Goal: Task Accomplishment & Management: Use online tool/utility

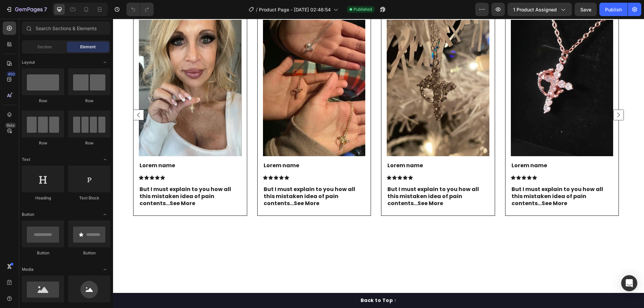
scroll to position [1678, 0]
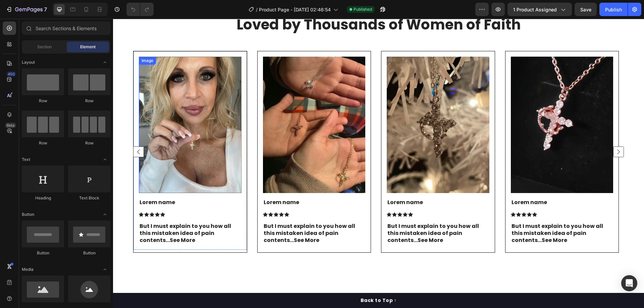
click at [195, 148] on img at bounding box center [190, 125] width 103 height 137
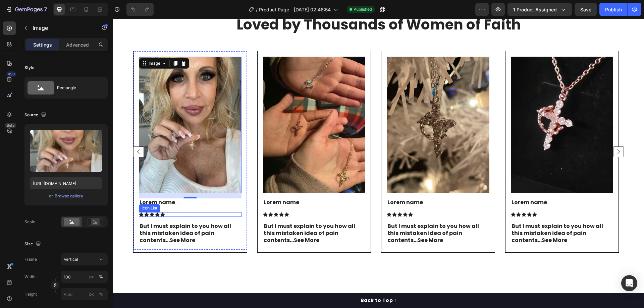
click at [199, 225] on p "But I must explain to you how all this mistaken idea of pain contents... See Mo…" at bounding box center [190, 233] width 101 height 21
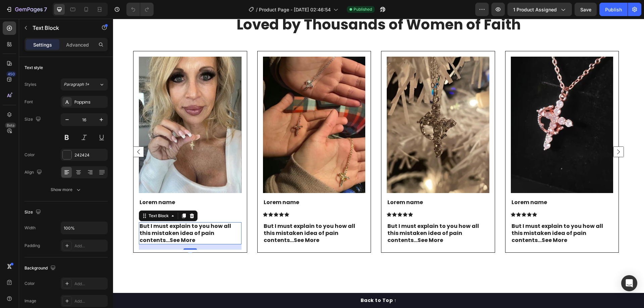
click at [199, 225] on p "But I must explain to you how all this mistaken idea of pain contents... See Mo…" at bounding box center [190, 233] width 101 height 21
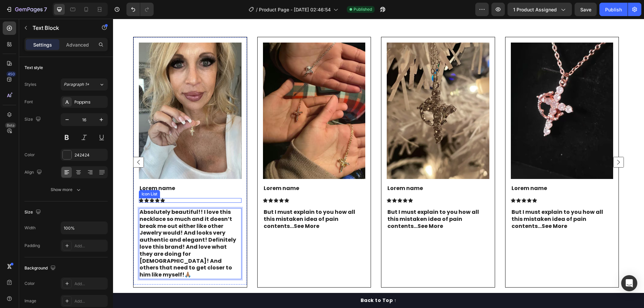
scroll to position [1712, 0]
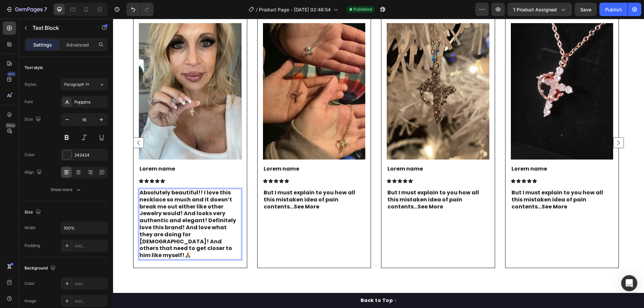
click at [203, 207] on p "Absolutely beautiful!! I love this necklace so much and it doesn’t break me out…" at bounding box center [190, 225] width 101 height 70
click at [93, 82] on div "Paragraph 1*" at bounding box center [81, 85] width 35 height 6
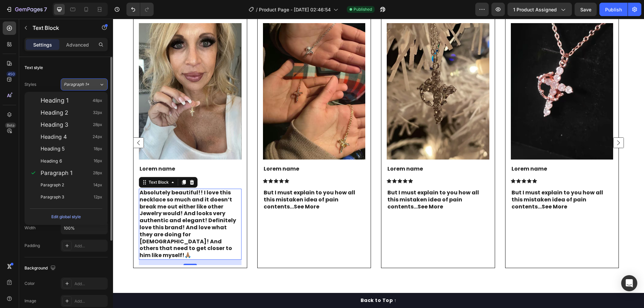
click at [95, 83] on div "Paragraph 1*" at bounding box center [81, 85] width 35 height 6
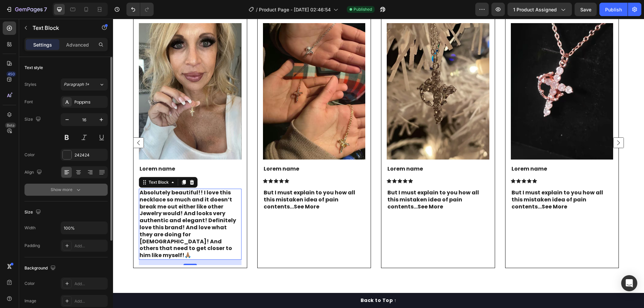
click at [75, 188] on icon "button" at bounding box center [78, 190] width 7 height 7
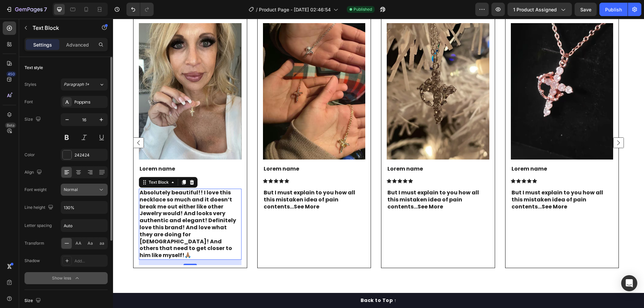
click at [81, 194] on button "Normal" at bounding box center [84, 190] width 47 height 12
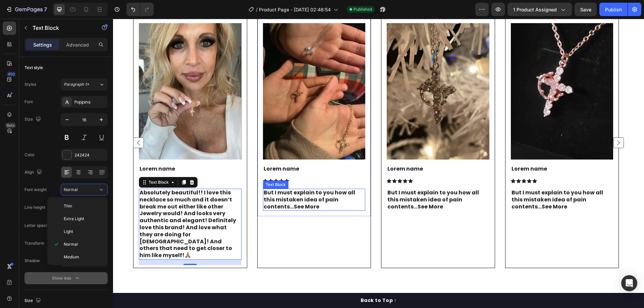
click at [284, 194] on p "But I must explain to you how all this mistaken idea of pain contents... See Mo…" at bounding box center [314, 200] width 101 height 21
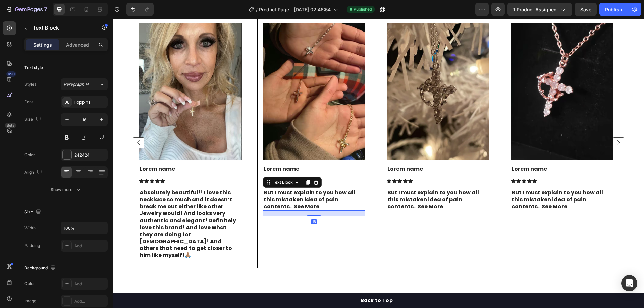
click at [284, 194] on p "But I must explain to you how all this mistaken idea of pain contents... See Mo…" at bounding box center [314, 200] width 101 height 21
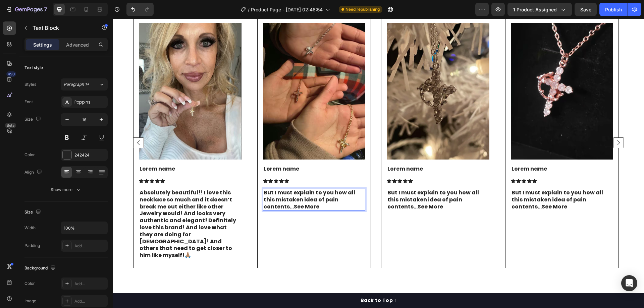
click at [298, 196] on p "But I must explain to you how all this mistaken idea of pain contents... See Mo…" at bounding box center [314, 200] width 101 height 21
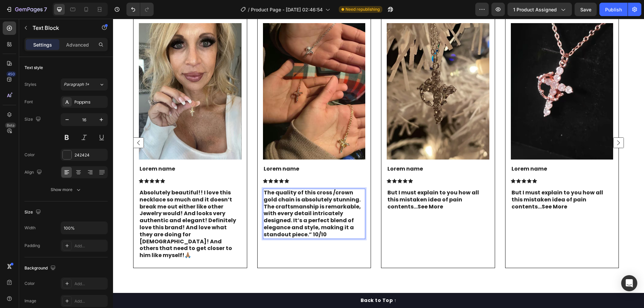
click at [358, 227] on p "The quality of this cross /crown gold chain is absolutely stunning. The craftsm…" at bounding box center [314, 214] width 101 height 49
click at [266, 235] on p "The quality of this cross /crown gold chain is absolutely stunning. The craftsm…" at bounding box center [314, 214] width 101 height 49
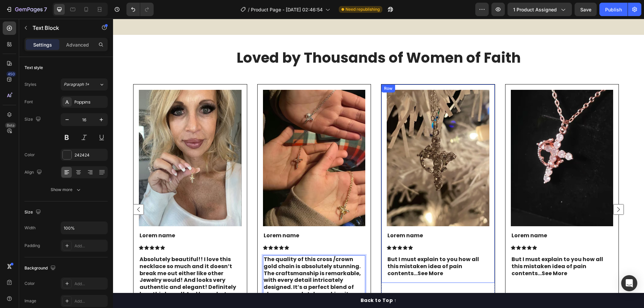
scroll to position [1645, 0]
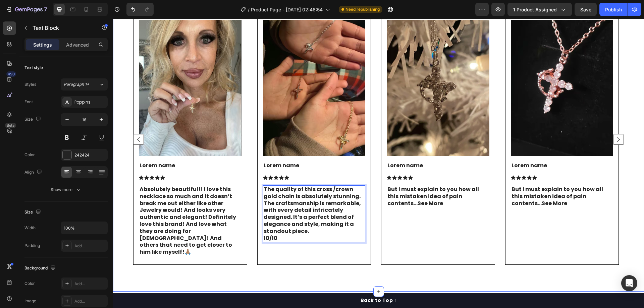
click at [616, 145] on rect "Carousel Next Arrow" at bounding box center [619, 139] width 10 height 10
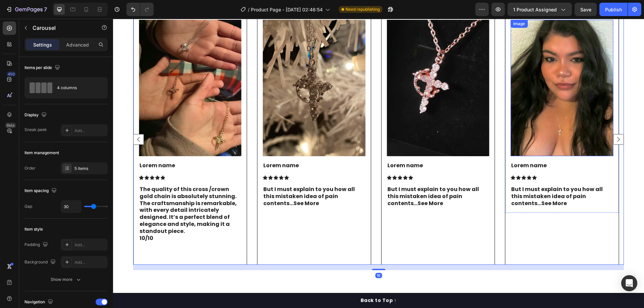
scroll to position [1678, 0]
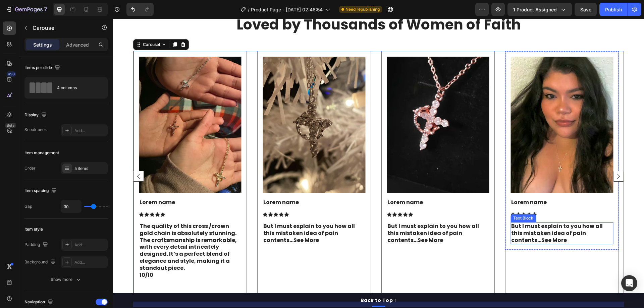
click at [548, 228] on p "But I must explain to you how all this mistaken idea of pain contents... See Mo…" at bounding box center [562, 233] width 101 height 21
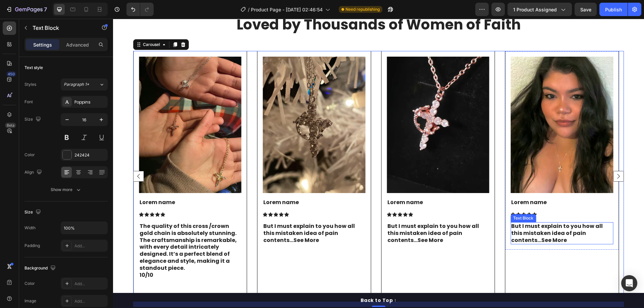
click at [548, 228] on p "But I must explain to you how all this mistaken idea of pain contents... See Mo…" at bounding box center [562, 233] width 101 height 21
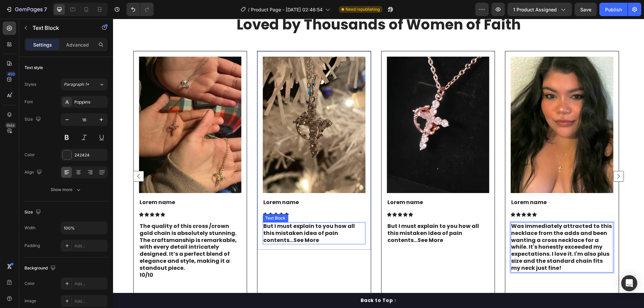
click at [328, 233] on p "But I must explain to you how all this mistaken idea of pain contents... See Mo…" at bounding box center [313, 233] width 101 height 21
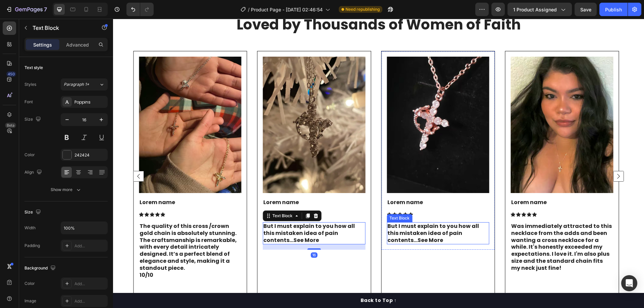
click at [417, 229] on p "But I must explain to you how all this mistaken idea of pain contents... See Mo…" at bounding box center [438, 233] width 101 height 21
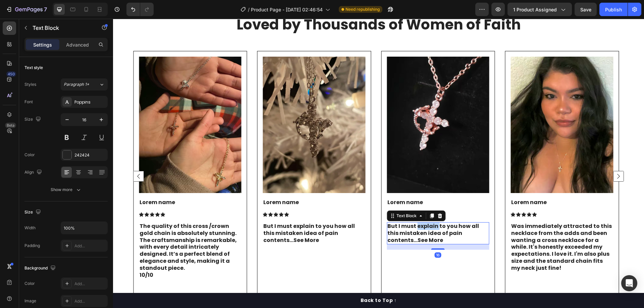
click at [417, 229] on p "But I must explain to you how all this mistaken idea of pain contents... See Mo…" at bounding box center [438, 233] width 101 height 21
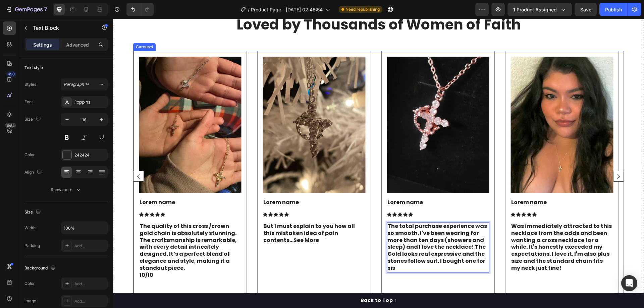
click at [139, 173] on rect "Carousel Back Arrow" at bounding box center [138, 176] width 10 height 10
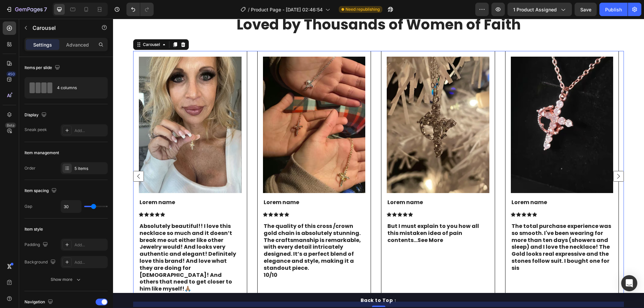
click at [614, 173] on rect "Carousel Next Arrow" at bounding box center [619, 176] width 10 height 10
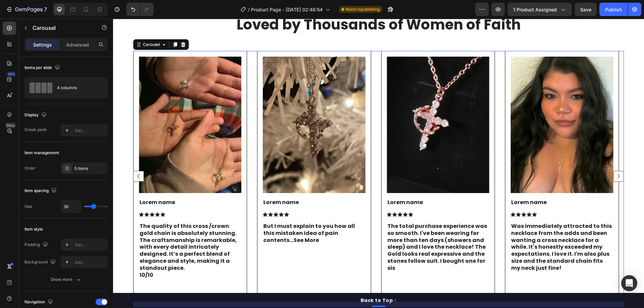
click at [614, 173] on rect "Carousel Next Arrow" at bounding box center [619, 176] width 10 height 10
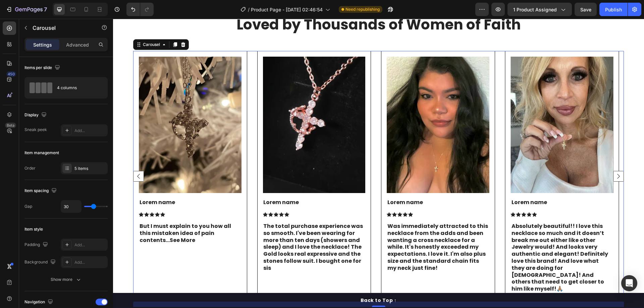
click at [614, 173] on rect "Carousel Next Arrow" at bounding box center [619, 176] width 10 height 10
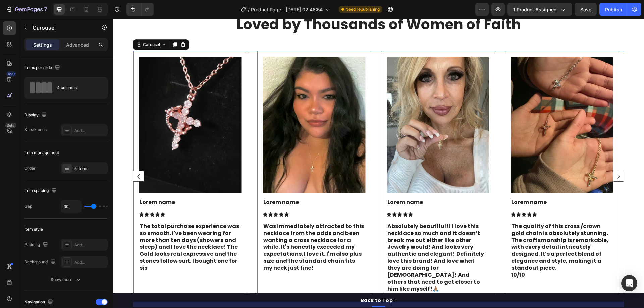
click at [614, 173] on rect "Carousel Next Arrow" at bounding box center [619, 176] width 10 height 10
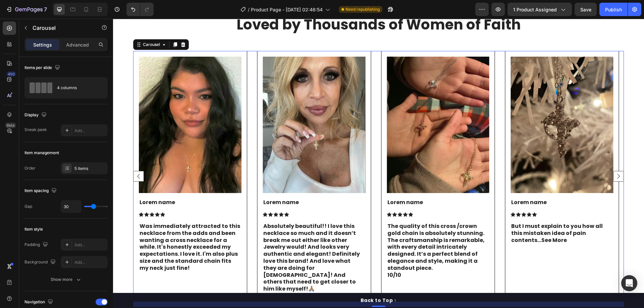
click at [614, 173] on rect "Carousel Next Arrow" at bounding box center [619, 176] width 10 height 10
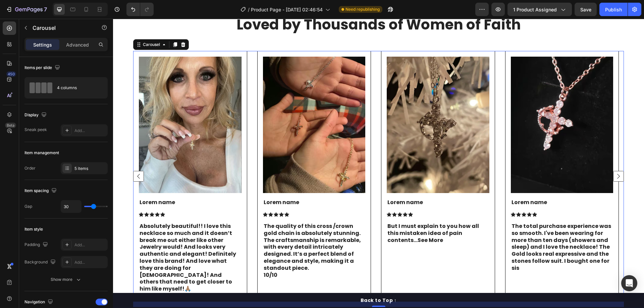
click at [614, 173] on rect "Carousel Next Arrow" at bounding box center [619, 176] width 10 height 10
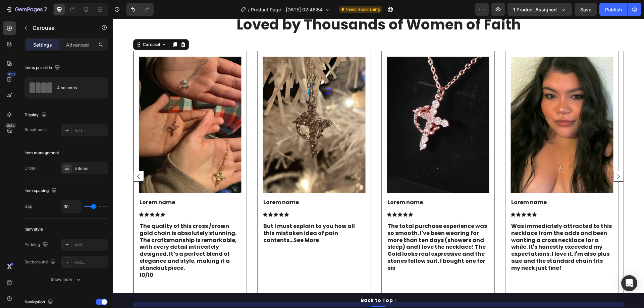
click at [614, 173] on rect "Carousel Next Arrow" at bounding box center [619, 176] width 10 height 10
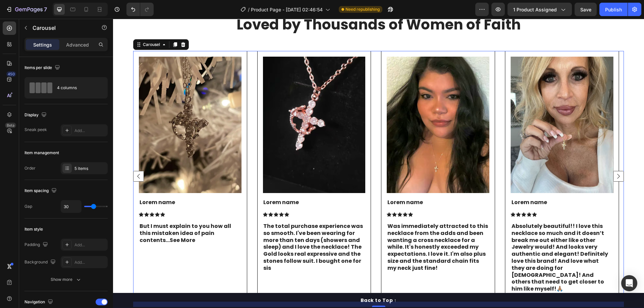
click at [614, 173] on rect "Carousel Next Arrow" at bounding box center [619, 176] width 10 height 10
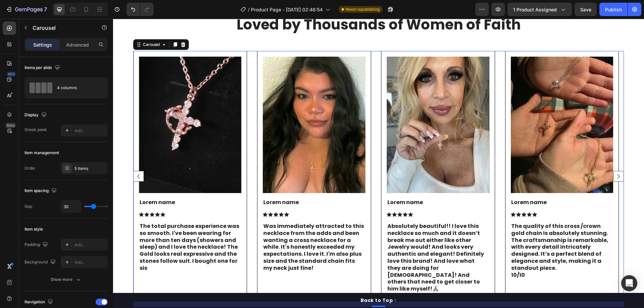
click at [614, 173] on rect "Carousel Next Arrow" at bounding box center [619, 176] width 10 height 10
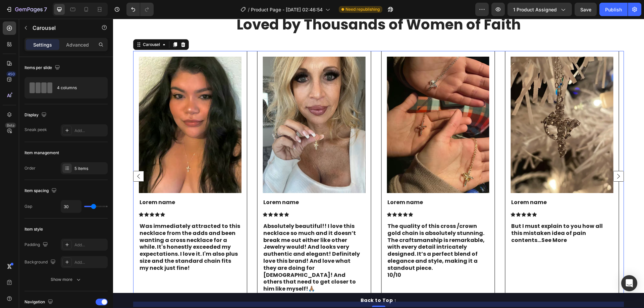
click at [614, 173] on rect "Carousel Next Arrow" at bounding box center [619, 176] width 10 height 10
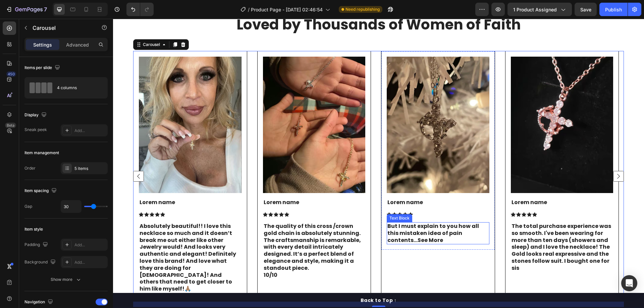
click at [434, 229] on p "But I must explain to you how all this mistaken idea of pain contents... See Mo…" at bounding box center [438, 233] width 101 height 21
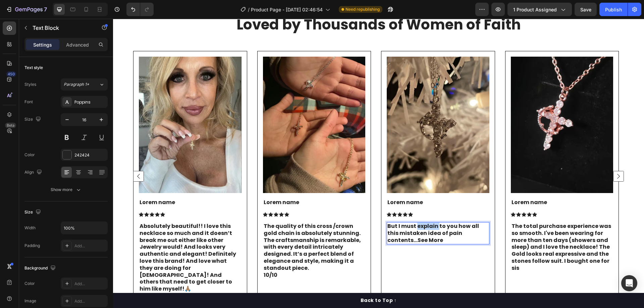
click at [434, 229] on p "But I must explain to you how all this mistaken idea of pain contents... See Mo…" at bounding box center [438, 233] width 101 height 21
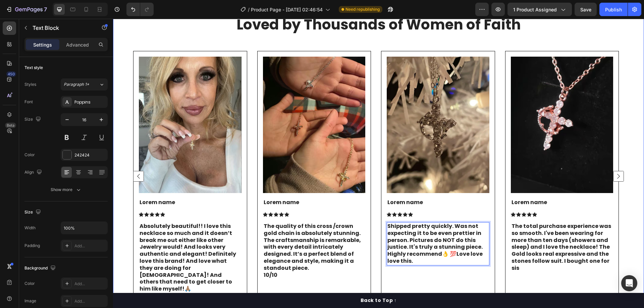
click at [620, 172] on div "Loved by Thousands of Women of Faith Heading Image Lorem name Text Block Icon I…" at bounding box center [378, 165] width 531 height 327
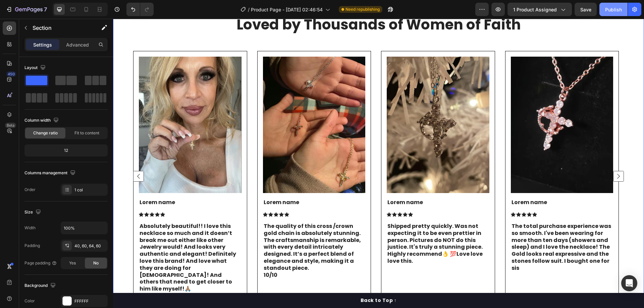
click at [622, 13] on button "Publish" at bounding box center [614, 9] width 28 height 13
click at [373, 102] on div "Image Lorem name Text Block Icon Icon Icon Icon Icon Icon List Absolutely beaut…" at bounding box center [378, 176] width 491 height 251
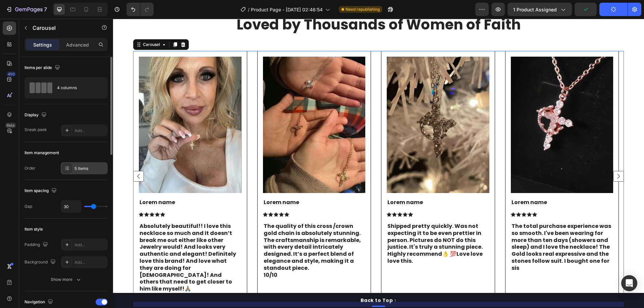
click at [78, 166] on div "5 items" at bounding box center [91, 169] width 32 height 6
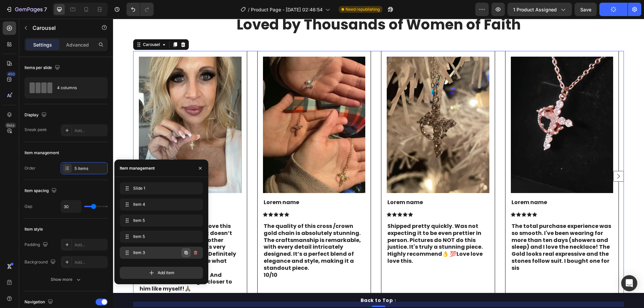
click at [188, 253] on icon "button" at bounding box center [186, 252] width 3 height 3
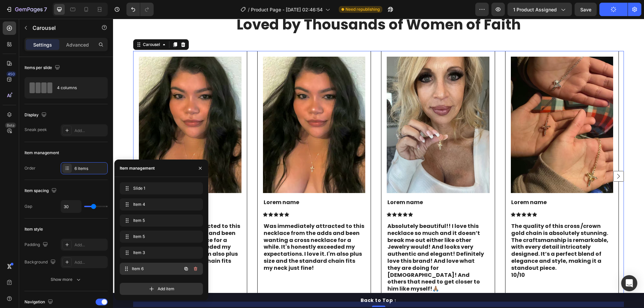
click at [147, 267] on span "Item 6" at bounding box center [157, 269] width 50 height 6
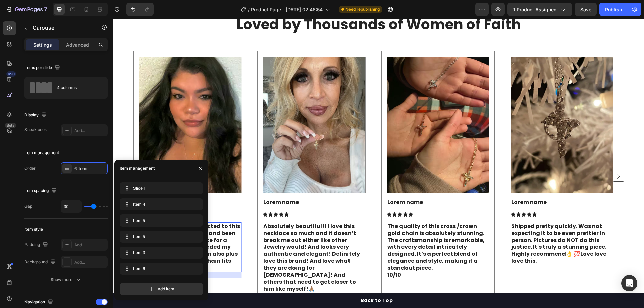
click at [223, 229] on p "Was immediately attracted to this necklace from the adds and been wanting a cro…" at bounding box center [190, 247] width 101 height 49
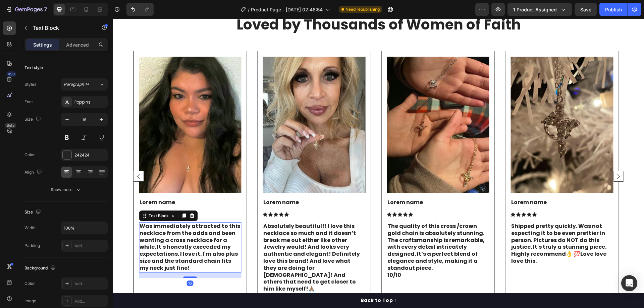
click at [223, 229] on p "Was immediately attracted to this necklace from the adds and been wanting a cro…" at bounding box center [190, 247] width 101 height 49
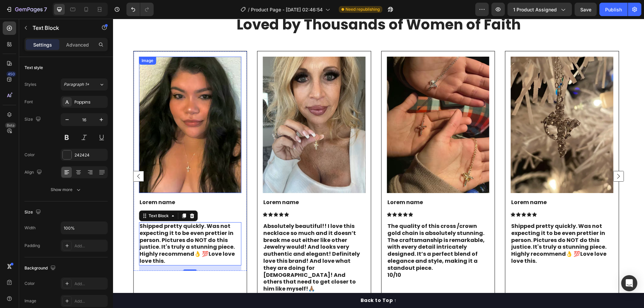
click at [162, 139] on img at bounding box center [190, 125] width 103 height 137
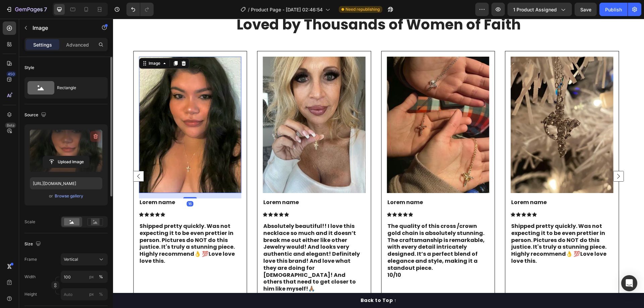
click at [96, 137] on icon "button" at bounding box center [96, 137] width 1 height 2
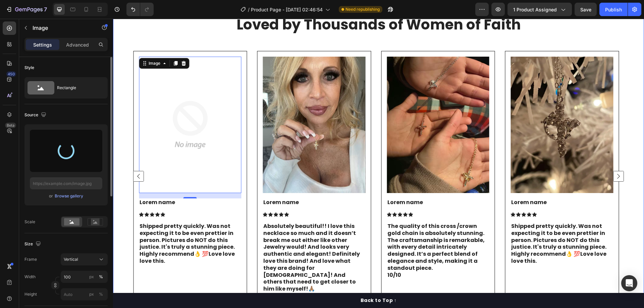
type input "https://cdn.shopify.com/s/files/1/0983/9565/2435/files/gempages_580694838337339…"
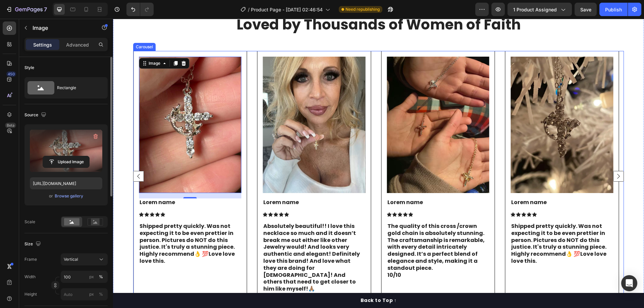
click at [254, 132] on div "Image Lorem name Text Block Icon Icon Icon Icon Icon Icon List Absolutely beaut…" at bounding box center [378, 176] width 491 height 251
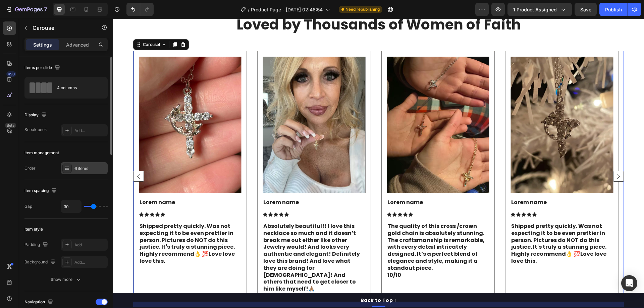
click at [80, 168] on div "6 items" at bounding box center [91, 169] width 32 height 6
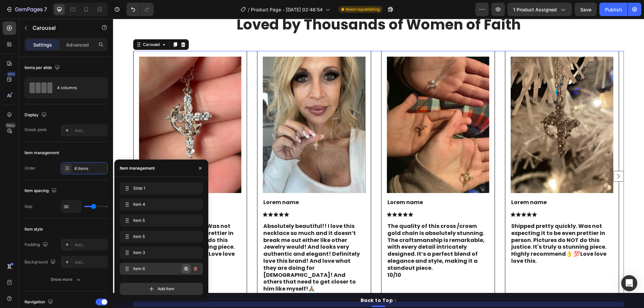
click at [186, 272] on icon "button" at bounding box center [186, 269] width 5 height 5
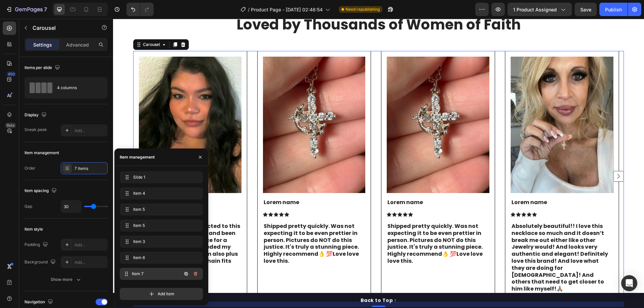
click at [164, 276] on span "Item 7" at bounding box center [157, 274] width 50 height 6
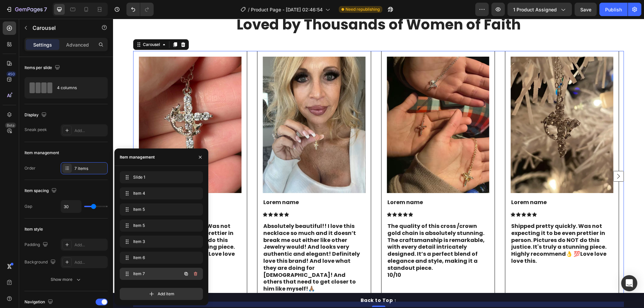
click at [154, 273] on span "Item 7" at bounding box center [152, 274] width 38 height 6
click at [223, 236] on p "Shipped pretty quickly. Was not expecting it to be even prettier in person. Pic…" at bounding box center [190, 244] width 101 height 42
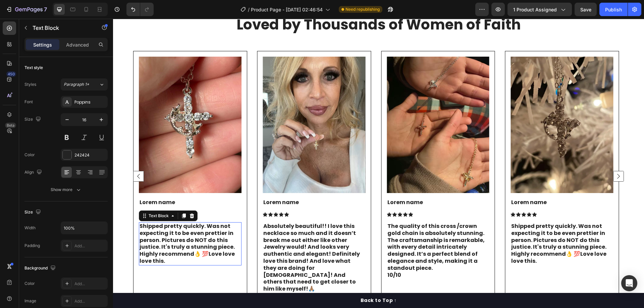
click at [223, 236] on p "Shipped pretty quickly. Was not expecting it to be even prettier in person. Pic…" at bounding box center [190, 244] width 101 height 42
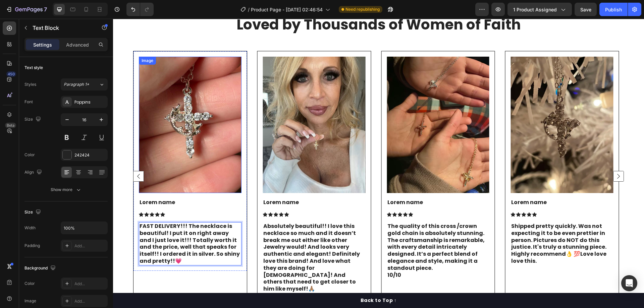
click at [175, 125] on img at bounding box center [190, 125] width 103 height 137
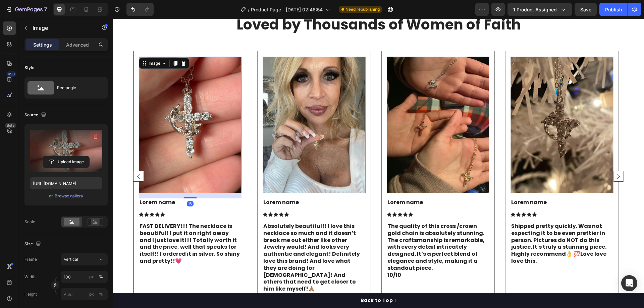
click at [95, 136] on icon "button" at bounding box center [95, 136] width 7 height 7
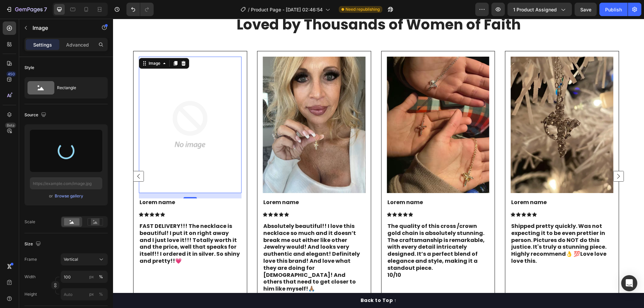
type input "https://cdn.shopify.com/s/files/1/0983/9565/2435/files/gempages_580694838337339…"
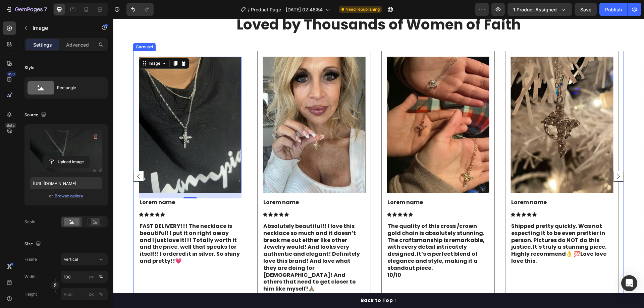
click at [252, 127] on div "Image Lorem name Text Block Icon Icon Icon Icon Icon Icon List Absolutely beaut…" at bounding box center [378, 176] width 491 height 251
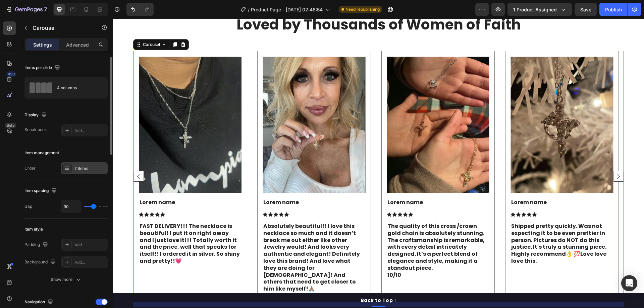
click at [90, 171] on div "7 items" at bounding box center [91, 169] width 32 height 6
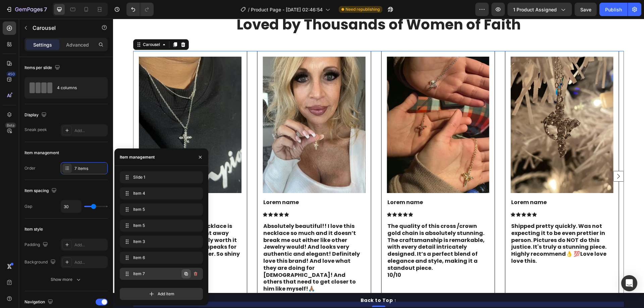
click at [186, 275] on icon "button" at bounding box center [186, 274] width 3 height 3
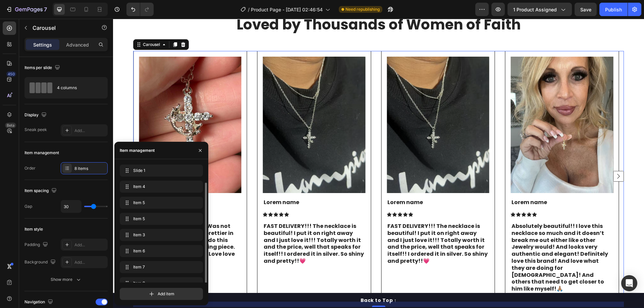
scroll to position [9, 0]
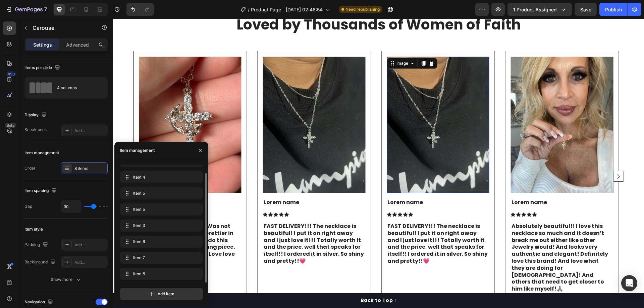
click at [399, 116] on img at bounding box center [438, 125] width 103 height 137
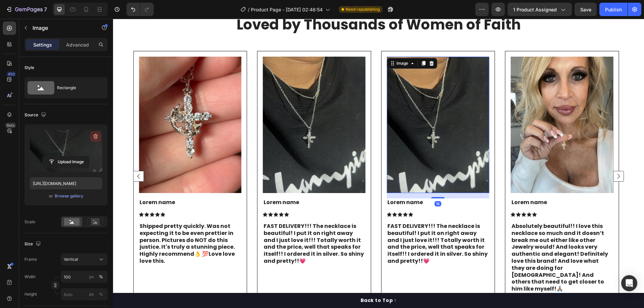
click at [95, 135] on icon "button" at bounding box center [96, 136] width 4 height 5
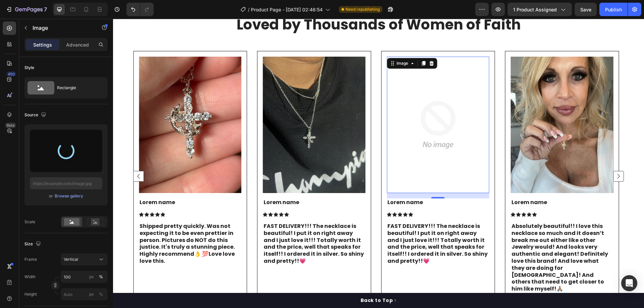
type input "https://cdn.shopify.com/s/files/1/0983/9565/2435/files/gempages_580694838337339…"
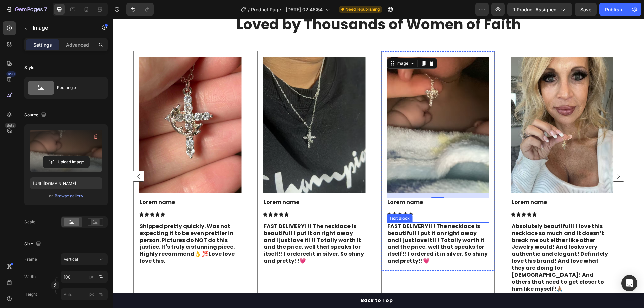
click at [438, 236] on p "FAST DELIVERY!!! The necklace is beautiful! I put it on right away and I just l…" at bounding box center [438, 244] width 101 height 42
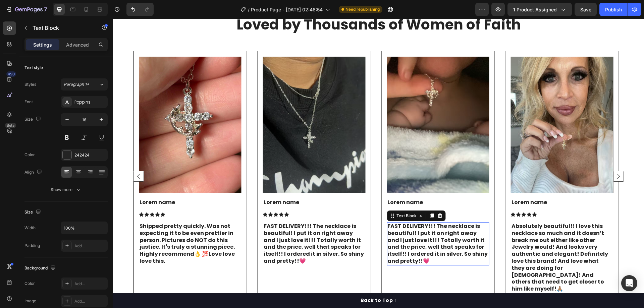
click at [438, 236] on p "FAST DELIVERY!!! The necklace is beautiful! I put it on right away and I just l…" at bounding box center [438, 244] width 101 height 42
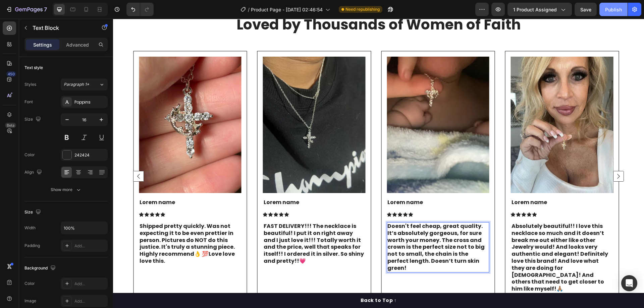
click at [622, 6] on button "Publish" at bounding box center [614, 9] width 28 height 13
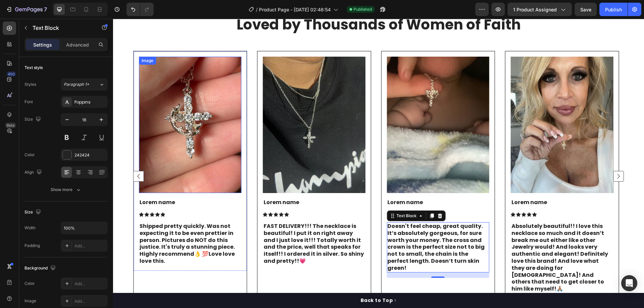
scroll to position [1779, 0]
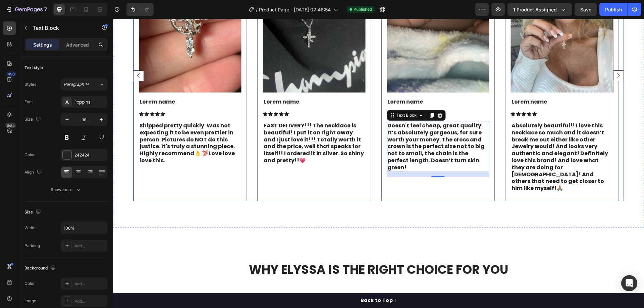
click at [253, 173] on div "Image Lorem name Text Block Icon Icon Icon Icon Icon Icon List Absolutely beaut…" at bounding box center [378, 75] width 491 height 251
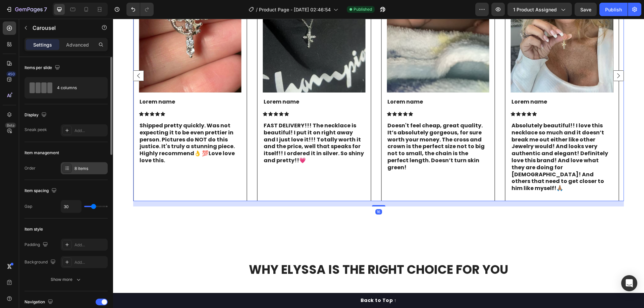
click at [80, 172] on div "8 items" at bounding box center [84, 168] width 47 height 12
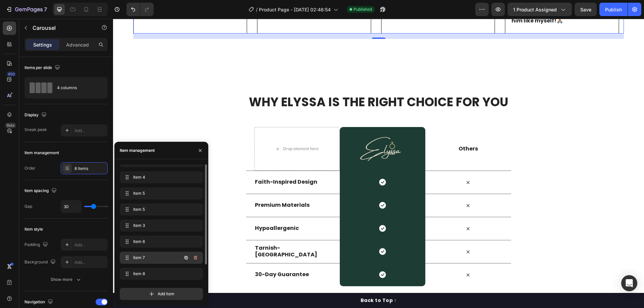
scroll to position [1980, 0]
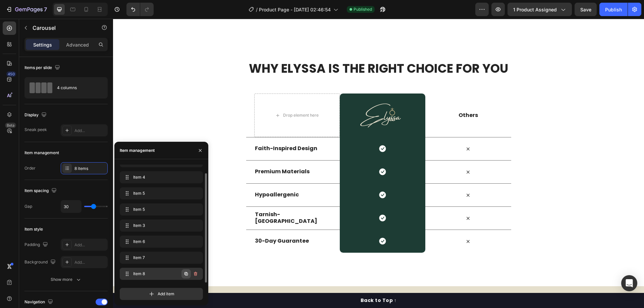
click at [184, 274] on icon "button" at bounding box center [186, 274] width 5 height 5
click at [186, 273] on icon "button" at bounding box center [186, 274] width 5 height 5
click at [186, 274] on icon "button" at bounding box center [186, 274] width 3 height 3
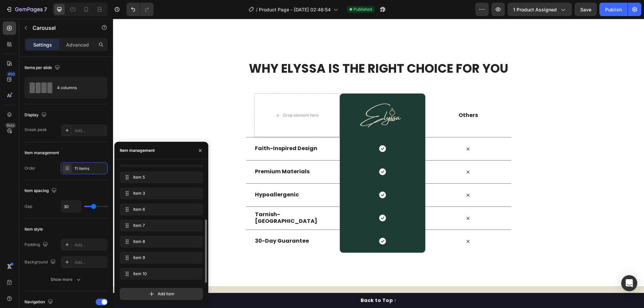
scroll to position [58, 0]
click at [186, 273] on icon "button" at bounding box center [186, 274] width 5 height 5
click at [150, 190] on div "Item 7 Item 7" at bounding box center [152, 193] width 59 height 9
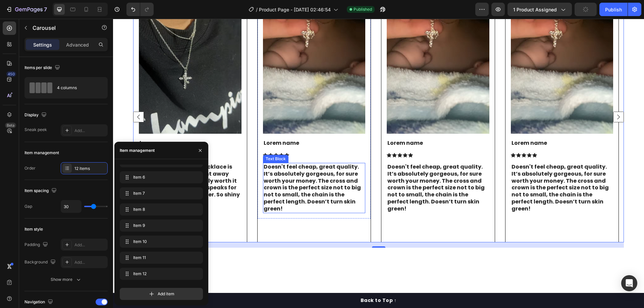
scroll to position [1712, 0]
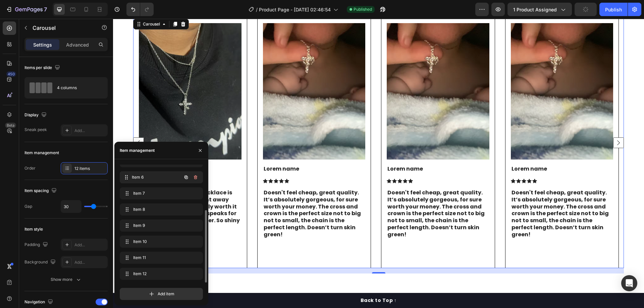
click at [153, 182] on div "Item 6 Item 6" at bounding box center [152, 177] width 59 height 9
click at [150, 198] on span "Item 3" at bounding box center [152, 195] width 38 height 6
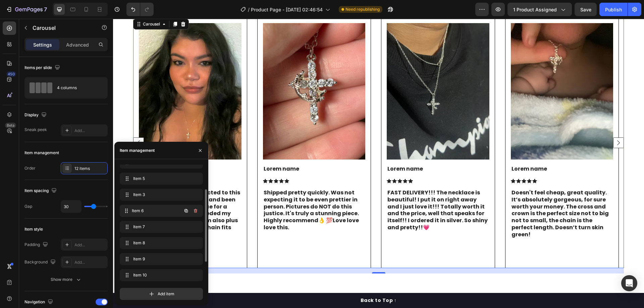
click at [150, 209] on span "Item 6" at bounding box center [157, 211] width 50 height 6
click at [142, 226] on span "Item 7" at bounding box center [157, 227] width 50 height 6
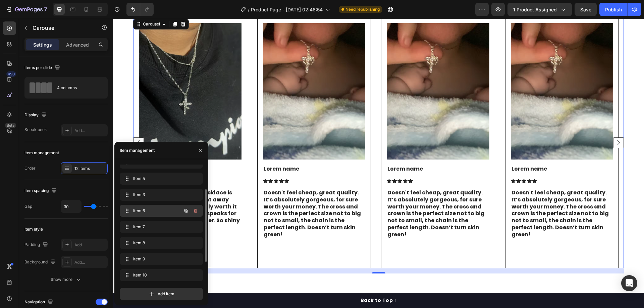
click at [144, 212] on span "Item 6" at bounding box center [152, 211] width 38 height 6
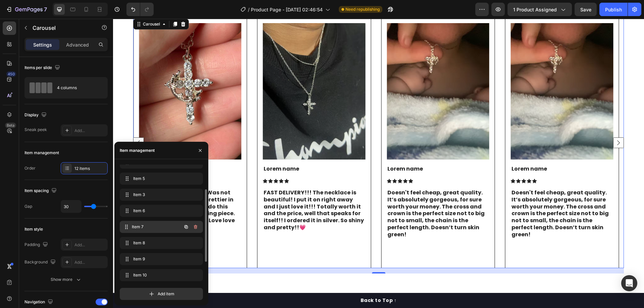
click at [143, 224] on span "Item 7" at bounding box center [157, 227] width 50 height 6
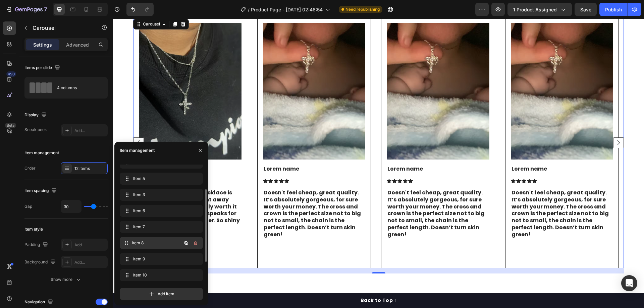
click at [141, 242] on span "Item 8" at bounding box center [157, 243] width 50 height 6
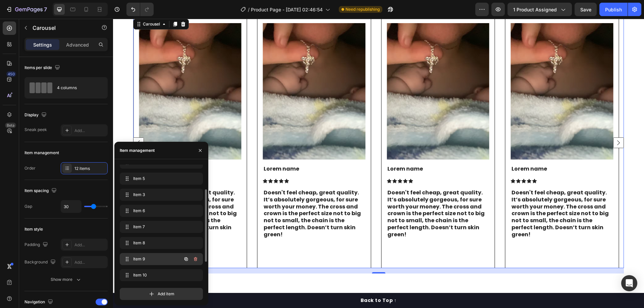
click at [146, 258] on span "Item 9" at bounding box center [152, 259] width 38 height 6
click at [151, 240] on div "Item 8 Item 8" at bounding box center [152, 243] width 59 height 9
click at [218, 86] on img at bounding box center [190, 91] width 103 height 137
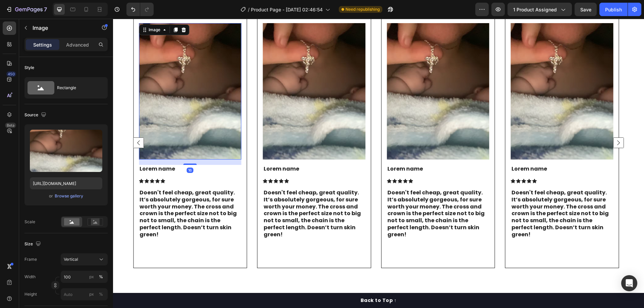
click at [319, 76] on img at bounding box center [314, 91] width 103 height 137
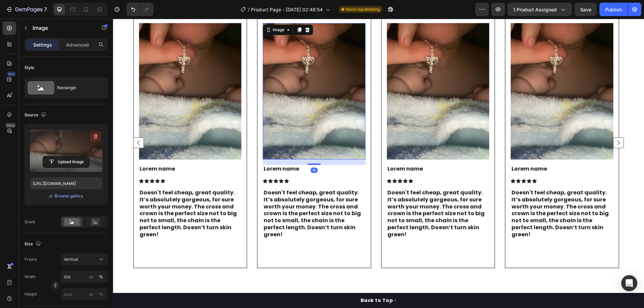
click at [94, 136] on icon "button" at bounding box center [95, 136] width 7 height 7
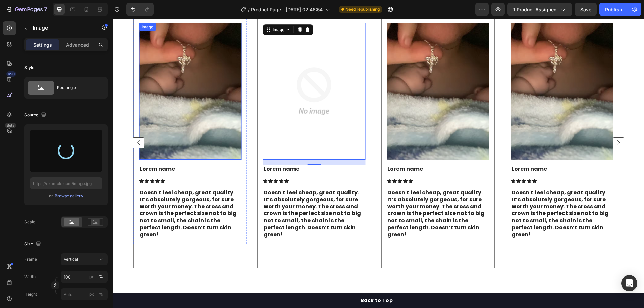
type input "https://cdn.shopify.com/s/files/1/0983/9565/2435/files/gempages_580694838337339…"
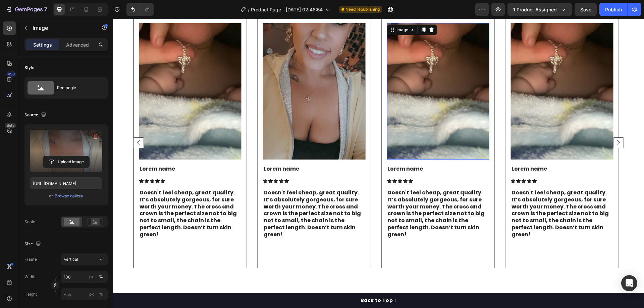
click at [423, 101] on img at bounding box center [438, 91] width 103 height 137
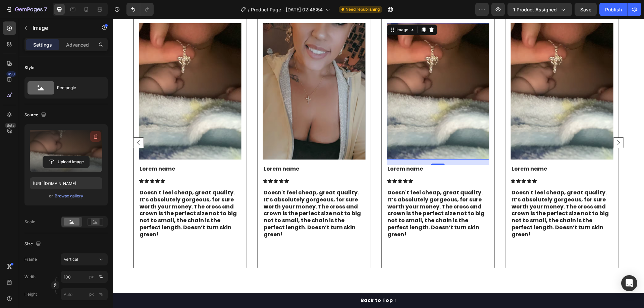
click at [94, 133] on button "button" at bounding box center [95, 136] width 11 height 11
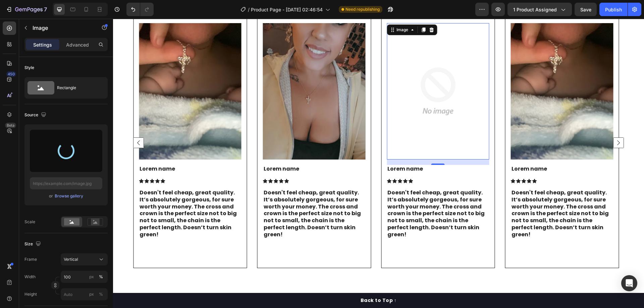
type input "https://cdn.shopify.com/s/files/1/0983/9565/2435/files/gempages_580694838337339…"
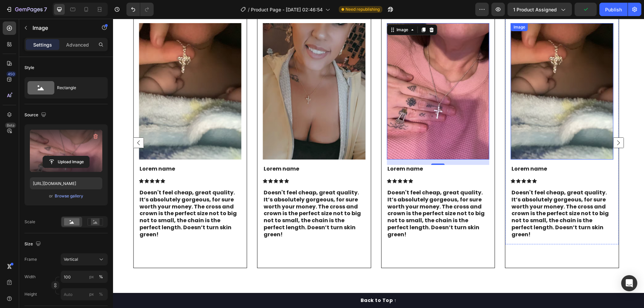
click at [535, 85] on img at bounding box center [562, 91] width 103 height 137
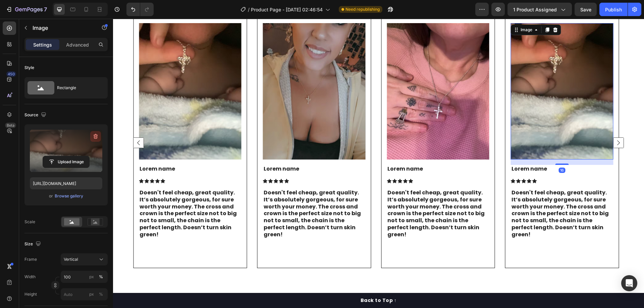
click at [97, 136] on icon "button" at bounding box center [96, 136] width 4 height 5
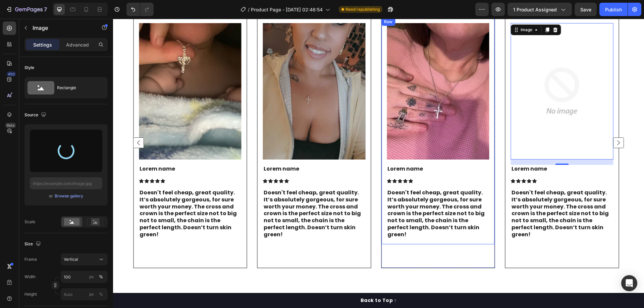
type input "https://cdn.shopify.com/s/files/1/0983/9565/2435/files/gempages_580694838337339…"
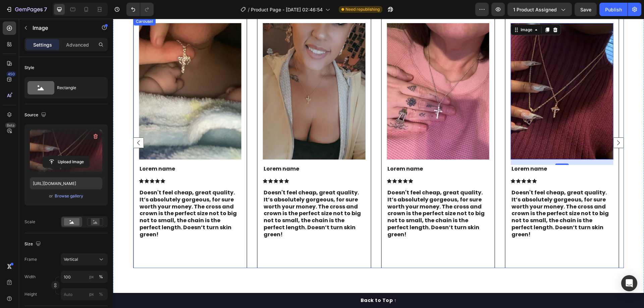
click at [499, 115] on div "Image Lorem name Text Block Icon Icon Icon Icon Icon Icon List Absolutely beaut…" at bounding box center [378, 142] width 491 height 251
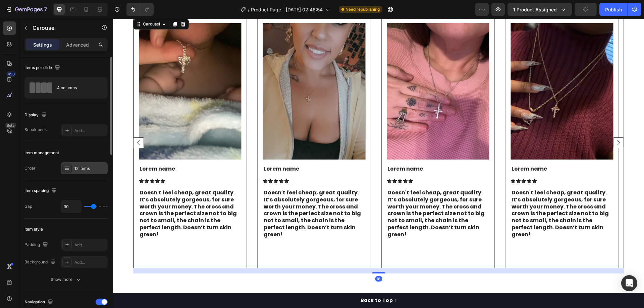
click at [81, 170] on div "12 items" at bounding box center [91, 169] width 32 height 6
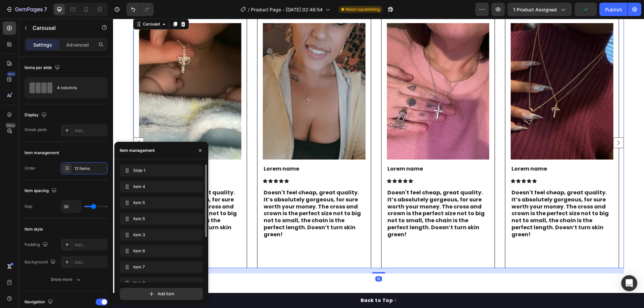
scroll to position [74, 0]
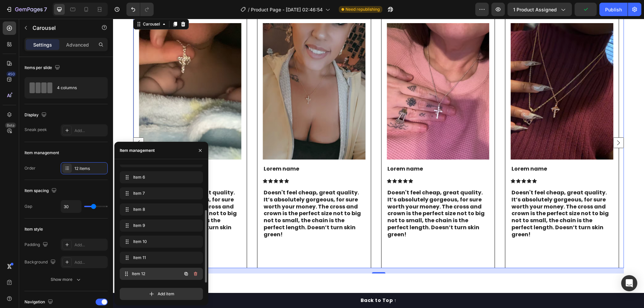
click at [153, 278] on div "Item 12 Item 12" at bounding box center [152, 274] width 59 height 9
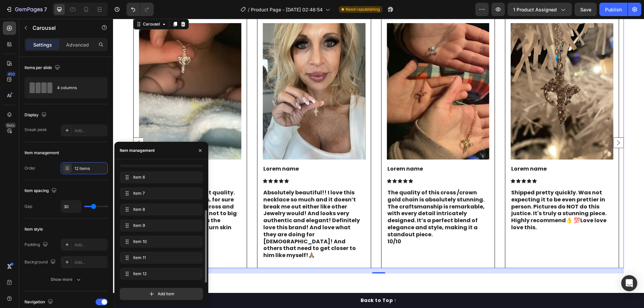
click at [154, 268] on div "Item 11 Item 11" at bounding box center [161, 275] width 83 height 15
click at [154, 259] on span "Item 11" at bounding box center [160, 258] width 54 height 6
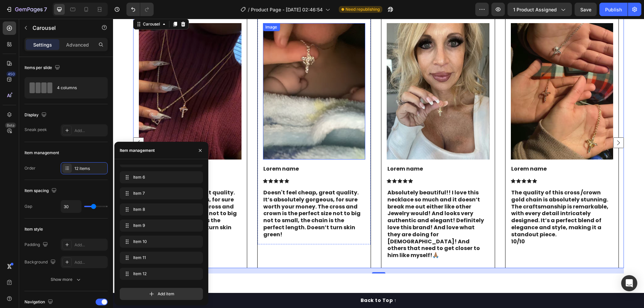
click at [311, 138] on img at bounding box center [314, 91] width 103 height 137
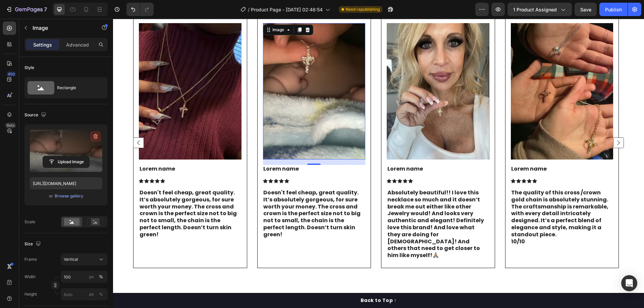
click at [93, 134] on icon "button" at bounding box center [95, 136] width 7 height 7
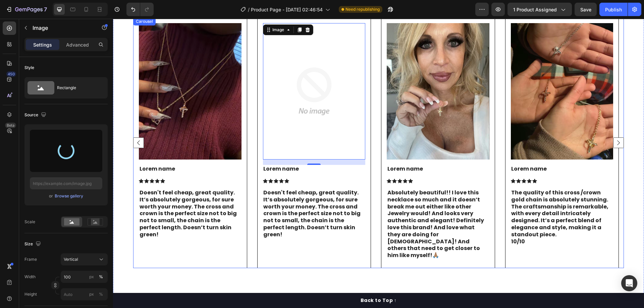
type input "https://cdn.shopify.com/s/files/1/0983/9565/2435/files/gempages_580694838337339…"
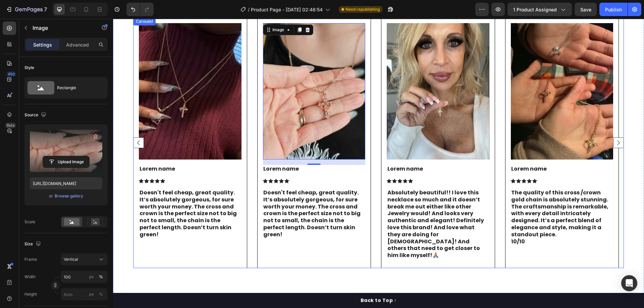
click at [614, 138] on rect "Carousel Next Arrow" at bounding box center [619, 143] width 10 height 10
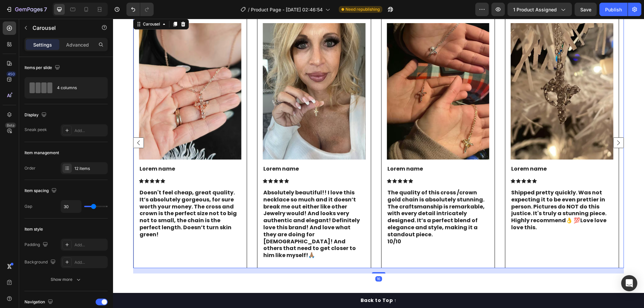
click at [614, 138] on rect "Carousel Next Arrow" at bounding box center [619, 143] width 10 height 10
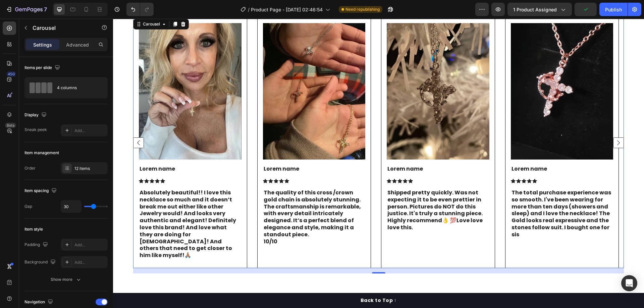
click at [614, 138] on rect "Carousel Next Arrow" at bounding box center [619, 143] width 10 height 10
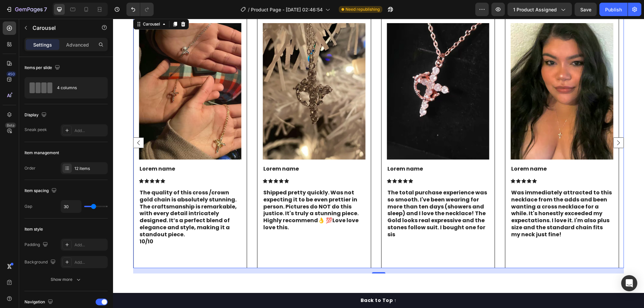
click at [614, 138] on rect "Carousel Next Arrow" at bounding box center [619, 143] width 10 height 10
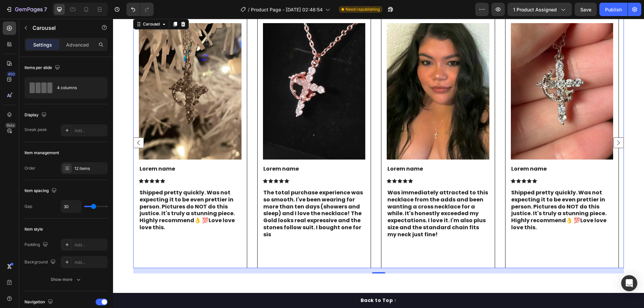
click at [614, 138] on rect "Carousel Next Arrow" at bounding box center [619, 143] width 10 height 10
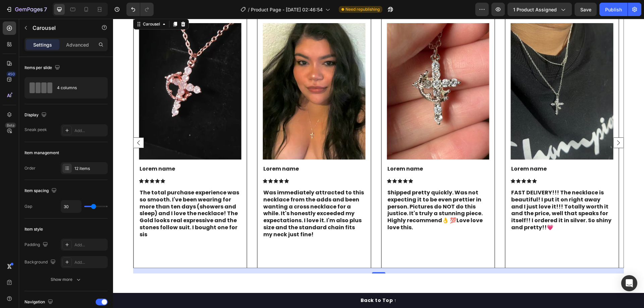
click at [614, 138] on rect "Carousel Next Arrow" at bounding box center [619, 143] width 10 height 10
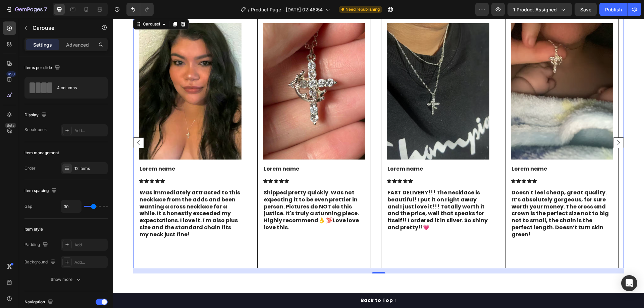
click at [614, 138] on rect "Carousel Next Arrow" at bounding box center [619, 143] width 10 height 10
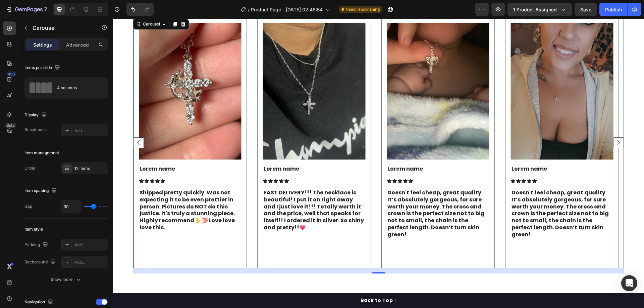
click at [614, 138] on rect "Carousel Next Arrow" at bounding box center [619, 143] width 10 height 10
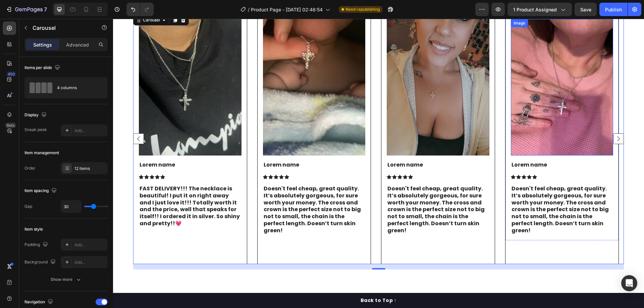
scroll to position [1645, 0]
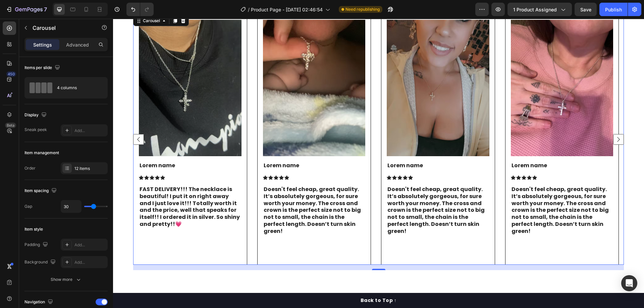
click at [614, 136] on rect "Carousel Next Arrow" at bounding box center [619, 139] width 10 height 10
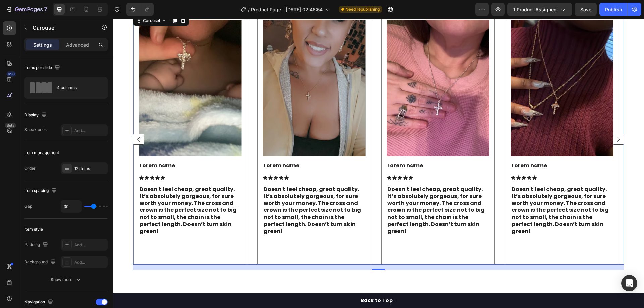
click at [614, 137] on rect "Carousel Next Arrow" at bounding box center [619, 139] width 10 height 10
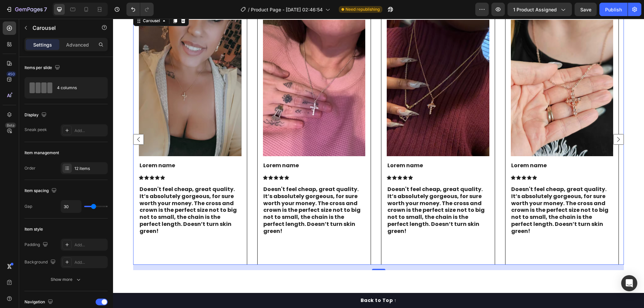
click at [614, 137] on rect "Carousel Next Arrow" at bounding box center [619, 139] width 10 height 10
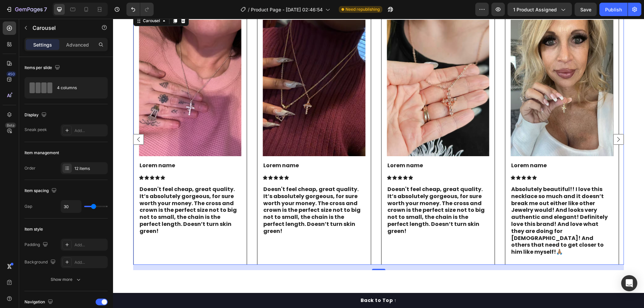
click at [614, 137] on rect "Carousel Next Arrow" at bounding box center [619, 139] width 10 height 10
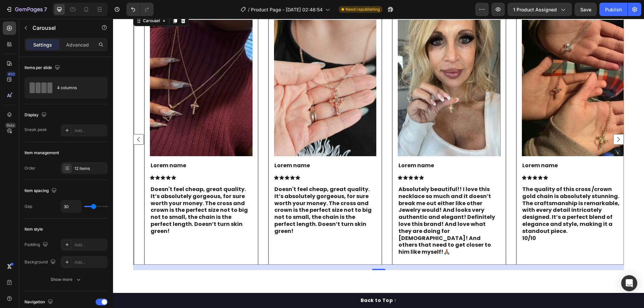
click at [614, 137] on rect "Carousel Next Arrow" at bounding box center [619, 139] width 10 height 10
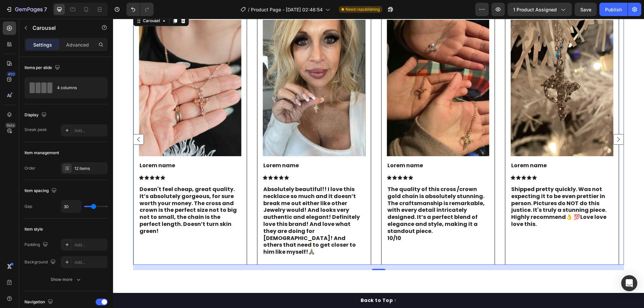
click at [614, 137] on rect "Carousel Next Arrow" at bounding box center [619, 139] width 10 height 10
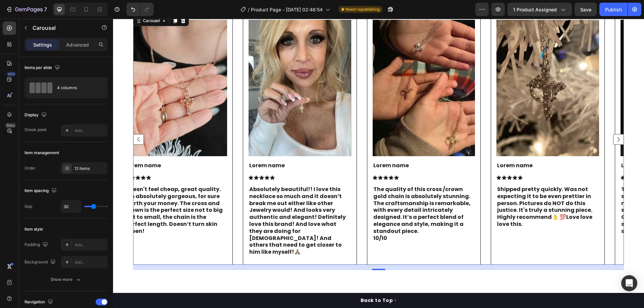
click at [614, 137] on rect "Carousel Next Arrow" at bounding box center [619, 139] width 10 height 10
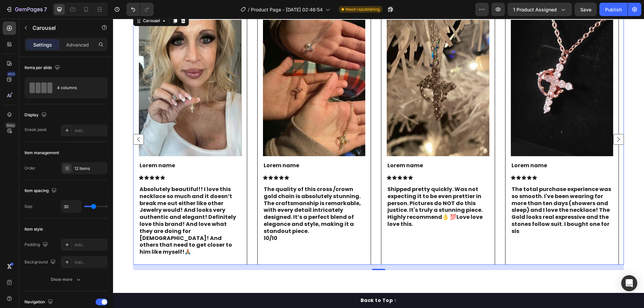
click at [614, 137] on rect "Carousel Next Arrow" at bounding box center [619, 139] width 10 height 10
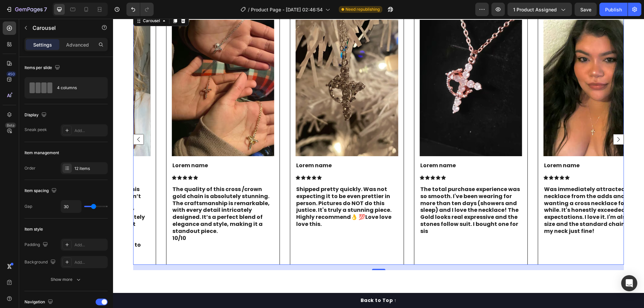
click at [614, 137] on rect "Carousel Next Arrow" at bounding box center [619, 139] width 10 height 10
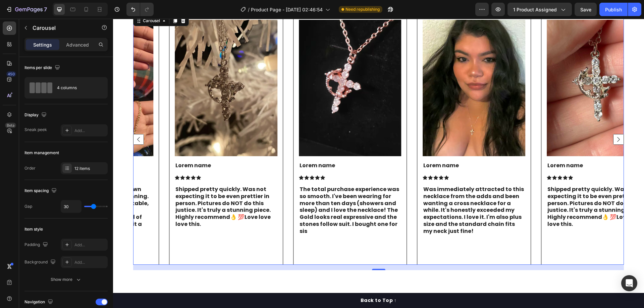
click at [614, 137] on rect "Carousel Next Arrow" at bounding box center [619, 139] width 10 height 10
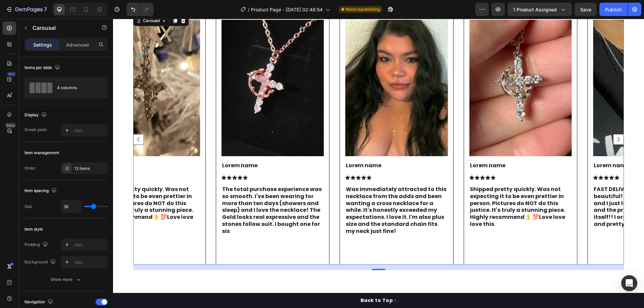
click at [614, 137] on rect "Carousel Next Arrow" at bounding box center [619, 139] width 10 height 10
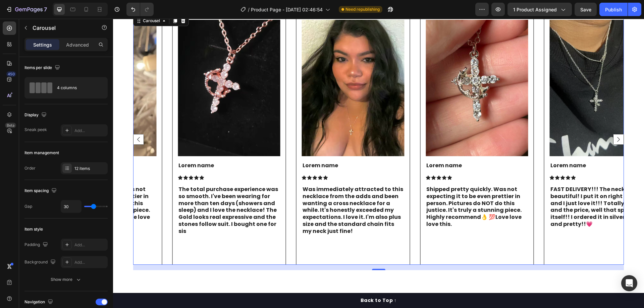
click at [614, 137] on rect "Carousel Next Arrow" at bounding box center [619, 139] width 10 height 10
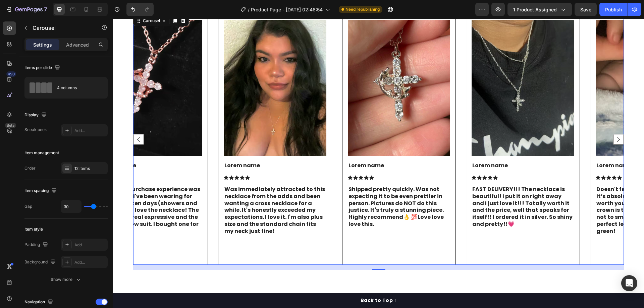
click at [614, 137] on rect "Carousel Next Arrow" at bounding box center [619, 139] width 10 height 10
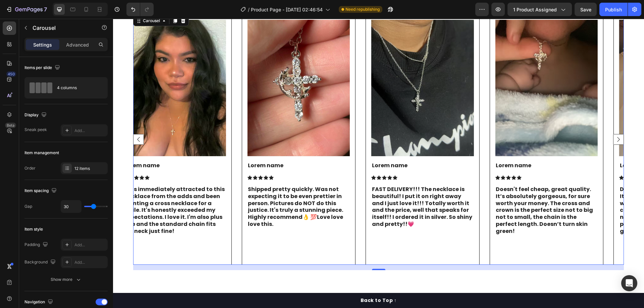
click at [614, 137] on rect "Carousel Next Arrow" at bounding box center [619, 139] width 10 height 10
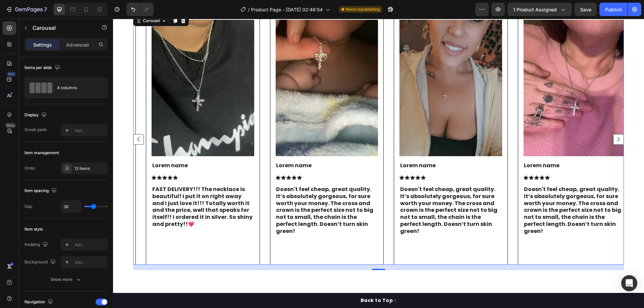
click at [614, 137] on rect "Carousel Next Arrow" at bounding box center [619, 139] width 10 height 10
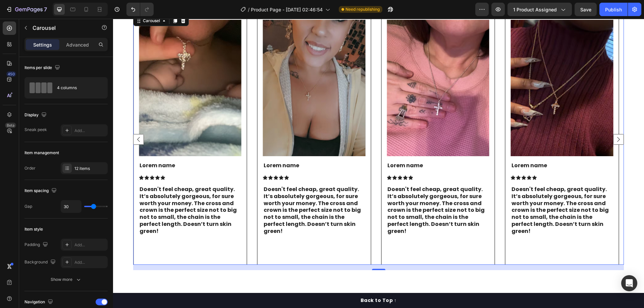
click at [614, 137] on rect "Carousel Next Arrow" at bounding box center [619, 139] width 10 height 10
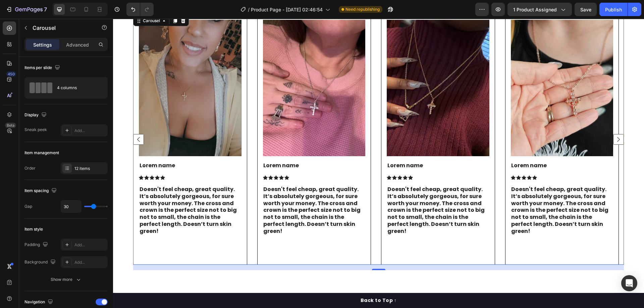
click at [614, 137] on rect "Carousel Next Arrow" at bounding box center [619, 139] width 10 height 10
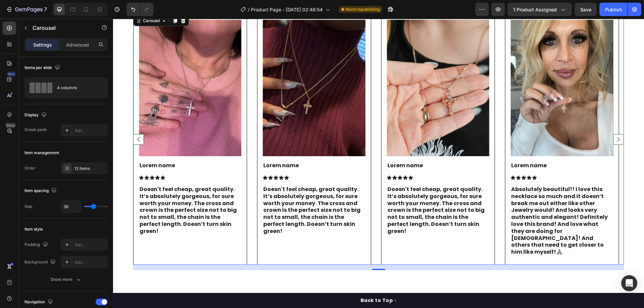
click at [614, 137] on rect "Carousel Next Arrow" at bounding box center [619, 139] width 10 height 10
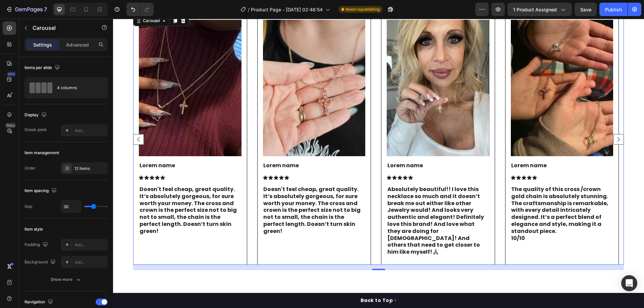
click at [614, 137] on rect "Carousel Next Arrow" at bounding box center [619, 139] width 10 height 10
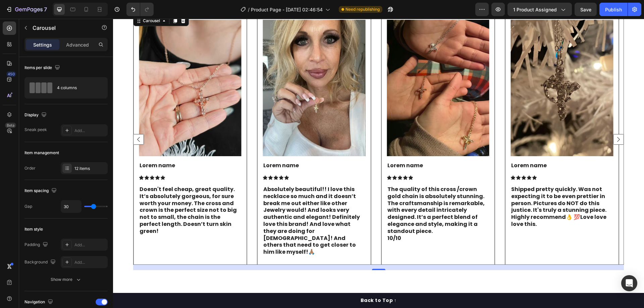
click at [614, 137] on rect "Carousel Next Arrow" at bounding box center [619, 139] width 10 height 10
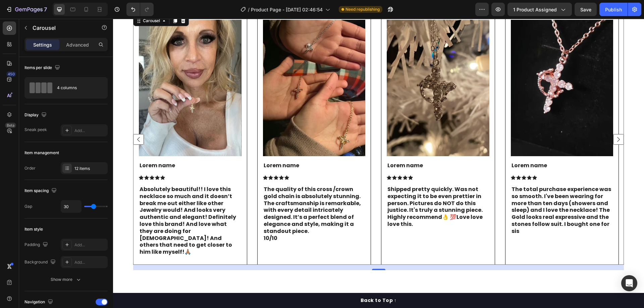
click at [614, 137] on rect "Carousel Next Arrow" at bounding box center [619, 139] width 10 height 10
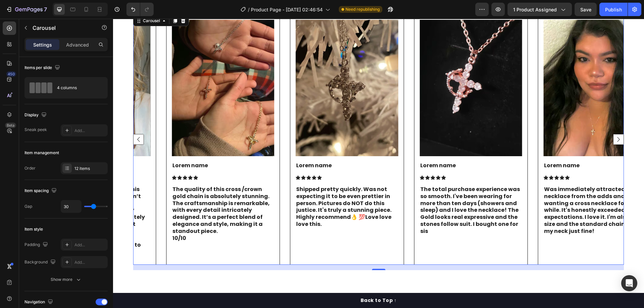
click at [614, 137] on rect "Carousel Next Arrow" at bounding box center [619, 139] width 10 height 10
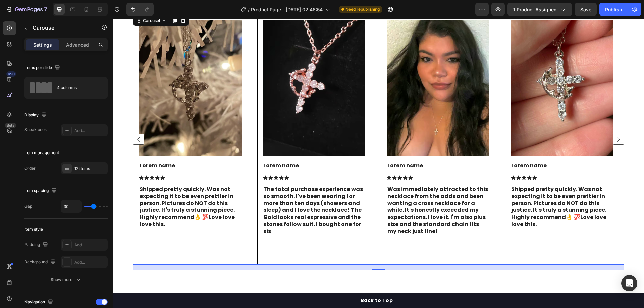
click at [614, 137] on rect "Carousel Next Arrow" at bounding box center [619, 139] width 10 height 10
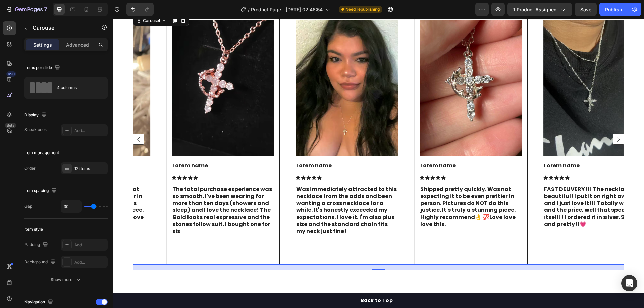
click at [614, 137] on rect "Carousel Next Arrow" at bounding box center [619, 139] width 10 height 10
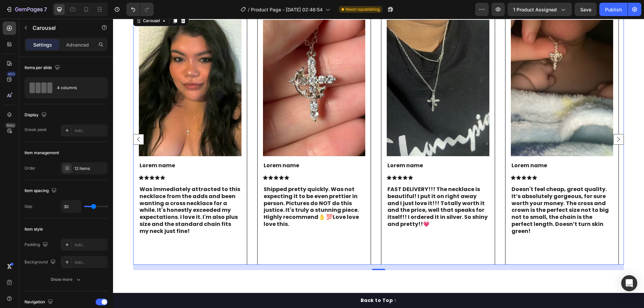
click at [614, 137] on rect "Carousel Next Arrow" at bounding box center [619, 139] width 10 height 10
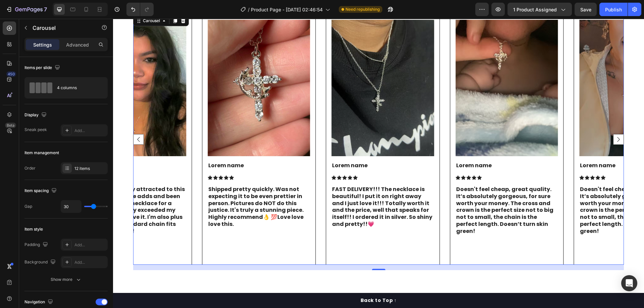
click at [614, 137] on rect "Carousel Next Arrow" at bounding box center [619, 139] width 10 height 10
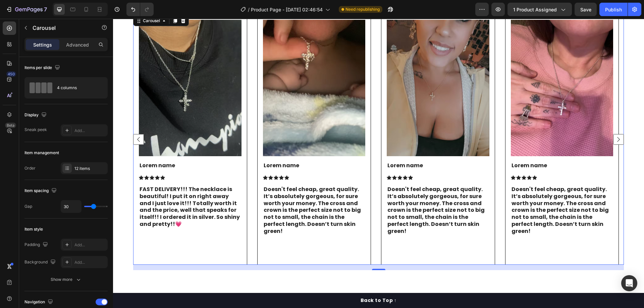
click at [614, 137] on rect "Carousel Next Arrow" at bounding box center [619, 139] width 10 height 10
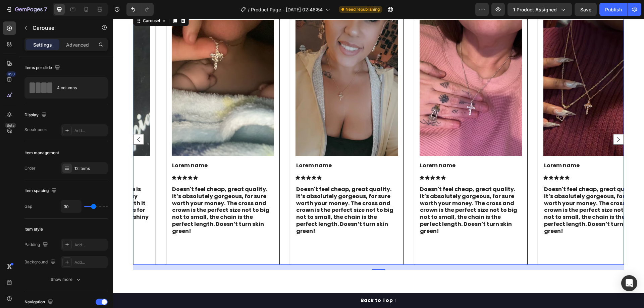
click at [614, 137] on rect "Carousel Next Arrow" at bounding box center [619, 139] width 10 height 10
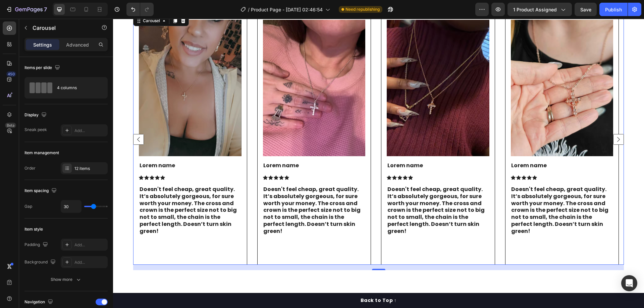
click at [614, 137] on rect "Carousel Next Arrow" at bounding box center [619, 139] width 10 height 10
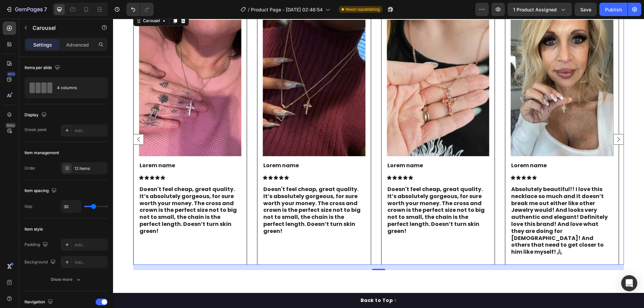
click at [614, 137] on rect "Carousel Next Arrow" at bounding box center [619, 139] width 10 height 10
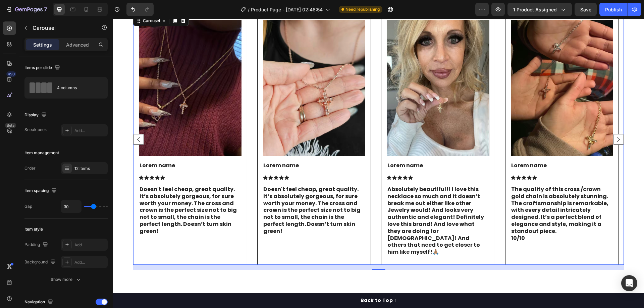
click at [614, 137] on rect "Carousel Next Arrow" at bounding box center [619, 139] width 10 height 10
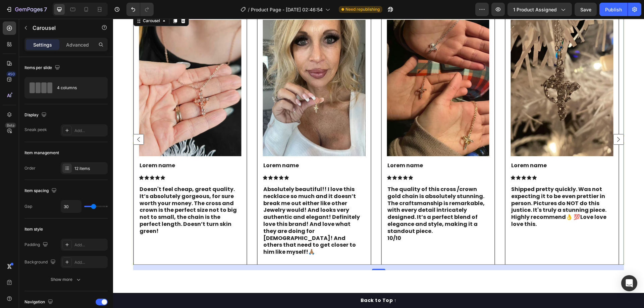
click at [614, 137] on rect "Carousel Next Arrow" at bounding box center [619, 139] width 10 height 10
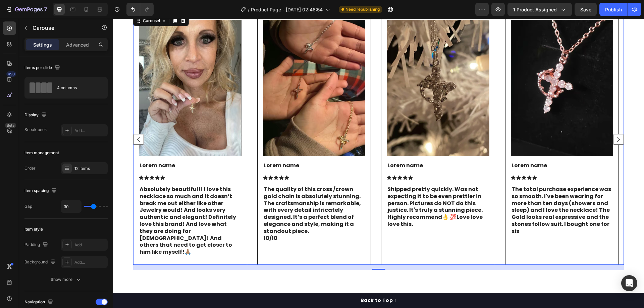
click at [614, 137] on rect "Carousel Next Arrow" at bounding box center [619, 139] width 10 height 10
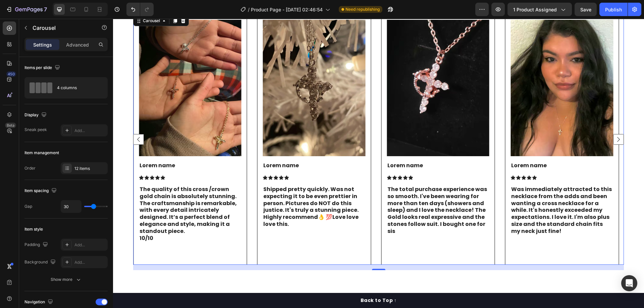
click at [614, 137] on rect "Carousel Next Arrow" at bounding box center [619, 139] width 10 height 10
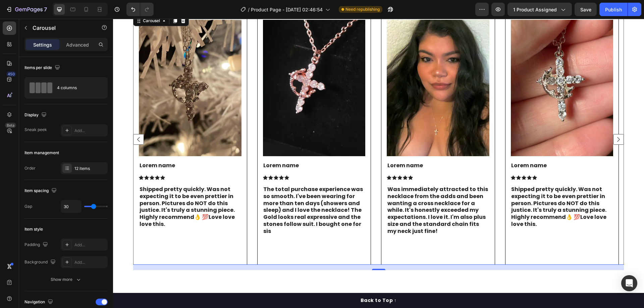
click at [614, 137] on rect "Carousel Next Arrow" at bounding box center [619, 139] width 10 height 10
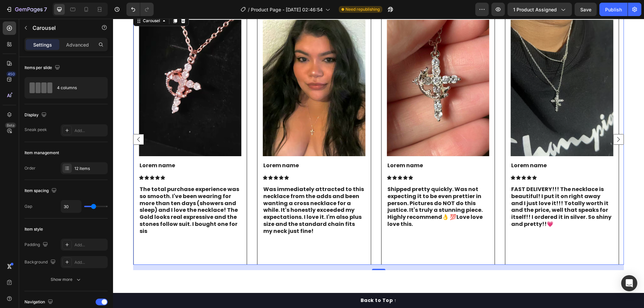
click at [614, 137] on rect "Carousel Next Arrow" at bounding box center [619, 139] width 10 height 10
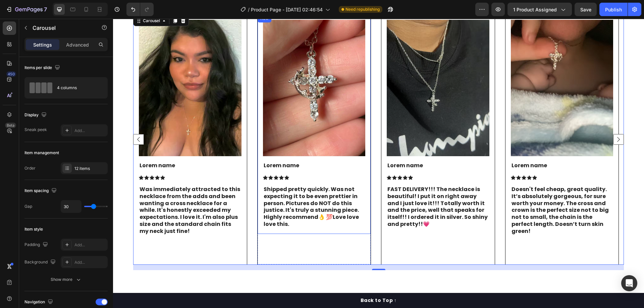
click at [356, 116] on img at bounding box center [314, 88] width 103 height 137
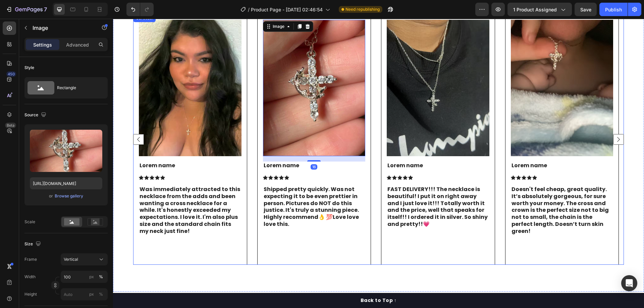
click at [375, 127] on div "Image Lorem name Text Block Icon Icon Icon Icon Icon Icon List Absolutely beaut…" at bounding box center [378, 139] width 491 height 251
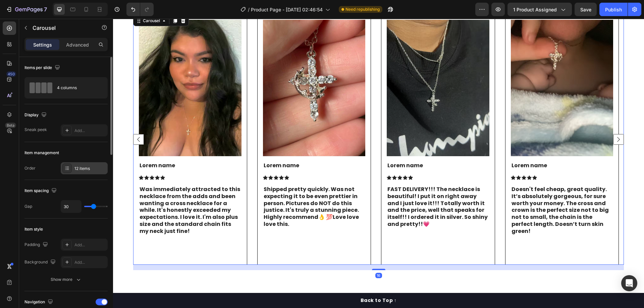
click at [87, 165] on div "12 items" at bounding box center [84, 168] width 47 height 12
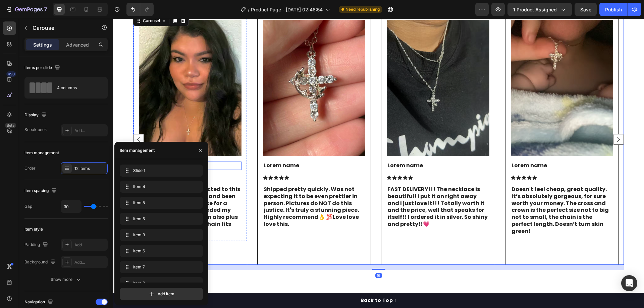
click at [287, 126] on img at bounding box center [314, 88] width 103 height 137
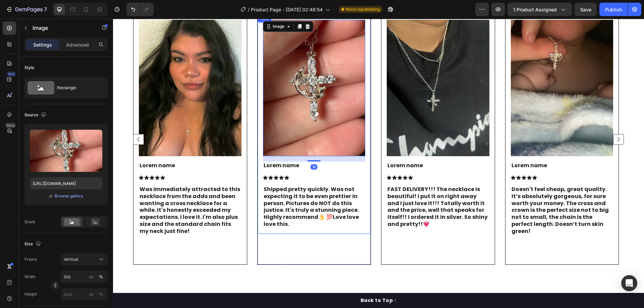
click at [371, 125] on div "Image 16 Lorem name Text Block Icon Icon Icon Icon Icon Icon List Shipped prett…" at bounding box center [314, 124] width 113 height 220
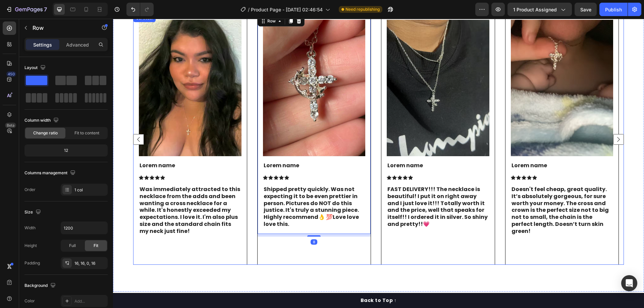
click at [374, 125] on div "Image Lorem name Text Block Icon Icon Icon Icon Icon Icon List Absolutely beaut…" at bounding box center [378, 139] width 491 height 251
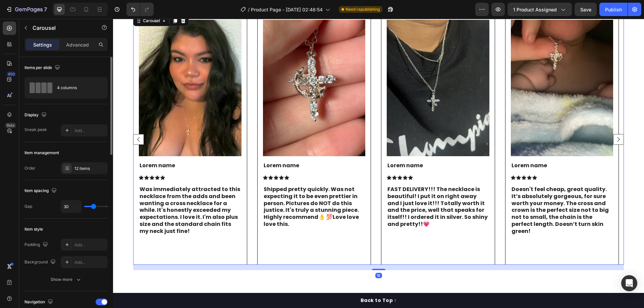
click at [90, 165] on div "12 items" at bounding box center [84, 168] width 47 height 12
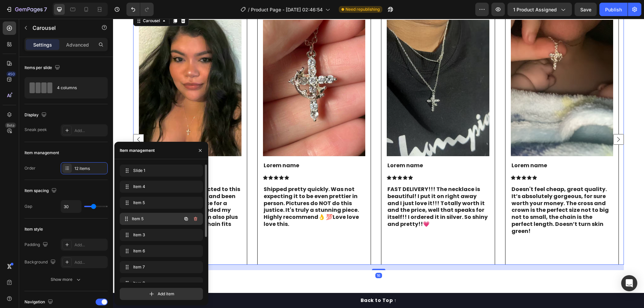
click at [136, 222] on span "Item 5" at bounding box center [157, 219] width 50 height 6
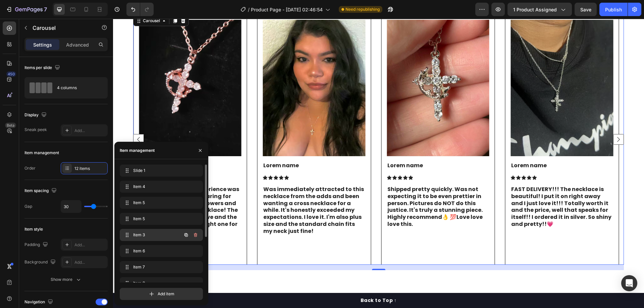
click at [141, 235] on span "Item 3" at bounding box center [152, 235] width 38 height 6
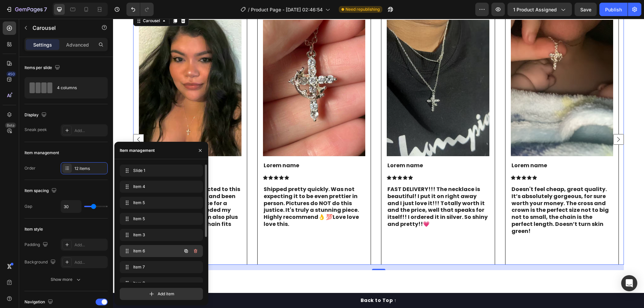
click at [143, 248] on div "Item 6 Item 6" at bounding box center [152, 251] width 59 height 9
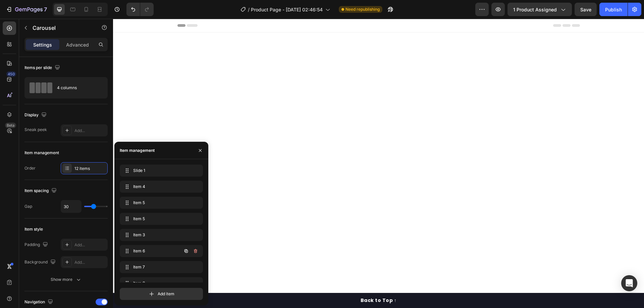
scroll to position [1645, 0]
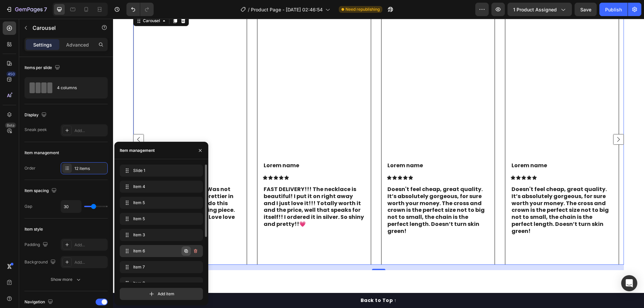
click at [188, 249] on icon "button" at bounding box center [186, 251] width 5 height 5
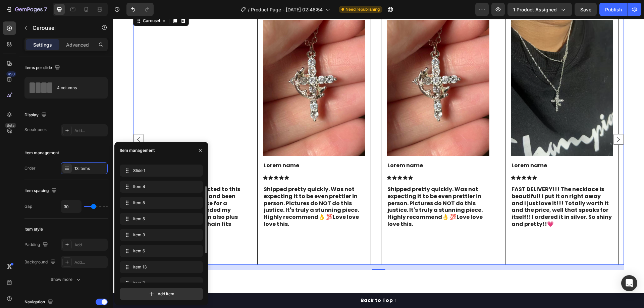
scroll to position [14, 0]
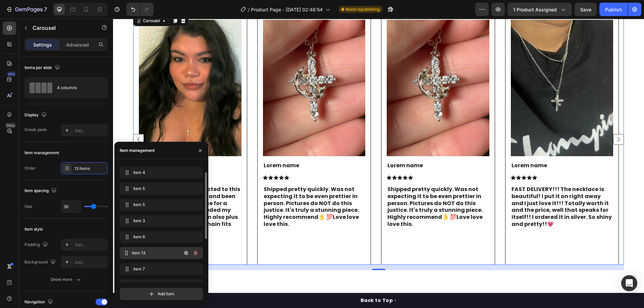
click at [169, 252] on span "Item 13" at bounding box center [157, 253] width 50 height 6
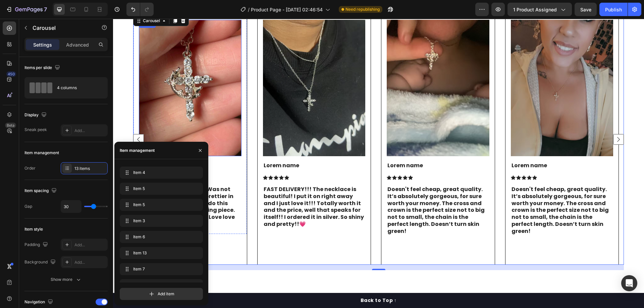
click at [212, 115] on img at bounding box center [190, 88] width 103 height 137
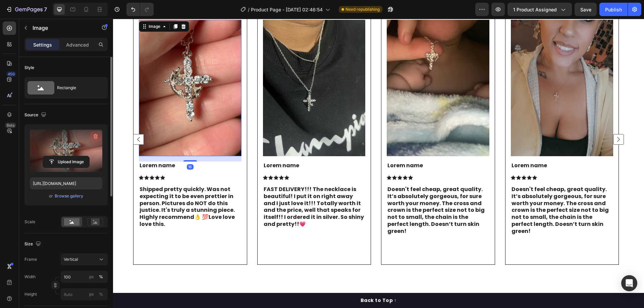
click at [96, 134] on icon "button" at bounding box center [95, 136] width 7 height 7
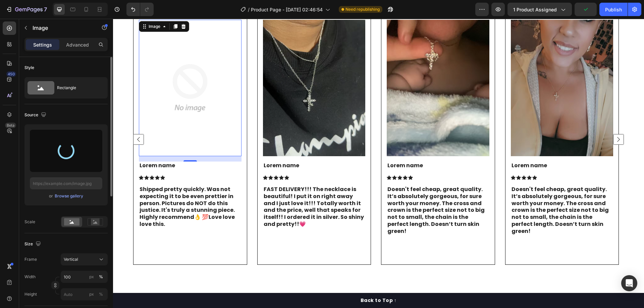
type input "https://cdn.shopify.com/s/files/1/0983/9565/2435/files/gempages_580694838337339…"
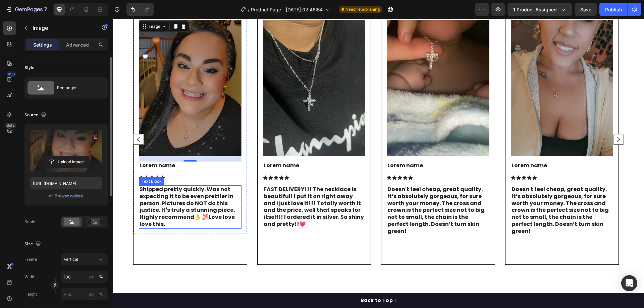
click at [192, 203] on p "Shipped pretty quickly. Was not expecting it to be even prettier in person. Pic…" at bounding box center [190, 207] width 101 height 42
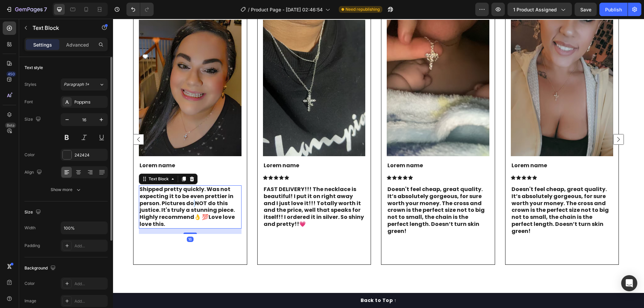
click at [192, 203] on p "Shipped pretty quickly. Was not expecting it to be even prettier in person. Pic…" at bounding box center [190, 207] width 101 height 42
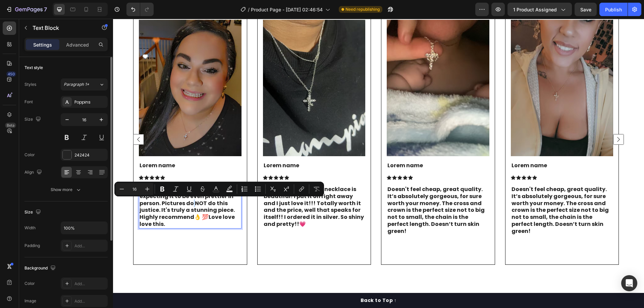
click at [335, 205] on p "FAST DELIVERY!!! The necklace is beautiful! I put it on right away and I just l…" at bounding box center [314, 207] width 101 height 42
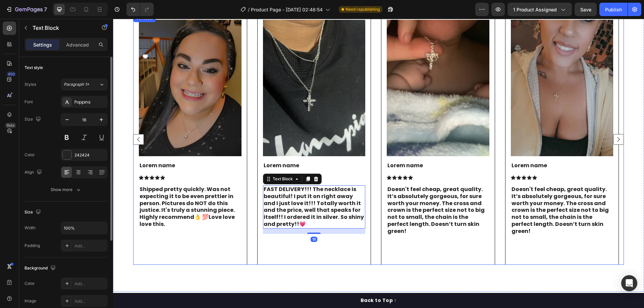
click at [139, 136] on rect "Carousel Back Arrow" at bounding box center [138, 139] width 10 height 10
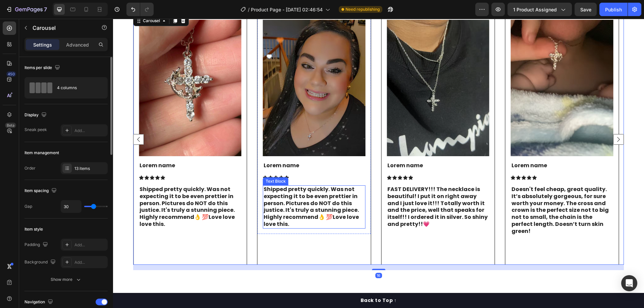
click at [314, 216] on p "Shipped pretty quickly. Was not expecting it to be even prettier in person. Pic…" at bounding box center [314, 207] width 101 height 42
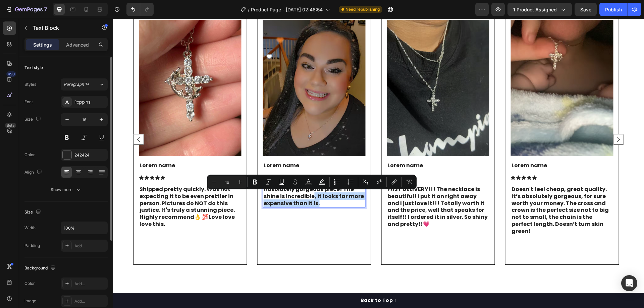
drag, startPoint x: 328, startPoint y: 204, endPoint x: 314, endPoint y: 200, distance: 14.6
click at [314, 200] on p "Absolutely gorgeous piece! The shine is incredible, it looks far more expensive…" at bounding box center [314, 196] width 101 height 21
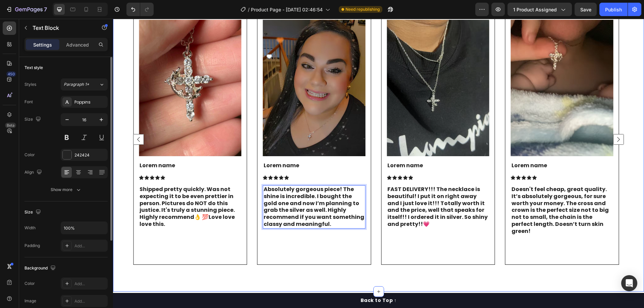
click at [614, 137] on rect "Carousel Next Arrow" at bounding box center [619, 139] width 10 height 10
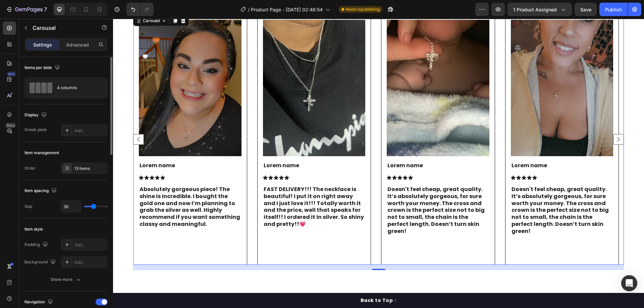
click at [614, 138] on rect "Carousel Next Arrow" at bounding box center [619, 139] width 10 height 10
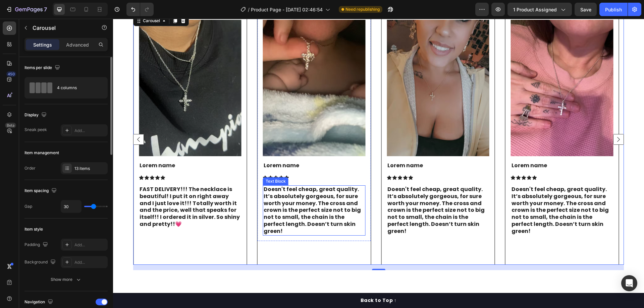
click at [346, 206] on p "Doesn't feel cheap, great quality. It’s absolutely gorgeous, for sure worth you…" at bounding box center [314, 210] width 101 height 49
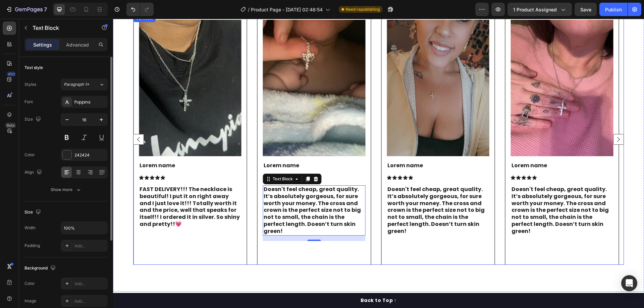
click at [614, 136] on rect "Carousel Next Arrow" at bounding box center [619, 139] width 10 height 10
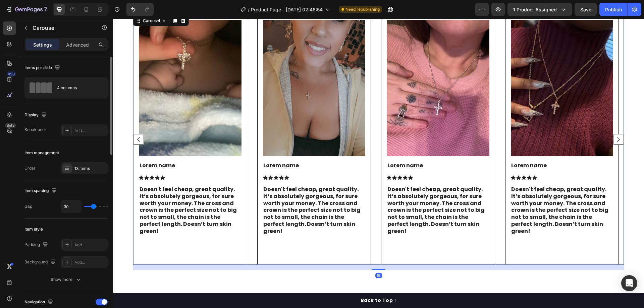
click at [614, 136] on rect "Carousel Next Arrow" at bounding box center [619, 139] width 10 height 10
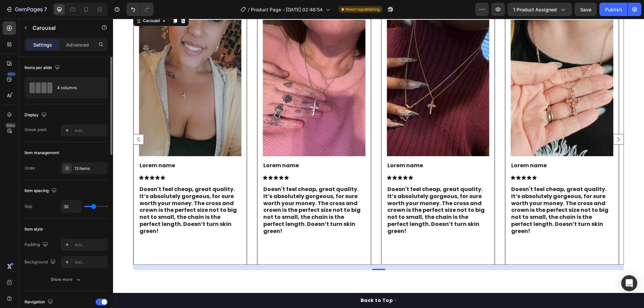
click at [614, 136] on rect "Carousel Next Arrow" at bounding box center [619, 139] width 10 height 10
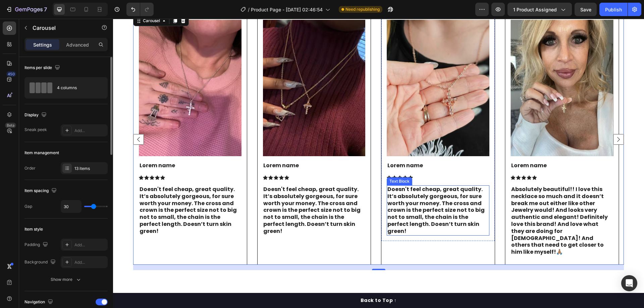
click at [440, 209] on p "Doesn't feel cheap, great quality. It’s absolutely gorgeous, for sure worth you…" at bounding box center [438, 210] width 101 height 49
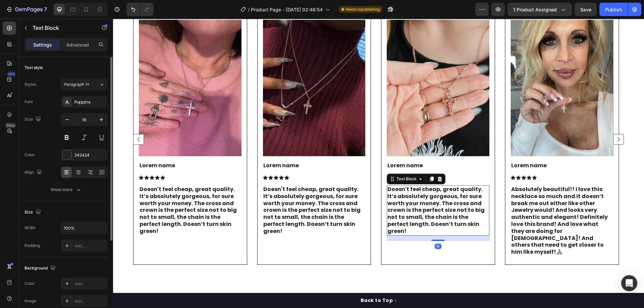
click at [440, 209] on p "Doesn't feel cheap, great quality. It’s absolutely gorgeous, for sure worth you…" at bounding box center [438, 210] width 101 height 49
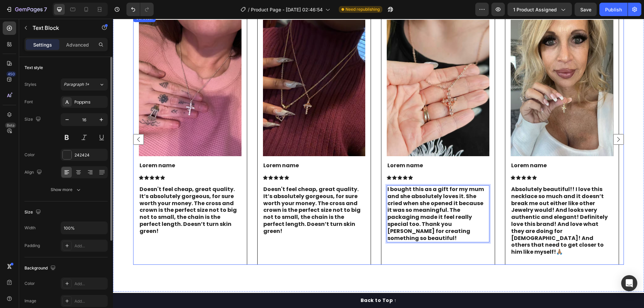
click at [141, 136] on rect "Carousel Back Arrow" at bounding box center [138, 139] width 10 height 10
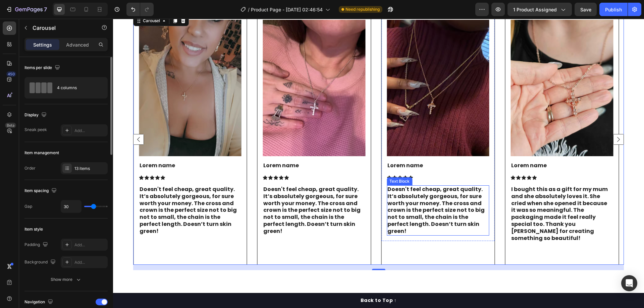
click at [428, 204] on p "Doesn't feel cheap, great quality. It’s absolutely gorgeous, for sure worth you…" at bounding box center [438, 210] width 101 height 49
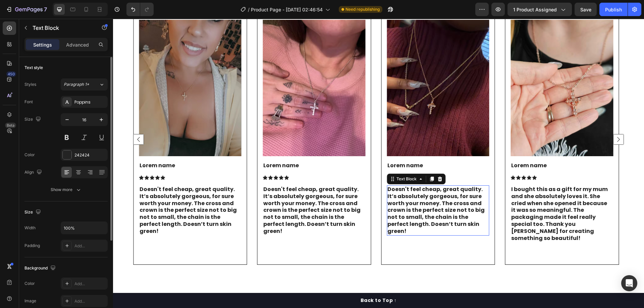
click at [428, 204] on p "Doesn't feel cheap, great quality. It’s absolutely gorgeous, for sure worth you…" at bounding box center [438, 210] width 101 height 49
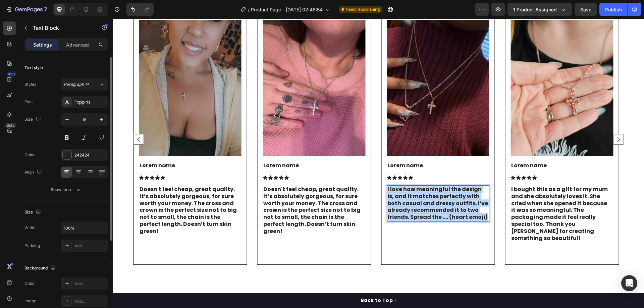
copy p "I love how meaningful the design is, and it matches perfectly with both casual …"
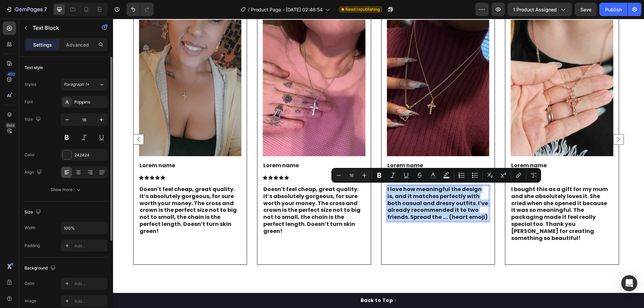
click at [439, 213] on p "I love how meaningful the design is, and it matches perfectly with both casual …" at bounding box center [438, 203] width 101 height 35
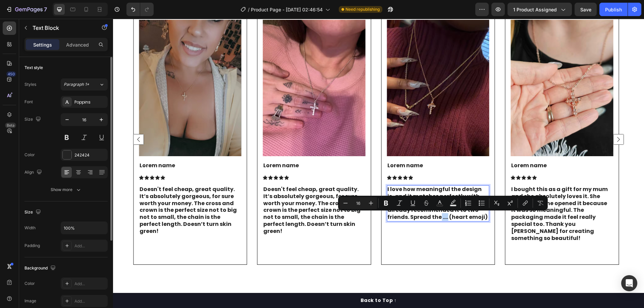
drag, startPoint x: 440, startPoint y: 217, endPoint x: 447, endPoint y: 218, distance: 6.4
click at [447, 218] on p "I love how meaningful the design is, and it matches perfectly with both casual …" at bounding box center [438, 203] width 101 height 35
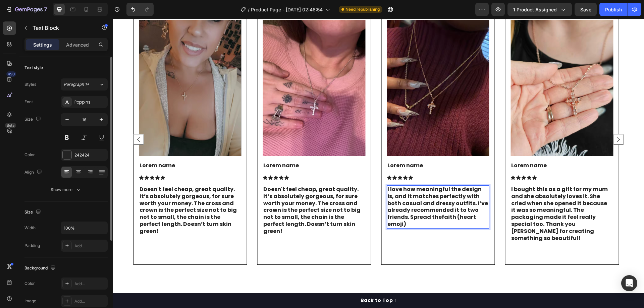
click at [441, 217] on p "I love how meaningful the design is, and it matches perfectly with both casual …" at bounding box center [438, 207] width 101 height 42
drag, startPoint x: 454, startPoint y: 225, endPoint x: 455, endPoint y: 218, distance: 7.5
click at [455, 218] on p "I love how meaningful the design is, and it matches perfectly with both casual …" at bounding box center [438, 207] width 101 height 42
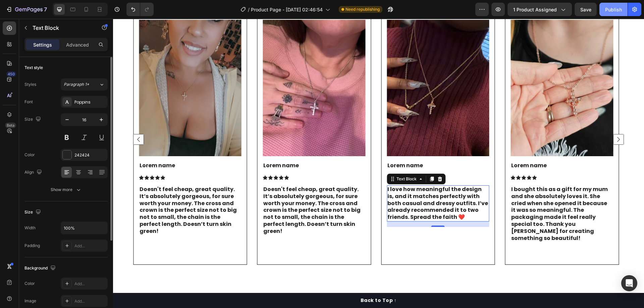
click at [615, 9] on div "Publish" at bounding box center [614, 9] width 17 height 7
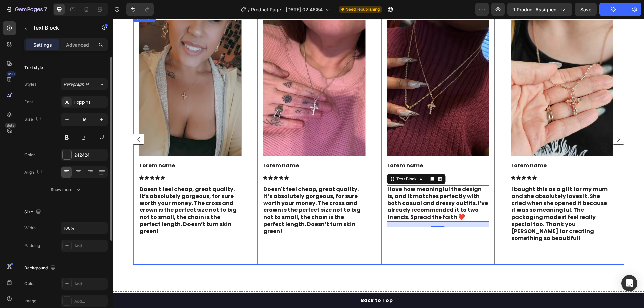
click at [138, 138] on rect "Carousel Back Arrow" at bounding box center [138, 139] width 10 height 10
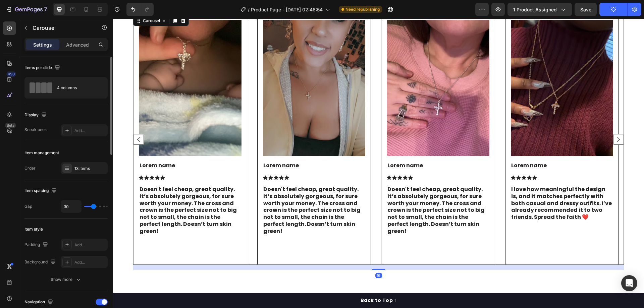
click at [138, 138] on rect "Carousel Back Arrow" at bounding box center [138, 139] width 10 height 10
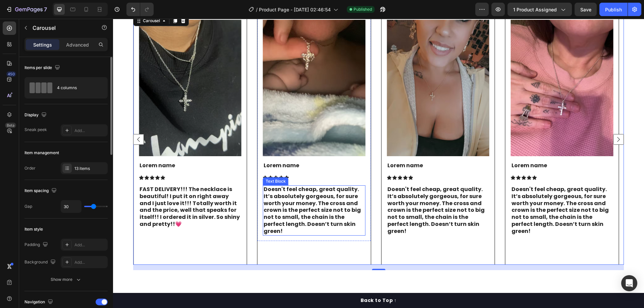
click at [313, 211] on p "Doesn't feel cheap, great quality. It’s absolutely gorgeous, for sure worth you…" at bounding box center [314, 210] width 101 height 49
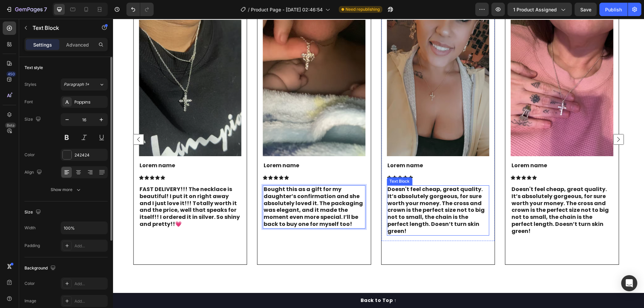
click at [467, 211] on p "Doesn't feel cheap, great quality. It’s absolutely gorgeous, for sure worth you…" at bounding box center [438, 210] width 101 height 49
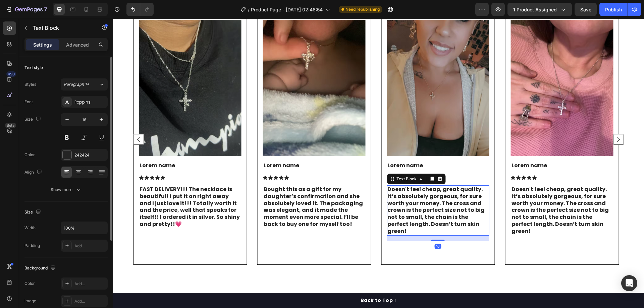
click at [467, 211] on p "Doesn't feel cheap, great quality. It’s absolutely gorgeous, for sure worth you…" at bounding box center [438, 210] width 101 height 49
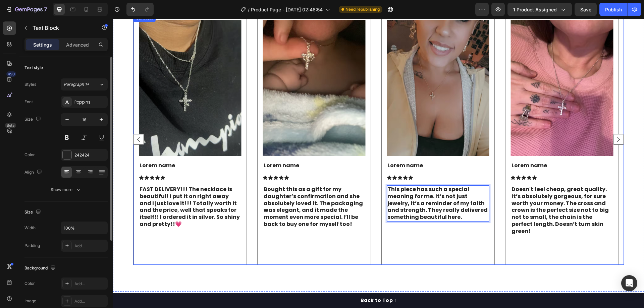
click at [614, 134] on rect "Carousel Next Arrow" at bounding box center [619, 139] width 10 height 10
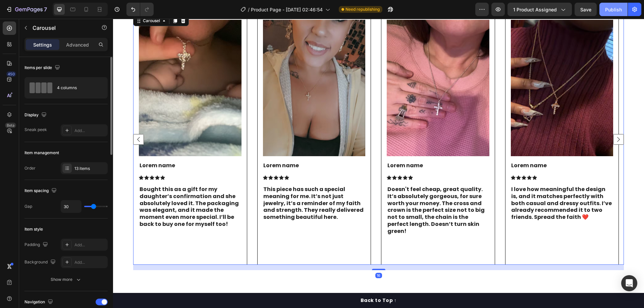
click at [608, 7] on div "Publish" at bounding box center [614, 9] width 17 height 7
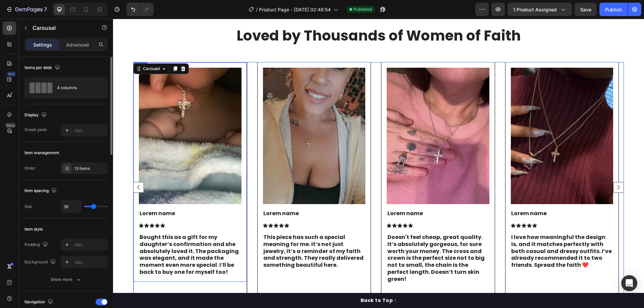
scroll to position [1578, 0]
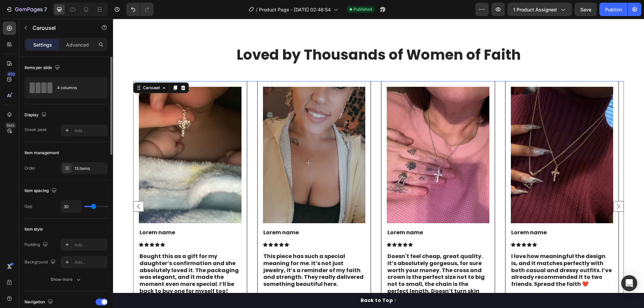
click at [254, 160] on div "Image Lorem name Text Block Icon Icon Icon Icon Icon Icon List Absolutely beaut…" at bounding box center [378, 206] width 491 height 251
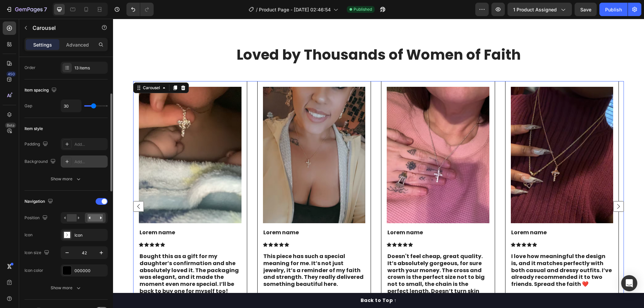
scroll to position [134, 0]
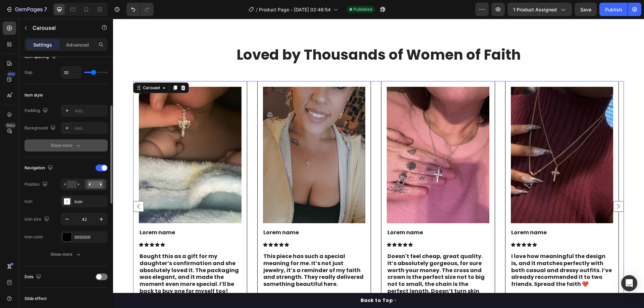
click at [71, 149] on button "Show more" at bounding box center [66, 146] width 83 height 12
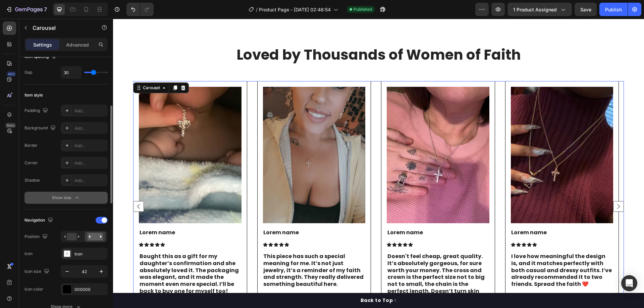
click at [74, 198] on icon "button" at bounding box center [77, 198] width 7 height 7
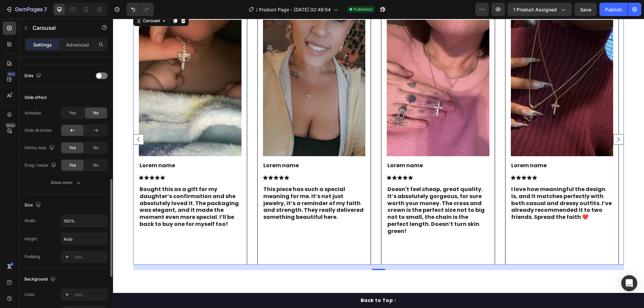
scroll to position [369, 0]
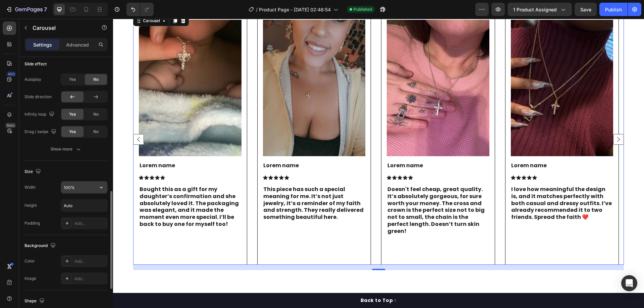
click at [82, 186] on input "100%" at bounding box center [84, 188] width 46 height 12
click at [99, 185] on icon "button" at bounding box center [101, 187] width 7 height 7
click at [84, 190] on input "100%" at bounding box center [84, 188] width 46 height 12
drag, startPoint x: 84, startPoint y: 190, endPoint x: 59, endPoint y: 188, distance: 25.6
click at [60, 188] on div "Width 100%" at bounding box center [66, 187] width 83 height 13
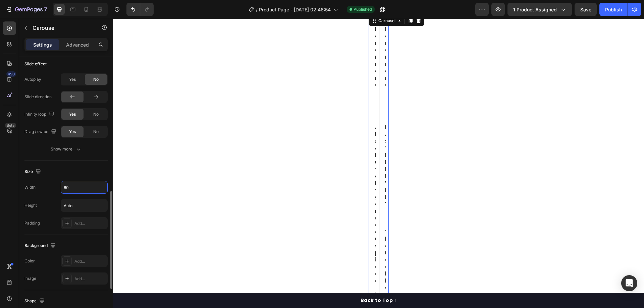
type input "6"
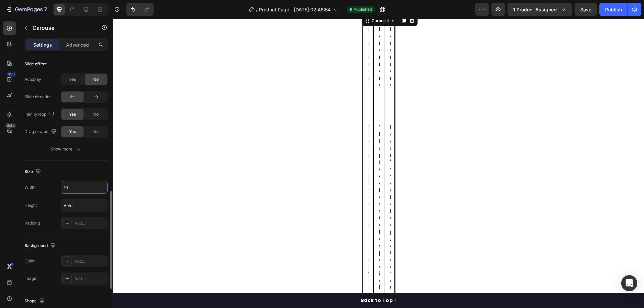
type input "1"
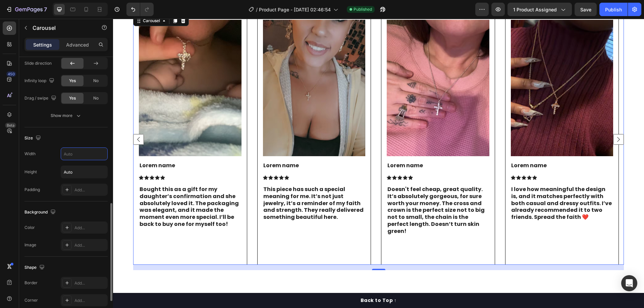
scroll to position [436, 0]
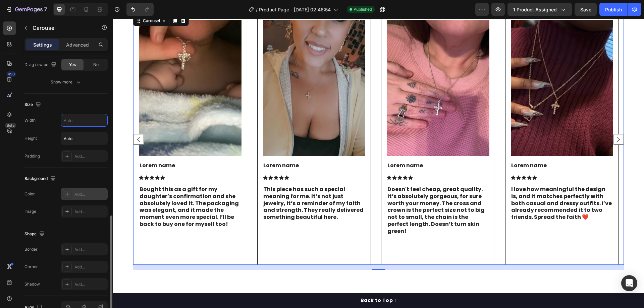
click at [80, 197] on div "Add..." at bounding box center [91, 195] width 32 height 6
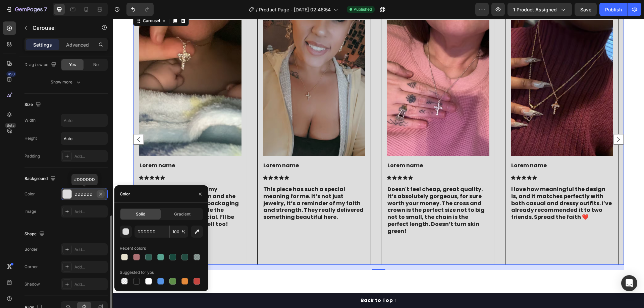
click at [102, 194] on icon "button" at bounding box center [100, 194] width 5 height 5
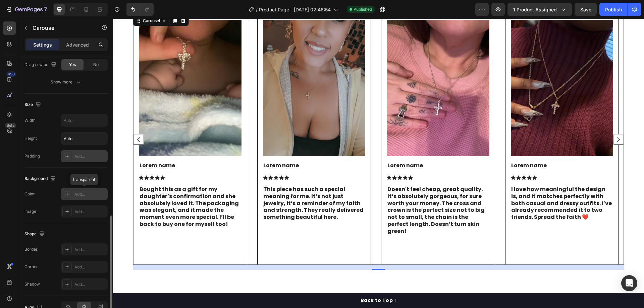
click at [87, 154] on div "Add..." at bounding box center [91, 157] width 32 height 6
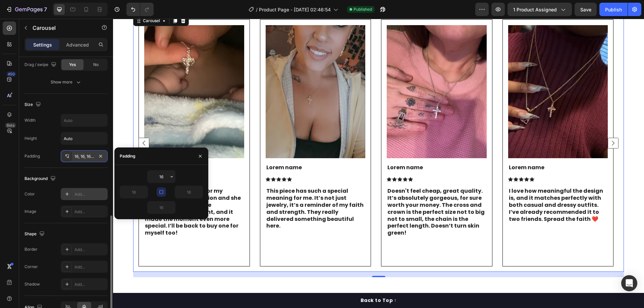
click at [162, 191] on icon "button" at bounding box center [161, 192] width 4 height 4
click at [132, 191] on input "16" at bounding box center [134, 192] width 28 height 12
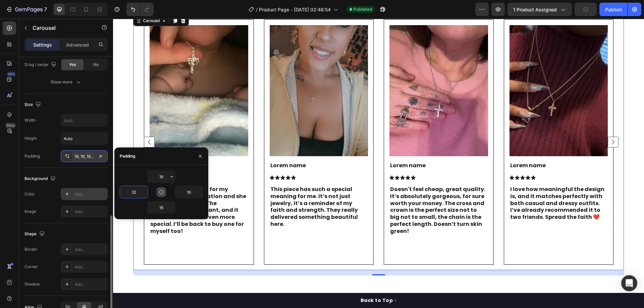
click at [161, 191] on icon "button" at bounding box center [161, 192] width 5 height 5
type input "16"
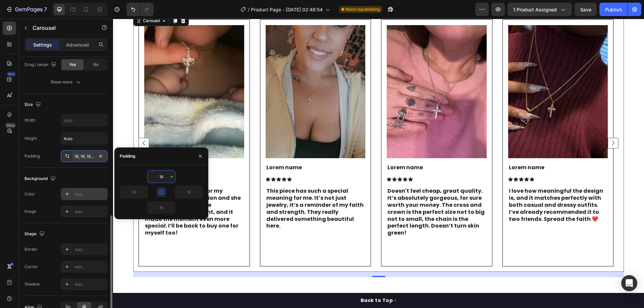
click at [164, 176] on input "16" at bounding box center [162, 177] width 28 height 12
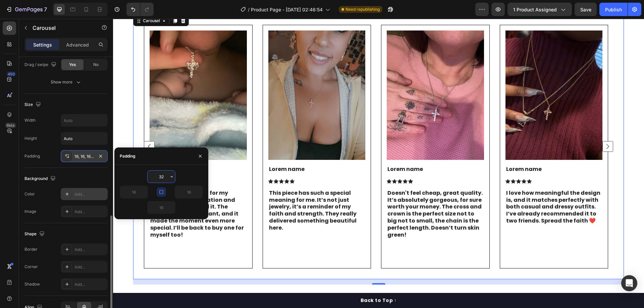
drag, startPoint x: 165, startPoint y: 176, endPoint x: 153, endPoint y: 175, distance: 12.2
click at [153, 175] on input "32" at bounding box center [162, 177] width 28 height 12
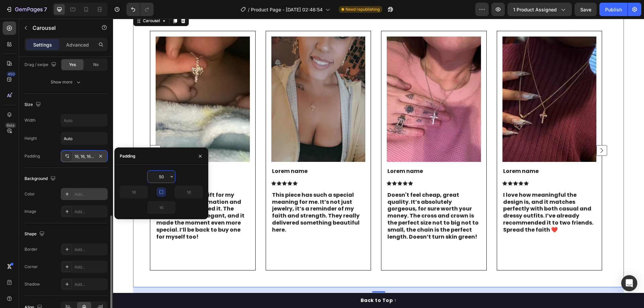
type input "5"
type input "80"
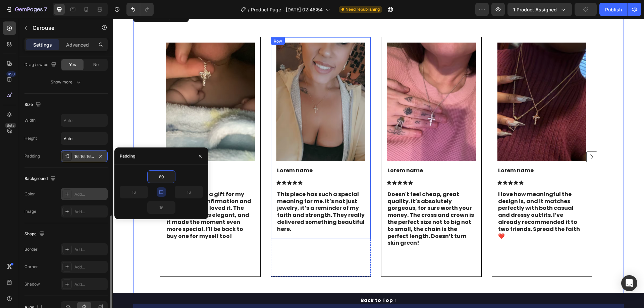
scroll to position [1745, 0]
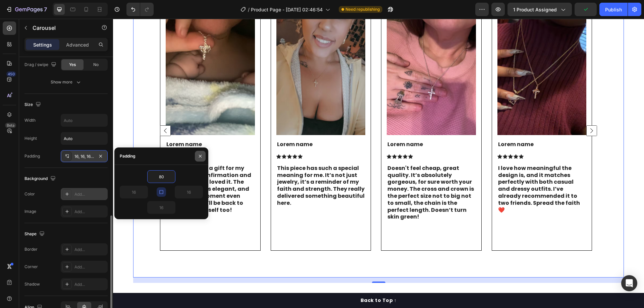
click at [198, 157] on icon "button" at bounding box center [200, 156] width 5 height 5
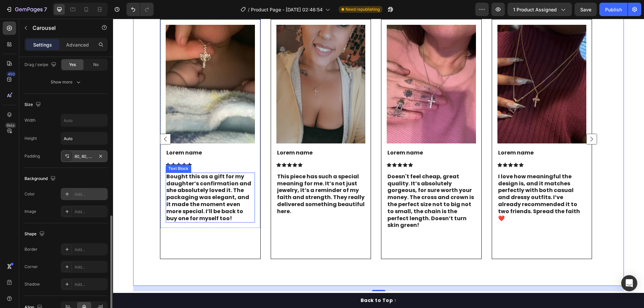
scroll to position [1712, 0]
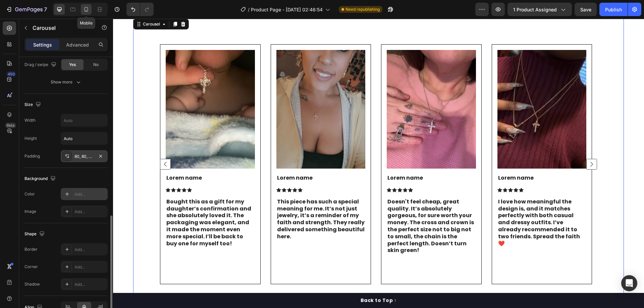
click at [87, 8] on icon at bounding box center [86, 9] width 7 height 7
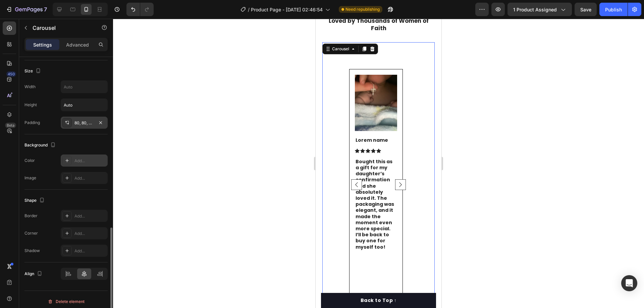
scroll to position [436, 0]
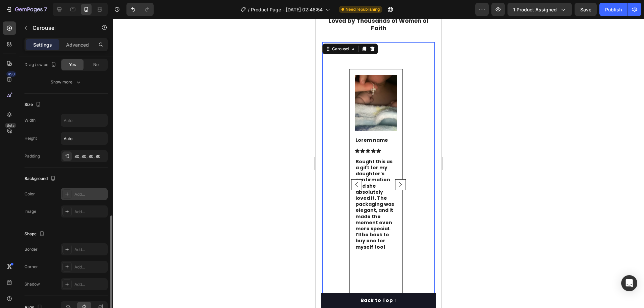
drag, startPoint x: 103, startPoint y: 155, endPoint x: 187, endPoint y: 143, distance: 85.4
click at [0, 0] on icon "button" at bounding box center [0, 0] width 0 height 0
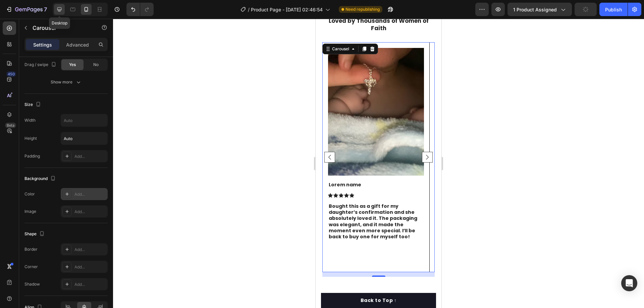
click at [57, 11] on icon at bounding box center [59, 9] width 7 height 7
type input "42"
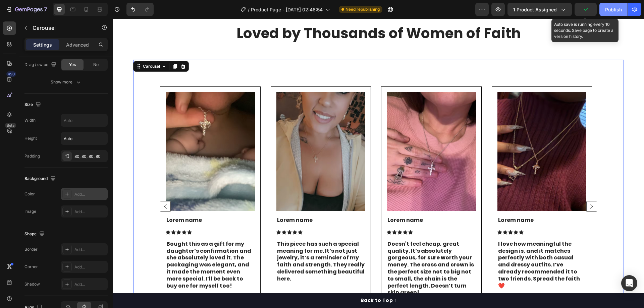
scroll to position [1617, 0]
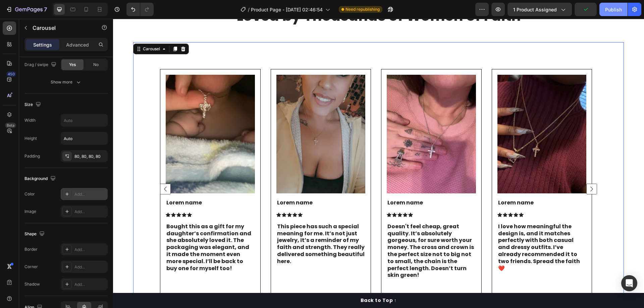
click at [612, 11] on div "Publish" at bounding box center [614, 9] width 17 height 7
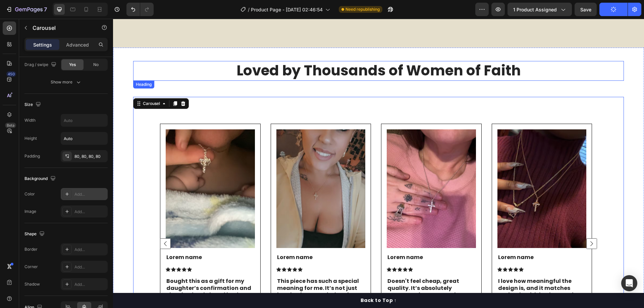
scroll to position [1549, 0]
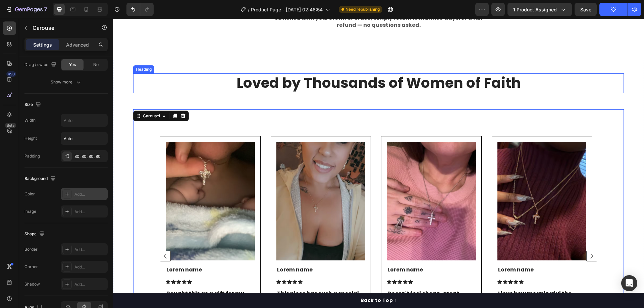
click at [324, 93] on h2 "Loved by Thousands of Women of Faith" at bounding box center [378, 84] width 491 height 20
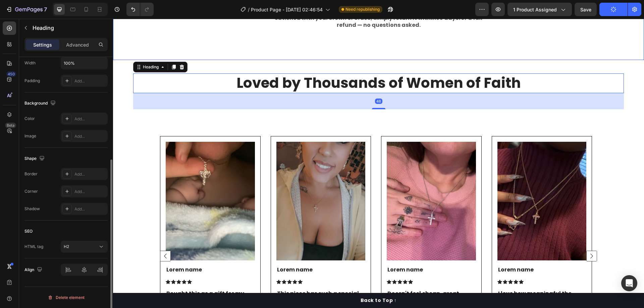
scroll to position [0, 0]
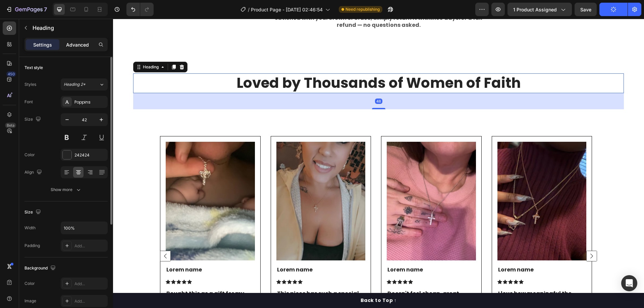
click at [71, 43] on p "Advanced" at bounding box center [77, 44] width 23 height 7
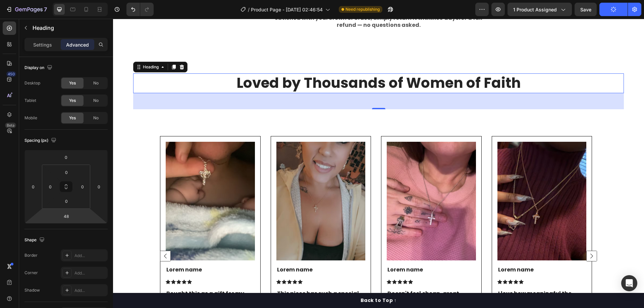
click at [69, 215] on input "48" at bounding box center [65, 216] width 13 height 10
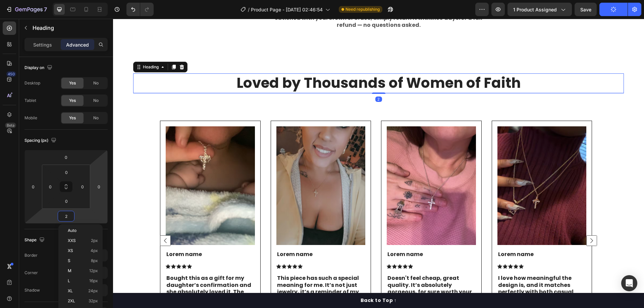
type input "24"
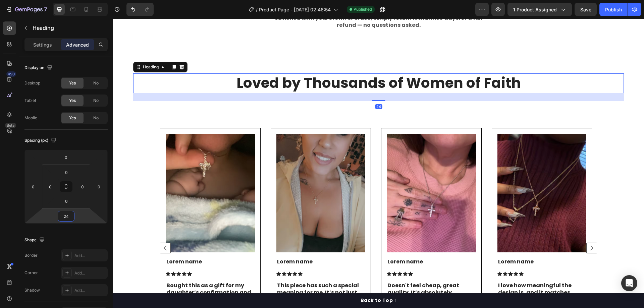
drag, startPoint x: 66, startPoint y: 215, endPoint x: 52, endPoint y: 215, distance: 13.8
click at [54, 215] on div "0 0 24 0" at bounding box center [66, 187] width 83 height 74
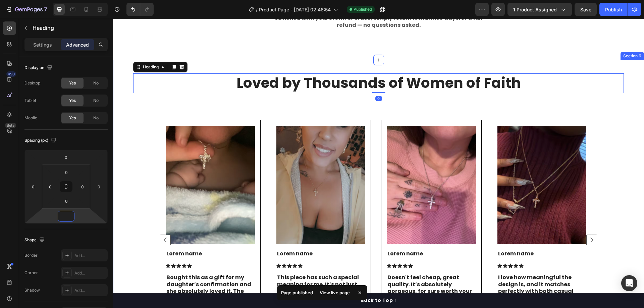
click at [523, 60] on div "Image 100% Money-Back Guarantee Heading We proudly stand behind the quality of …" at bounding box center [378, 33] width 531 height 54
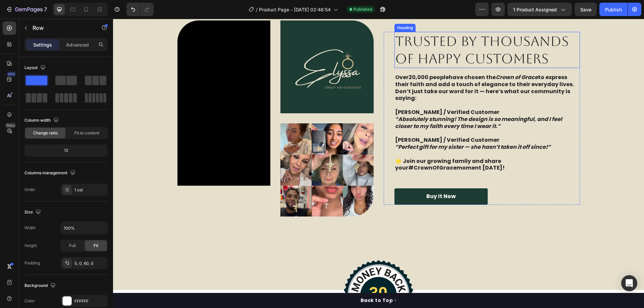
scroll to position [1046, 0]
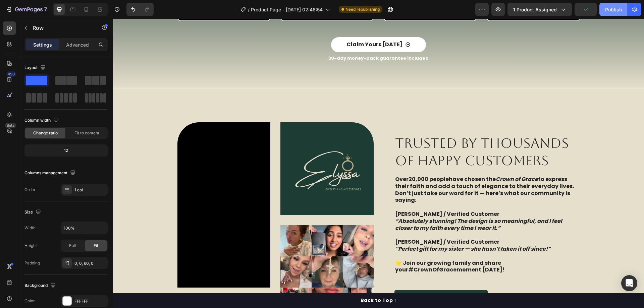
click at [615, 7] on div "Publish" at bounding box center [614, 9] width 17 height 7
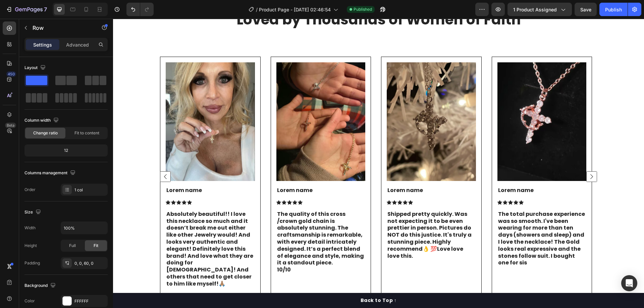
scroll to position [1684, 0]
click at [266, 150] on div "Image Lorem name Text Block Icon Icon Icon Icon Icon Icon List Absolutely beaut…" at bounding box center [378, 176] width 437 height 240
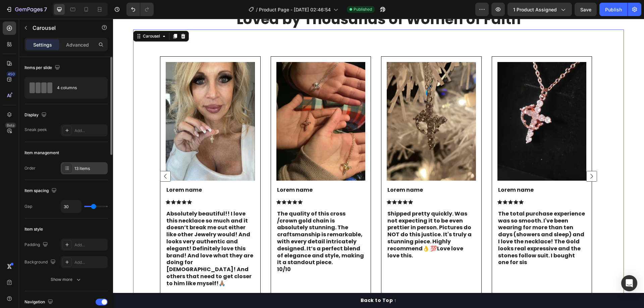
click at [76, 172] on div "13 items" at bounding box center [91, 169] width 32 height 6
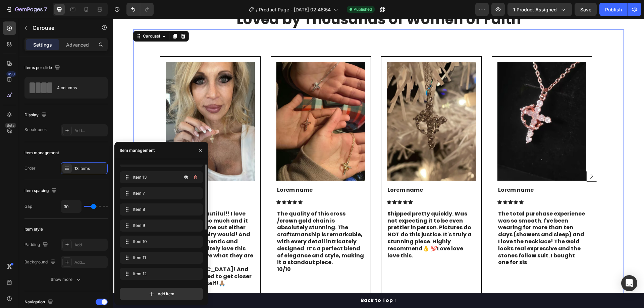
scroll to position [0, 0]
click at [231, 190] on p "Lorem name" at bounding box center [210, 190] width 88 height 7
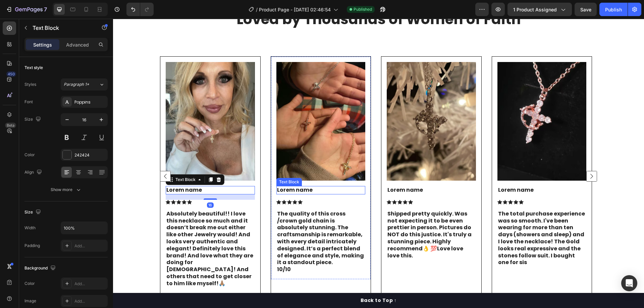
click at [286, 189] on p "Lorem name" at bounding box center [321, 190] width 88 height 7
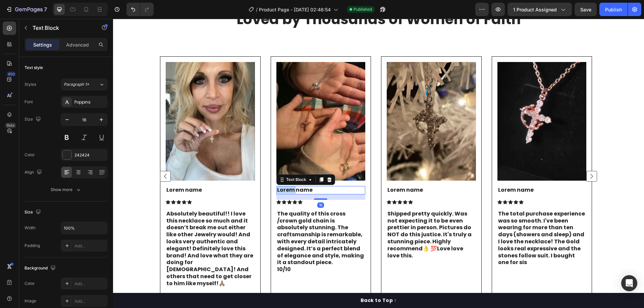
click at [286, 189] on p "Lorem name" at bounding box center [321, 190] width 88 height 7
click at [199, 189] on p "Lorem name" at bounding box center [210, 190] width 88 height 7
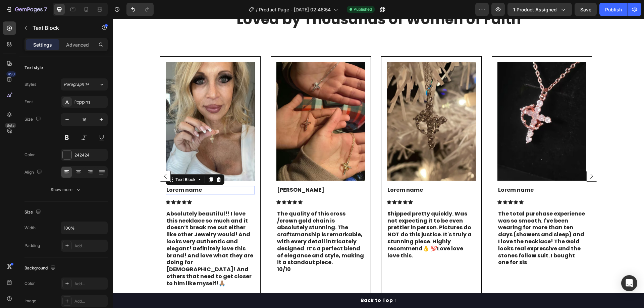
click at [199, 189] on p "Lorem name" at bounding box center [210, 190] width 88 height 7
click at [394, 191] on p "Lorem name" at bounding box center [432, 190] width 88 height 7
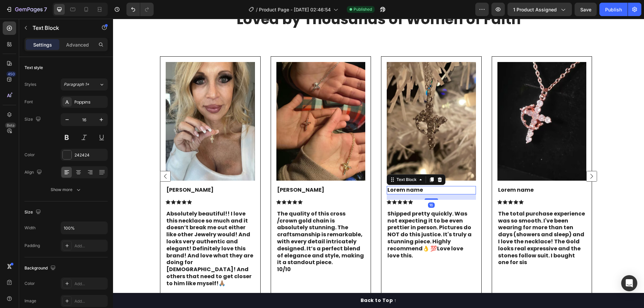
click at [394, 191] on p "Lorem name" at bounding box center [432, 190] width 88 height 7
click at [188, 193] on div "Icon" at bounding box center [193, 196] width 13 height 8
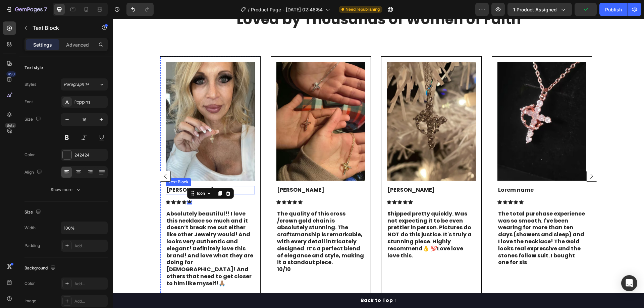
click at [180, 189] on p "[PERSON_NAME]" at bounding box center [210, 190] width 88 height 7
click at [518, 190] on p "Lorem name" at bounding box center [542, 190] width 88 height 7
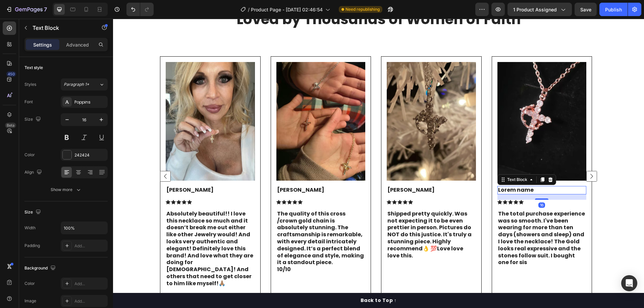
click at [518, 190] on p "Lorem name" at bounding box center [542, 190] width 88 height 7
click at [587, 171] on rect "Carousel Next Arrow" at bounding box center [592, 176] width 10 height 10
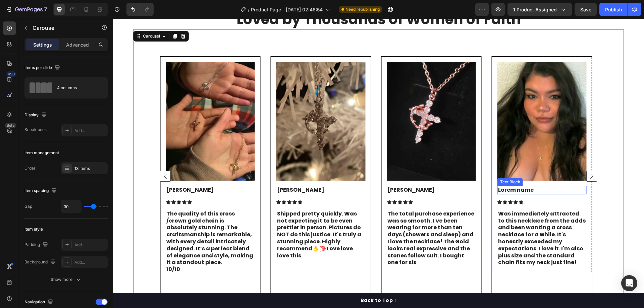
click at [515, 190] on p "Lorem name" at bounding box center [542, 190] width 88 height 7
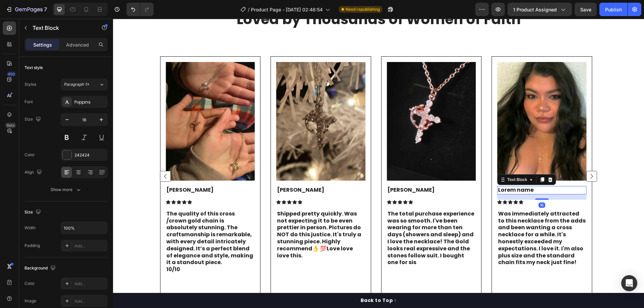
click at [515, 190] on p "Lorem name" at bounding box center [542, 190] width 88 height 7
click at [591, 174] on icon "Carousel Next Arrow" at bounding box center [592, 176] width 3 height 5
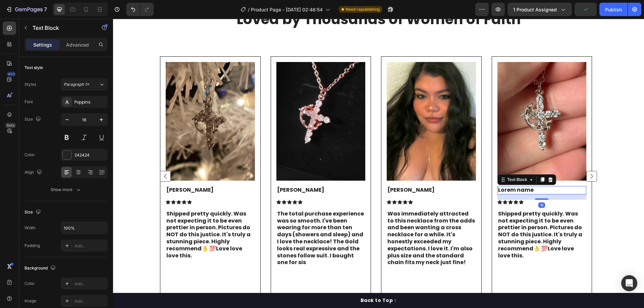
click at [523, 190] on p "Lorem name" at bounding box center [542, 190] width 88 height 7
click at [587, 171] on rect "Carousel Next Arrow" at bounding box center [592, 176] width 10 height 10
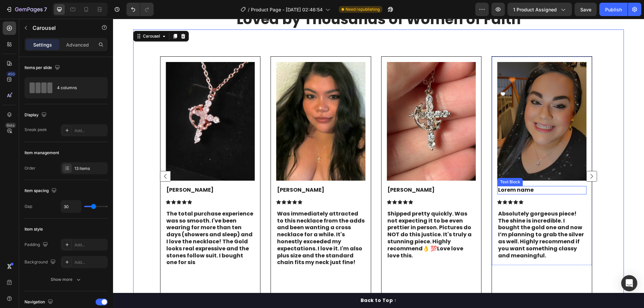
click at [532, 191] on p "Lorem name" at bounding box center [542, 190] width 88 height 7
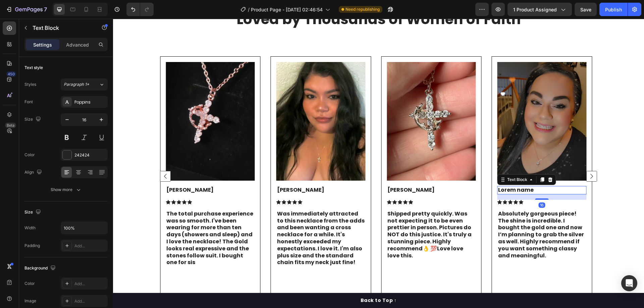
click at [532, 191] on p "Lorem name" at bounding box center [542, 190] width 88 height 7
click at [587, 172] on rect "Carousel Next Arrow" at bounding box center [592, 176] width 10 height 10
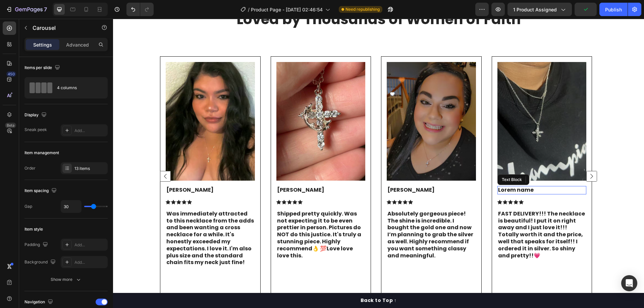
click at [519, 189] on p "Lorem name" at bounding box center [542, 190] width 88 height 7
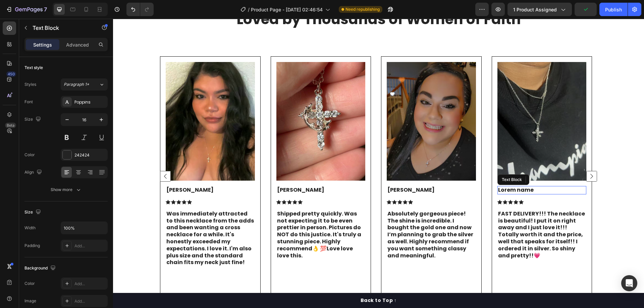
click at [519, 189] on p "Lorem name" at bounding box center [542, 190] width 88 height 7
click at [587, 171] on rect "Carousel Next Arrow" at bounding box center [592, 176] width 10 height 10
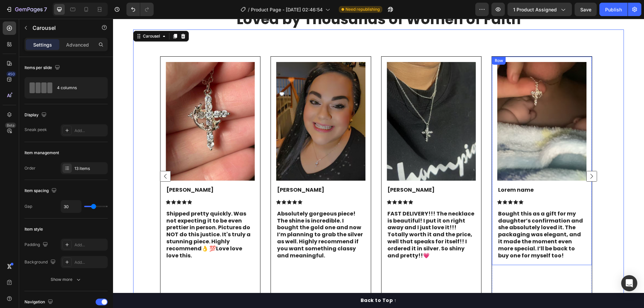
drag, startPoint x: 496, startPoint y: 188, endPoint x: 500, endPoint y: 188, distance: 4.4
click at [497, 188] on div "Image Lorem name Text Block Icon Icon Icon Icon Icon Icon List Bought this as a…" at bounding box center [542, 161] width 100 height 209
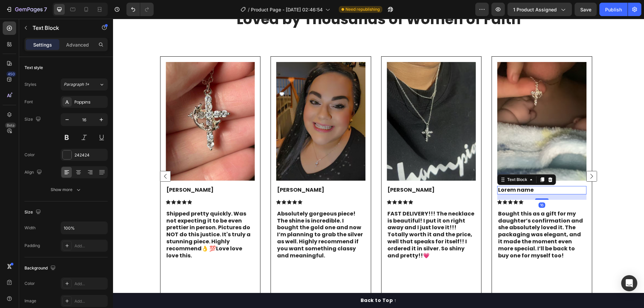
click at [508, 189] on p "Lorem name" at bounding box center [542, 190] width 88 height 7
click at [589, 171] on rect "Carousel Next Arrow" at bounding box center [592, 176] width 10 height 10
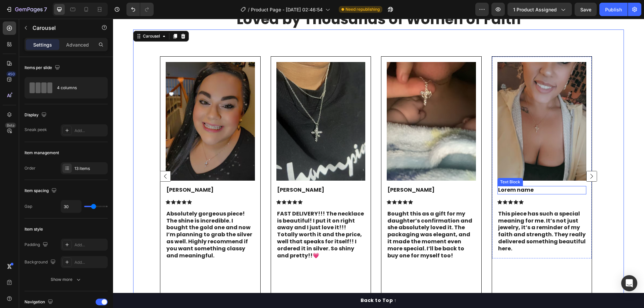
click at [520, 190] on p "Lorem name" at bounding box center [542, 190] width 88 height 7
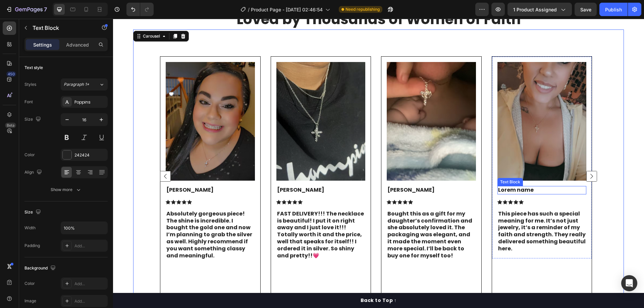
click at [520, 190] on p "Lorem name" at bounding box center [542, 190] width 88 height 7
click at [589, 171] on rect "Carousel Next Arrow" at bounding box center [592, 176] width 10 height 10
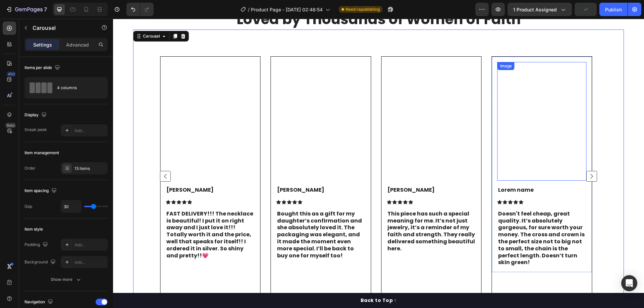
scroll to position [1684, 0]
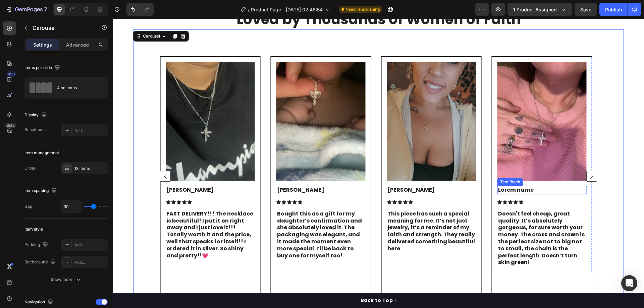
click at [519, 189] on p "Lorem name" at bounding box center [542, 190] width 88 height 7
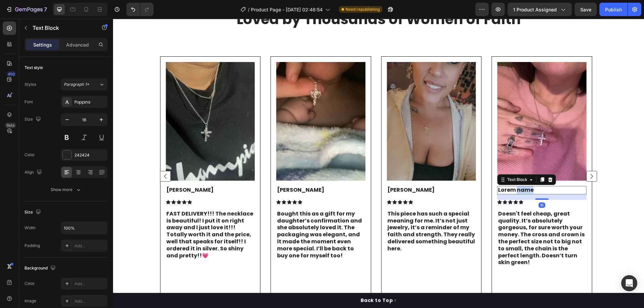
click at [519, 189] on p "Lorem name" at bounding box center [542, 190] width 88 height 7
click at [587, 172] on rect "Carousel Next Arrow" at bounding box center [592, 176] width 10 height 10
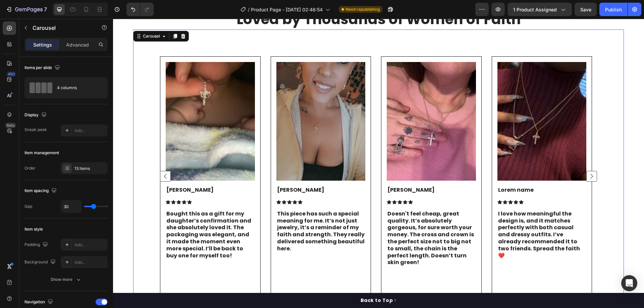
click at [587, 172] on rect "Carousel Next Arrow" at bounding box center [592, 176] width 10 height 10
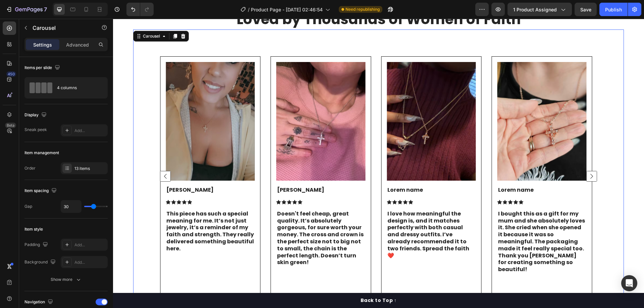
click at [587, 172] on rect "Carousel Next Arrow" at bounding box center [592, 176] width 10 height 10
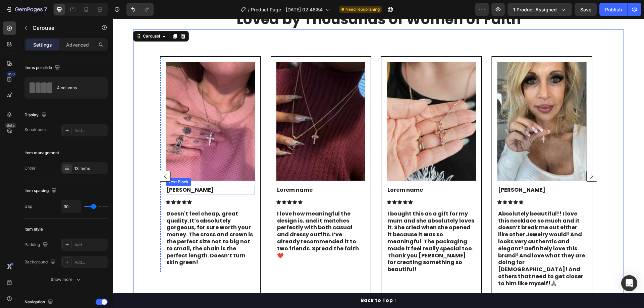
click at [191, 190] on p "Isabelle F." at bounding box center [210, 190] width 88 height 7
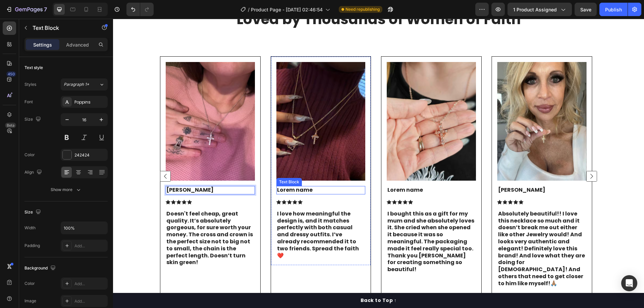
click at [295, 192] on p "Lorem name" at bounding box center [321, 190] width 88 height 7
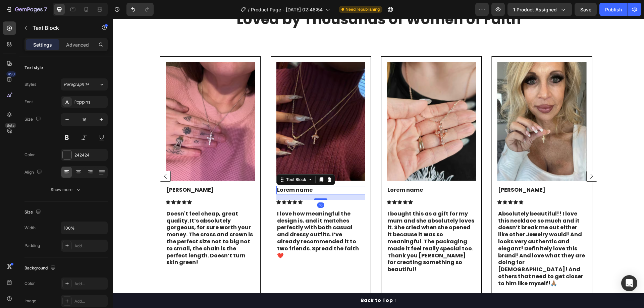
click at [295, 192] on p "Lorem name" at bounding box center [321, 190] width 88 height 7
click at [423, 190] on p "Lorem name" at bounding box center [432, 190] width 88 height 7
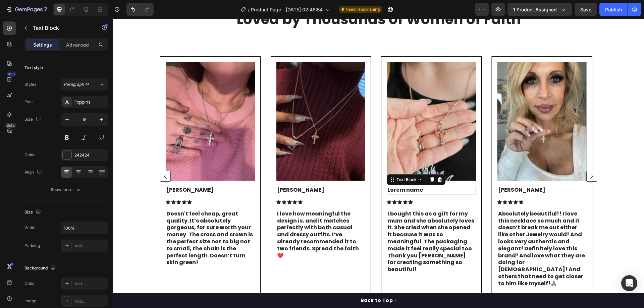
click at [423, 190] on p "Lorem name" at bounding box center [432, 190] width 88 height 7
click at [615, 11] on div "Publish" at bounding box center [614, 9] width 17 height 7
click at [587, 171] on rect "Carousel Next Arrow" at bounding box center [592, 176] width 10 height 10
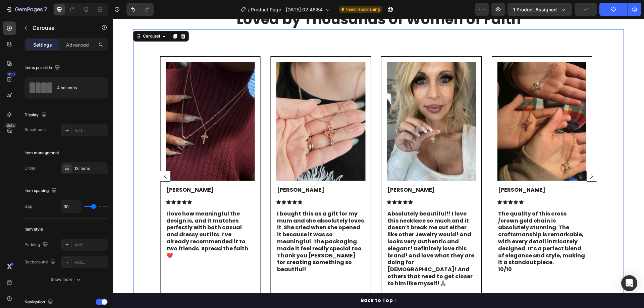
click at [587, 171] on rect "Carousel Next Arrow" at bounding box center [592, 176] width 10 height 10
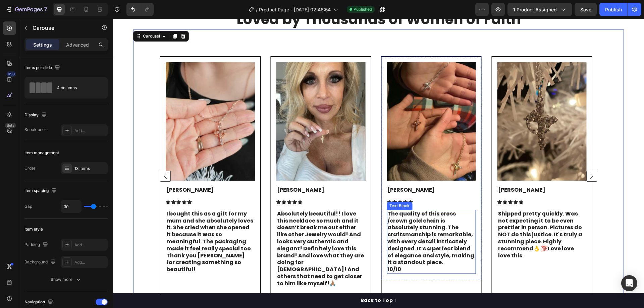
click at [430, 243] on p "The quality of this cross /crown gold chain is absolutely stunning. The craftsm…" at bounding box center [432, 242] width 88 height 63
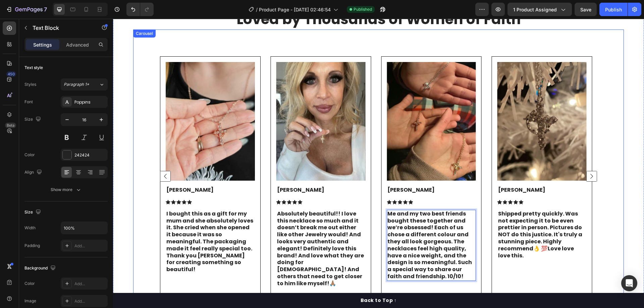
click at [616, 96] on div "Image Olivia M. Text Block Icon Icon Icon Icon Icon Icon List Absolutely beauti…" at bounding box center [378, 177] width 491 height 294
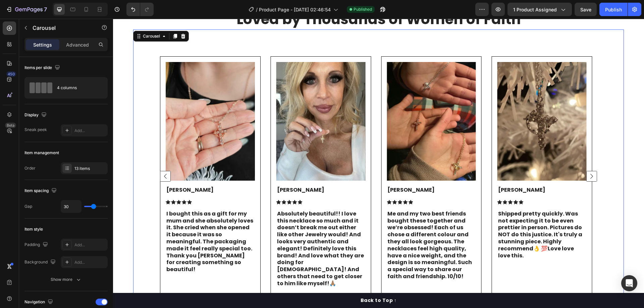
scroll to position [1717, 0]
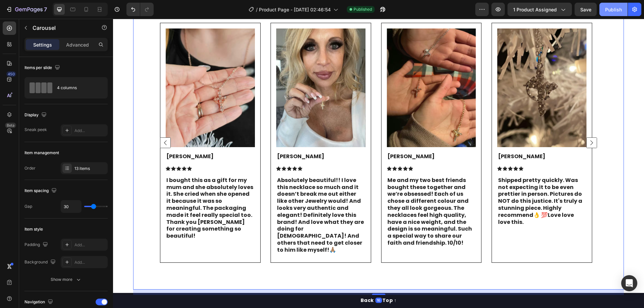
click at [616, 6] on div "Publish" at bounding box center [614, 9] width 17 height 7
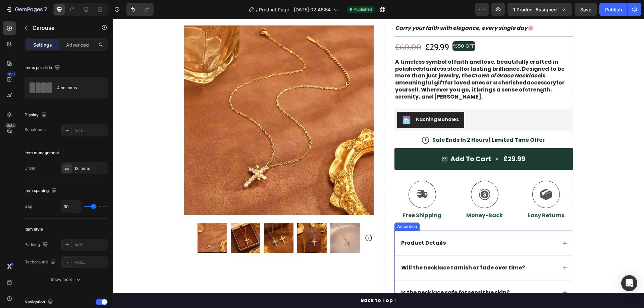
scroll to position [67, 0]
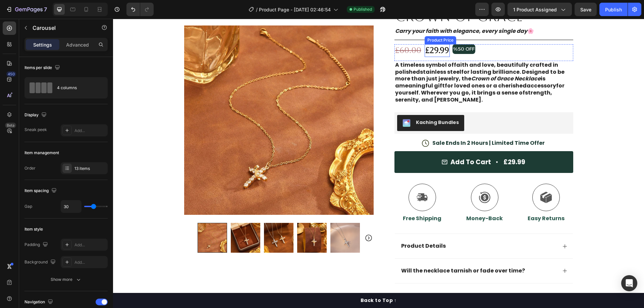
click at [439, 49] on div "£29.99" at bounding box center [437, 50] width 25 height 13
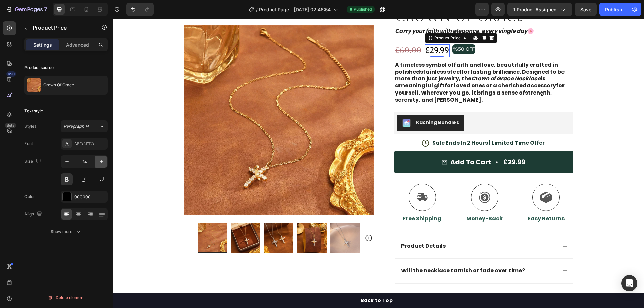
click at [100, 164] on icon "button" at bounding box center [101, 161] width 7 height 7
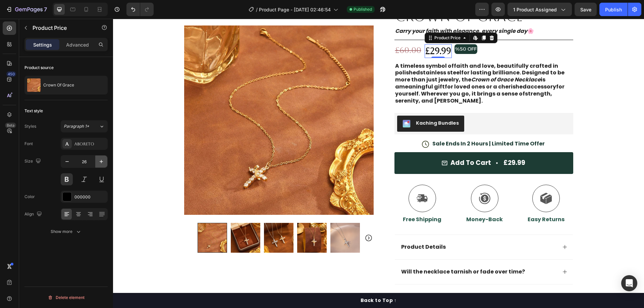
click at [100, 164] on icon "button" at bounding box center [101, 161] width 7 height 7
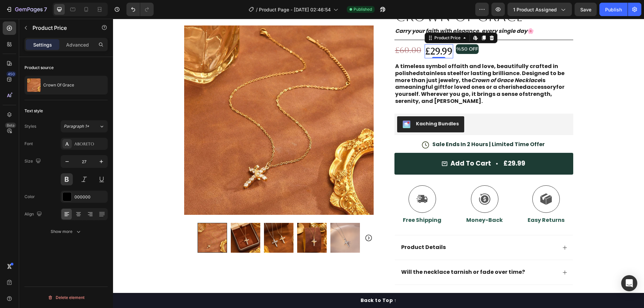
type input "28"
click at [415, 51] on div "£60.00" at bounding box center [409, 50] width 28 height 13
click at [425, 55] on div "£29.99" at bounding box center [439, 51] width 29 height 14
click at [404, 45] on div "£60.00" at bounding box center [409, 50] width 28 height 13
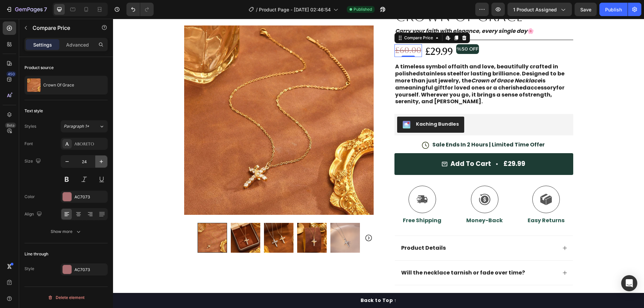
click at [101, 161] on icon "button" at bounding box center [101, 161] width 7 height 7
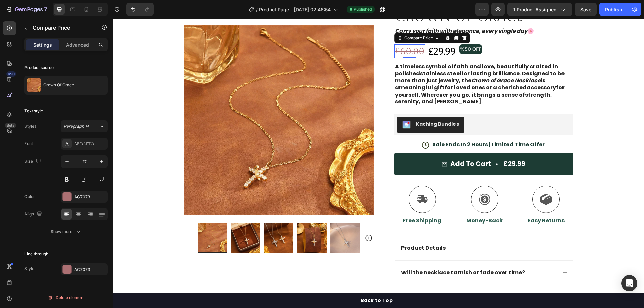
type input "28"
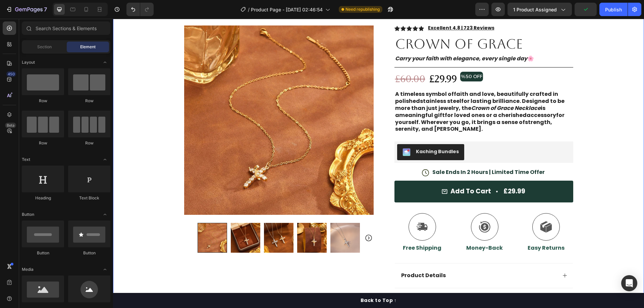
scroll to position [34, 0]
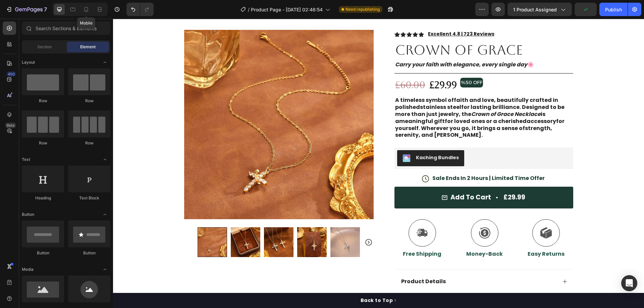
drag, startPoint x: 86, startPoint y: 10, endPoint x: 257, endPoint y: 66, distance: 180.7
click at [86, 10] on icon at bounding box center [86, 9] width 7 height 7
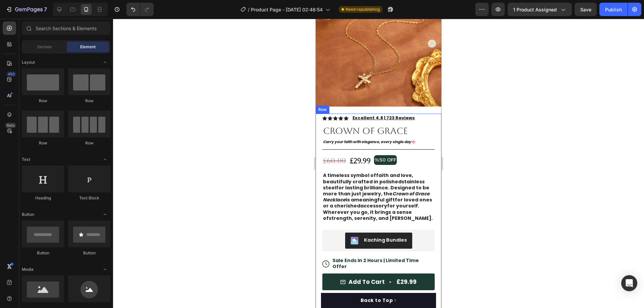
scroll to position [67, 0]
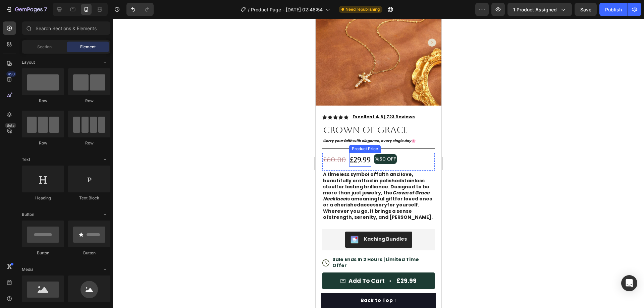
click at [358, 154] on div "£29.99" at bounding box center [360, 160] width 22 height 14
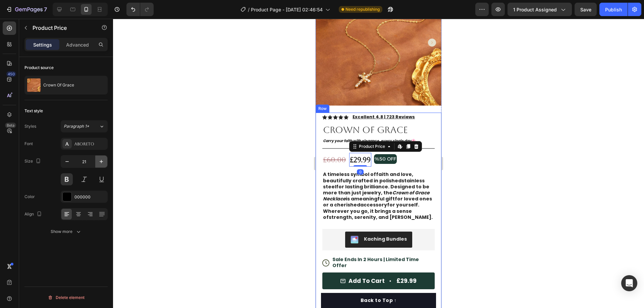
click at [104, 161] on icon "button" at bounding box center [101, 161] width 7 height 7
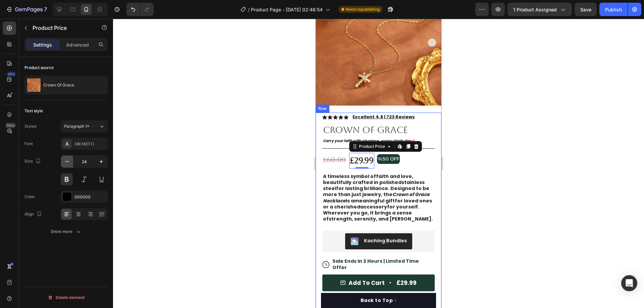
click at [70, 162] on icon "button" at bounding box center [67, 161] width 7 height 7
type input "22"
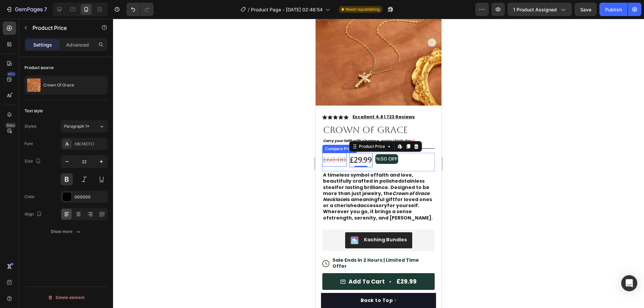
click at [334, 156] on div "£60.00" at bounding box center [335, 160] width 24 height 14
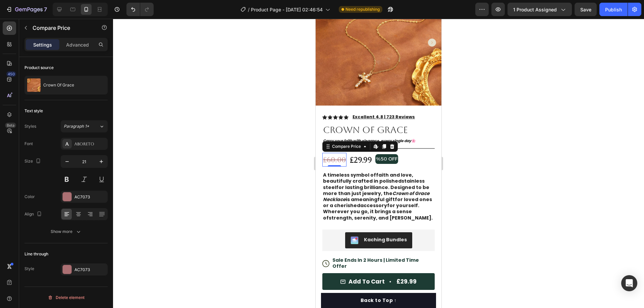
click at [496, 138] on div at bounding box center [378, 164] width 531 height 290
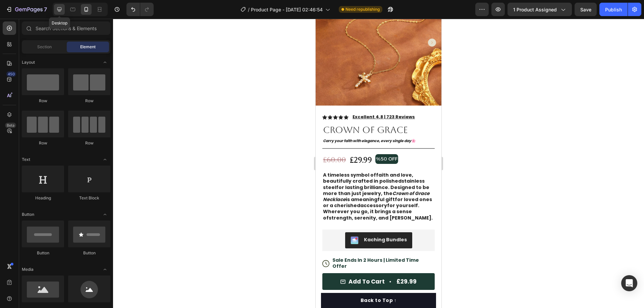
click at [59, 8] on icon at bounding box center [59, 9] width 4 height 4
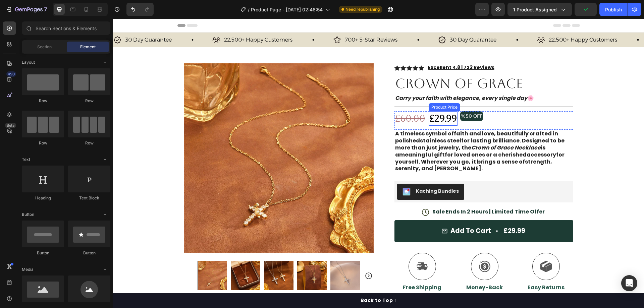
click at [440, 120] on div "£29.99" at bounding box center [443, 118] width 29 height 14
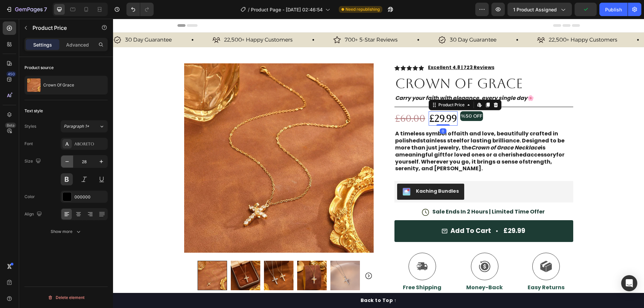
click at [71, 161] on button "button" at bounding box center [67, 162] width 12 height 12
type input "26"
click at [400, 122] on div "Text Block" at bounding box center [408, 126] width 26 height 8
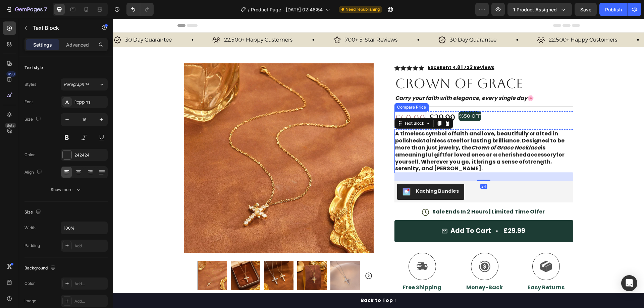
click at [404, 116] on div "£60.00" at bounding box center [411, 118] width 32 height 14
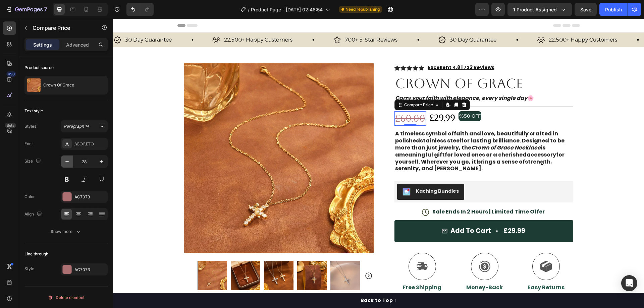
click at [67, 159] on icon "button" at bounding box center [67, 161] width 7 height 7
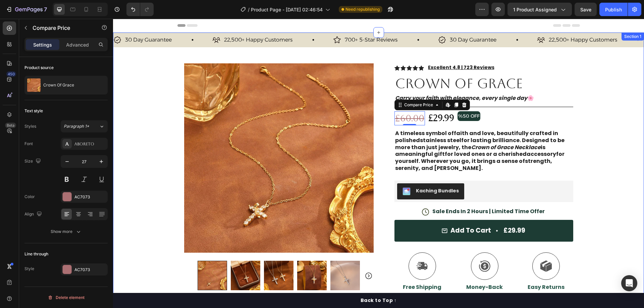
type input "26"
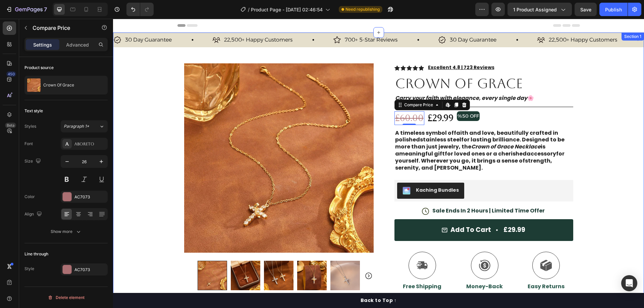
click at [608, 77] on div "30 Day Guarantee Item List 22,500+ Happy Customers Item List 700+ 5-Star Review…" at bounding box center [378, 235] width 531 height 404
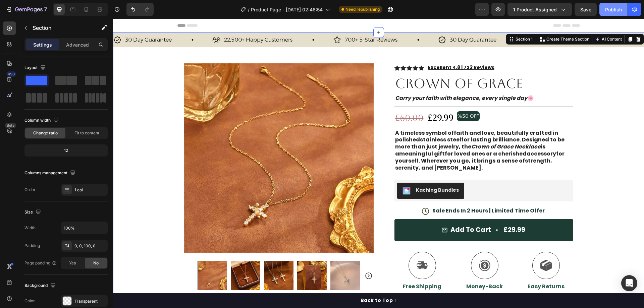
click at [615, 10] on div "Publish" at bounding box center [614, 9] width 17 height 7
click at [184, 45] on div "30 Day Guarantee Item List 22,500+ Happy Customers Item List 700+ 5-Star Review…" at bounding box center [378, 40] width 531 height 15
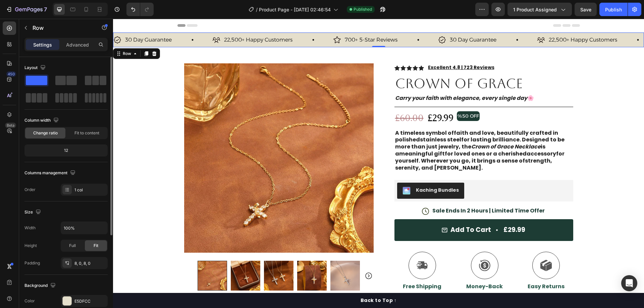
scroll to position [101, 0]
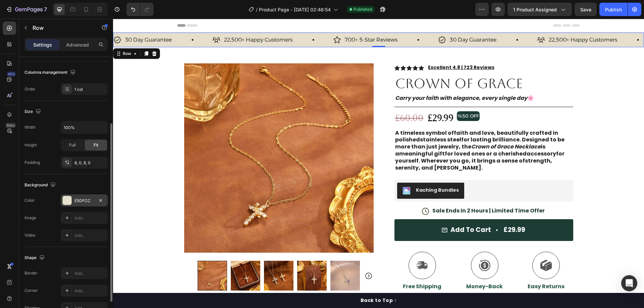
drag, startPoint x: 85, startPoint y: 203, endPoint x: 90, endPoint y: 202, distance: 5.1
click at [85, 203] on div "E5DFCC" at bounding box center [84, 201] width 19 height 6
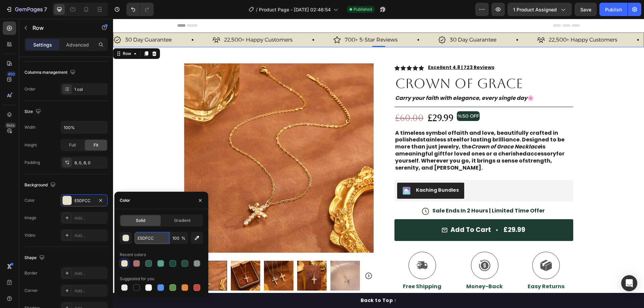
click at [155, 238] on input "E5DFCC" at bounding box center [152, 238] width 35 height 12
click at [412, 225] on button "Add to cart £29.99" at bounding box center [484, 231] width 179 height 22
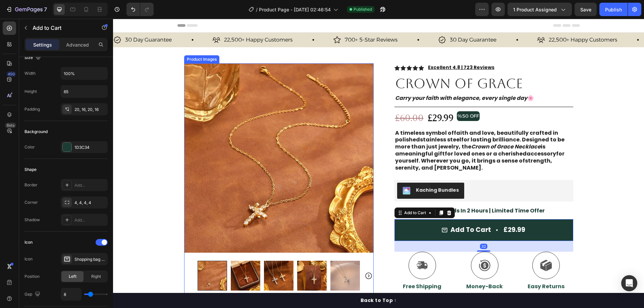
scroll to position [0, 0]
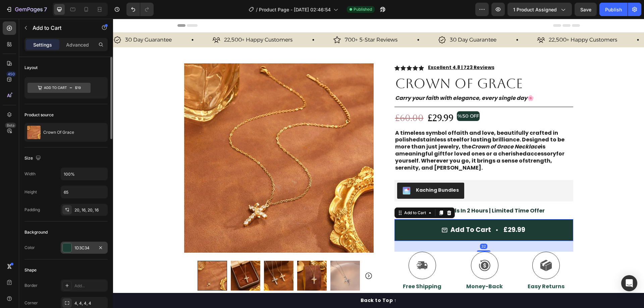
click at [79, 247] on div "1D3C34" at bounding box center [84, 248] width 19 height 6
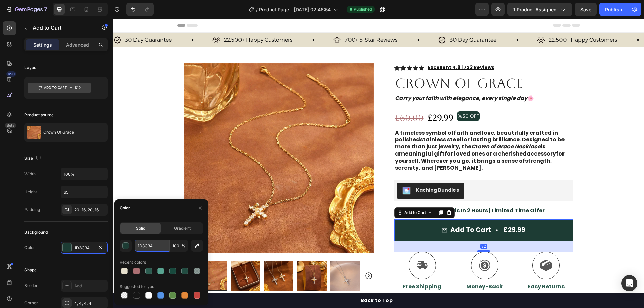
click at [157, 243] on input "1D3C34" at bounding box center [152, 246] width 35 height 12
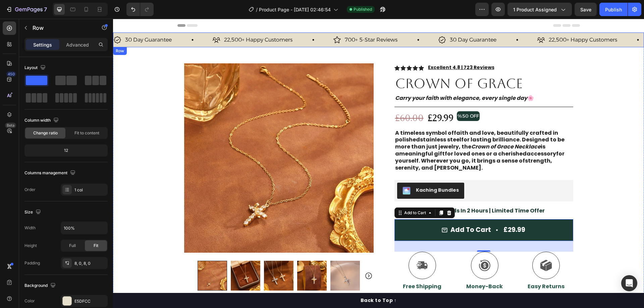
click at [200, 46] on div "30 Day Guarantee Item List 22,500+ Happy Customers Item List 700+ 5-Star Review…" at bounding box center [378, 40] width 531 height 15
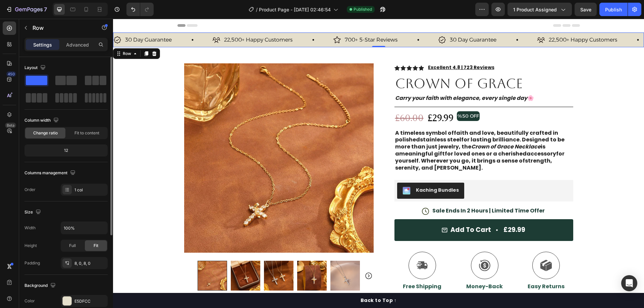
scroll to position [101, 0]
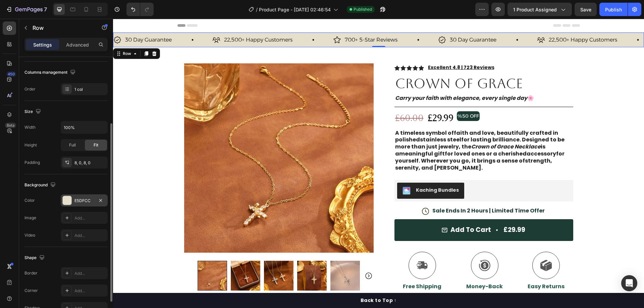
click at [90, 203] on div "E5DFCC" at bounding box center [84, 201] width 19 height 6
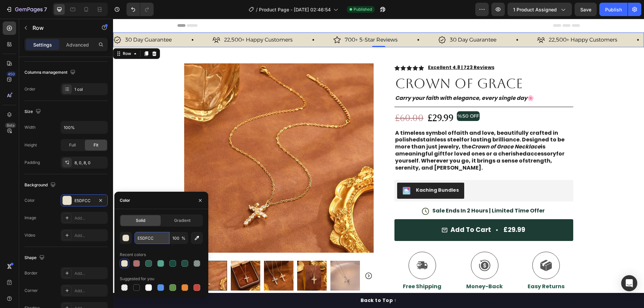
click at [163, 236] on input "E5DFCC" at bounding box center [152, 238] width 35 height 12
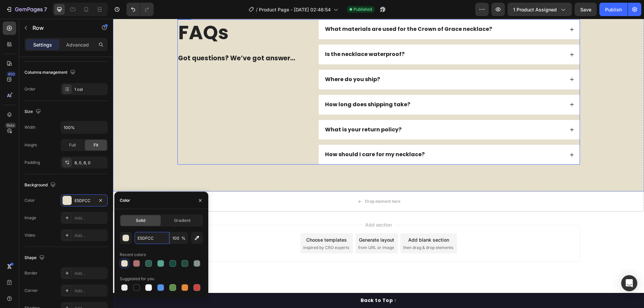
scroll to position [2161, 0]
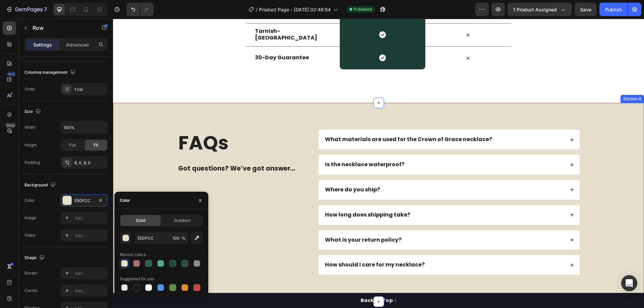
click at [242, 147] on div "FAQs Heading Got questions? We’ve got answer... Text Block What materials are u…" at bounding box center [378, 202] width 531 height 199
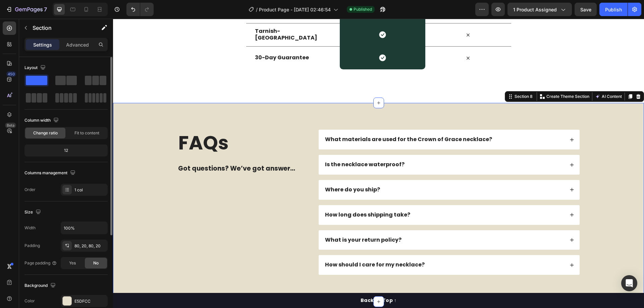
scroll to position [101, 0]
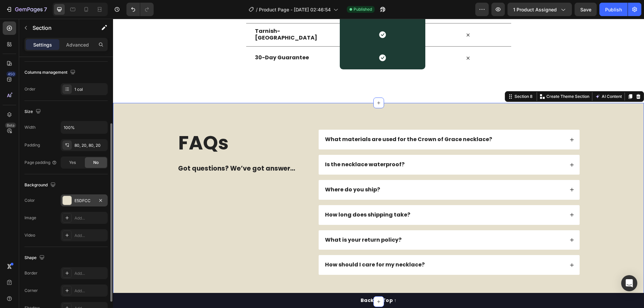
click at [80, 203] on div "E5DFCC" at bounding box center [84, 201] width 19 height 6
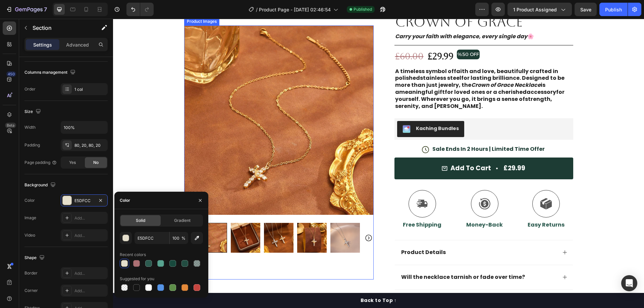
scroll to position [67, 0]
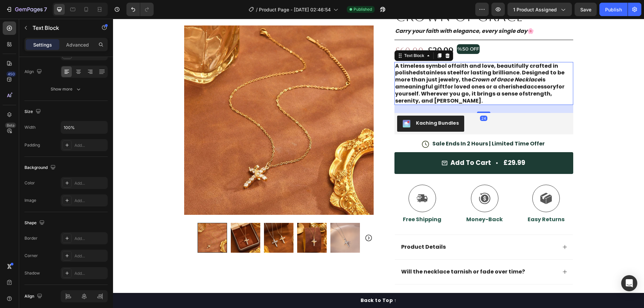
click at [458, 83] on p "A timeless symbol of faith and love , beautifully crafted in polished stainless…" at bounding box center [484, 84] width 178 height 42
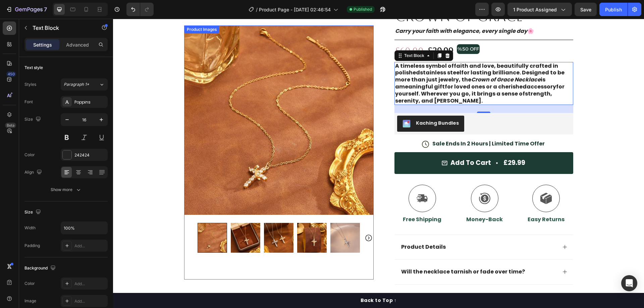
click at [223, 105] on img at bounding box center [279, 121] width 190 height 190
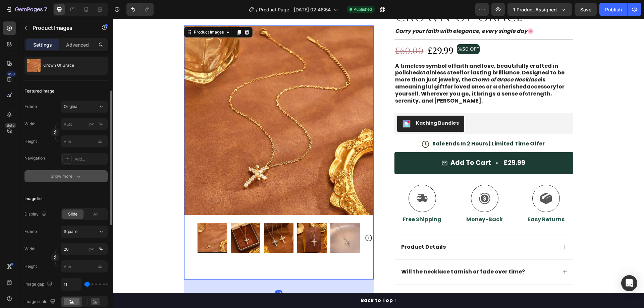
click at [73, 177] on div "Show more" at bounding box center [66, 176] width 31 height 7
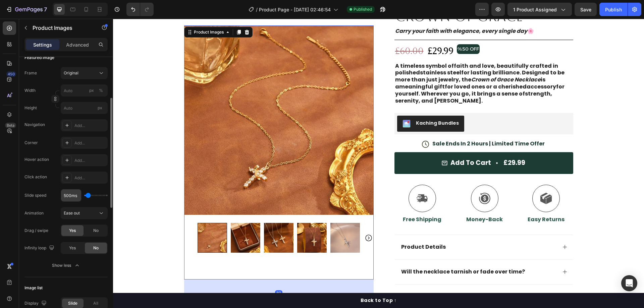
scroll to position [134, 0]
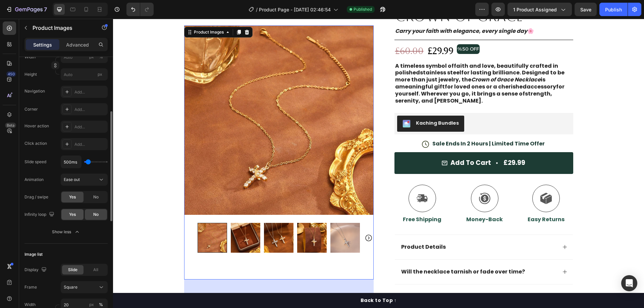
click at [71, 218] on div "Yes" at bounding box center [72, 214] width 22 height 11
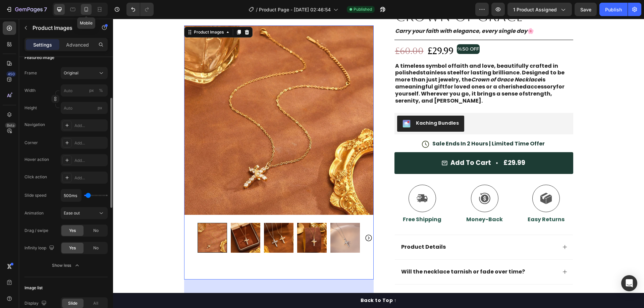
click at [86, 6] on icon at bounding box center [86, 9] width 7 height 7
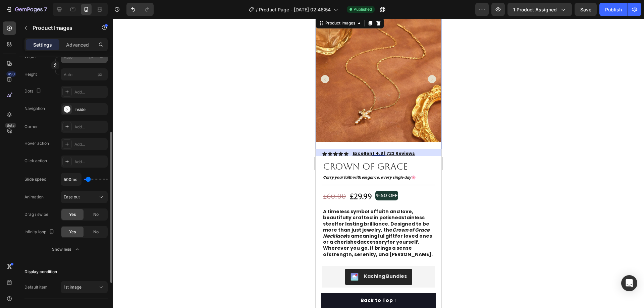
scroll to position [67, 0]
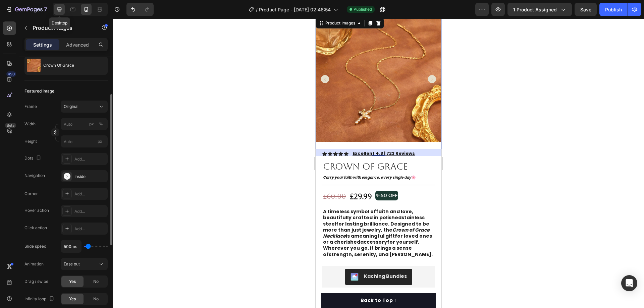
click at [62, 9] on icon at bounding box center [59, 9] width 7 height 7
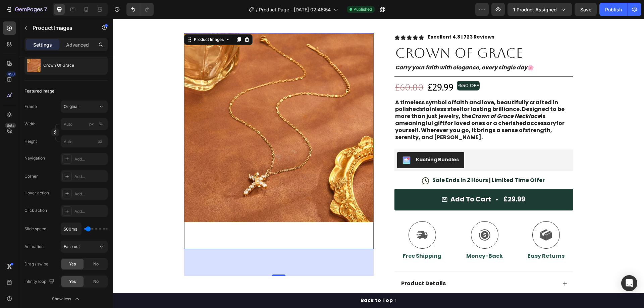
scroll to position [21, 0]
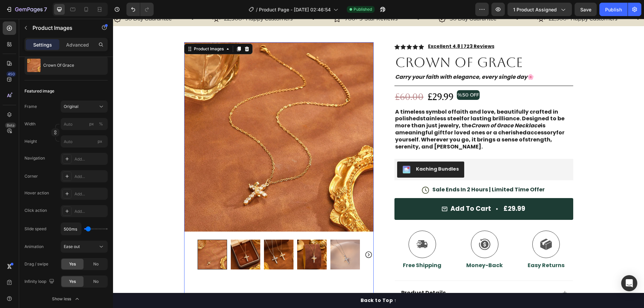
click at [334, 118] on img at bounding box center [279, 137] width 190 height 190
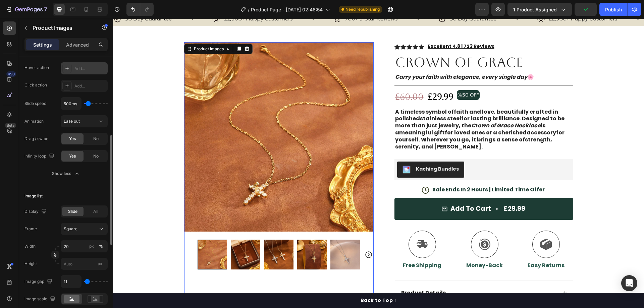
scroll to position [58, 0]
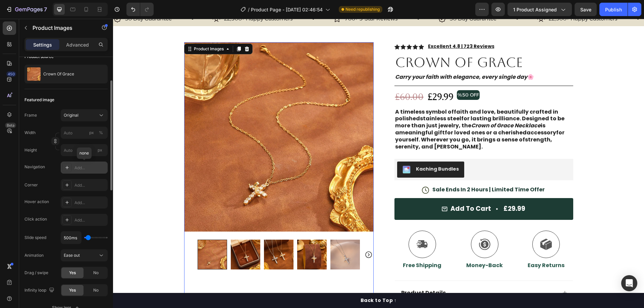
click at [88, 167] on div "Add..." at bounding box center [91, 168] width 32 height 6
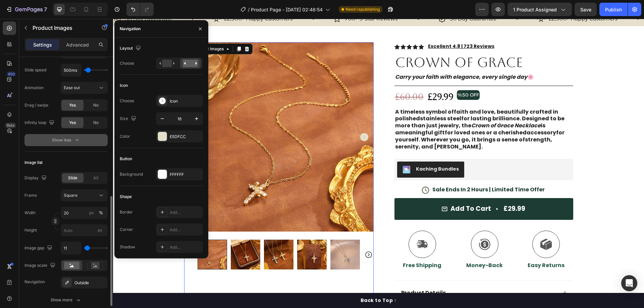
scroll to position [260, 0]
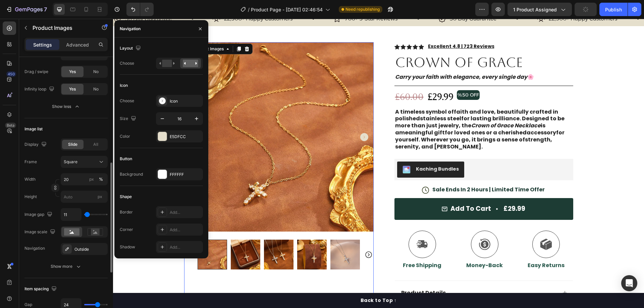
click at [252, 263] on img at bounding box center [246, 255] width 30 height 30
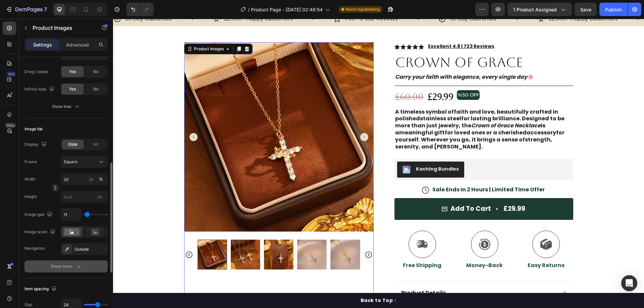
click at [74, 266] on div "Show more" at bounding box center [66, 266] width 31 height 7
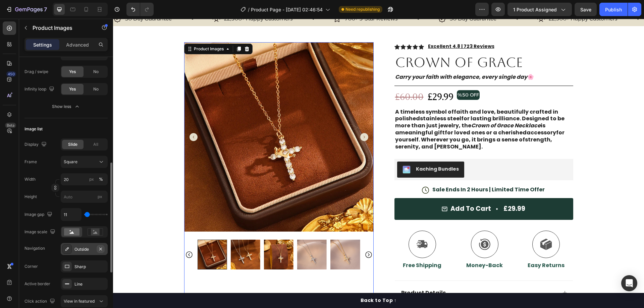
click at [102, 248] on icon "button" at bounding box center [100, 249] width 5 height 5
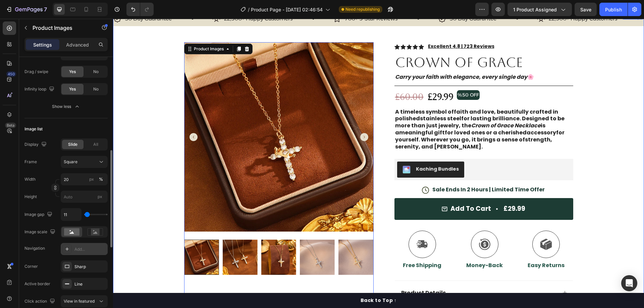
drag, startPoint x: 150, startPoint y: 186, endPoint x: 159, endPoint y: 187, distance: 9.1
click at [150, 186] on div "30 Day Guarantee Item List 22,500+ Happy Customers Item List 700+ 5-Star Review…" at bounding box center [378, 213] width 531 height 404
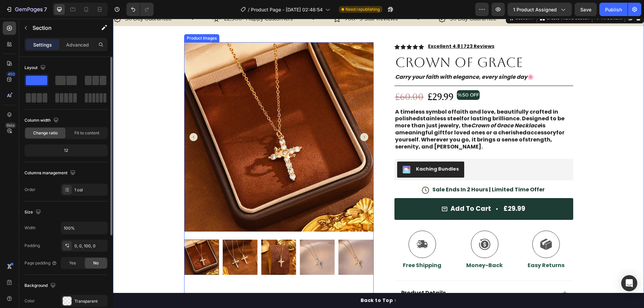
click at [362, 137] on icon "Carousel Next Arrow" at bounding box center [364, 137] width 8 height 8
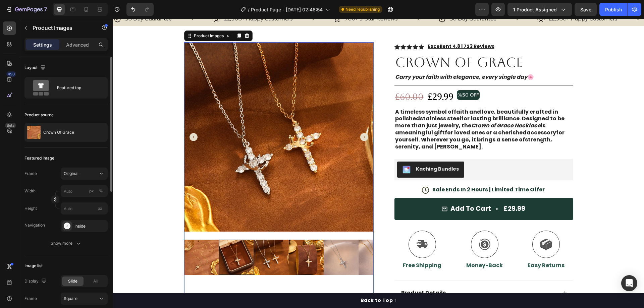
click at [362, 137] on icon "Carousel Next Arrow" at bounding box center [364, 137] width 8 height 8
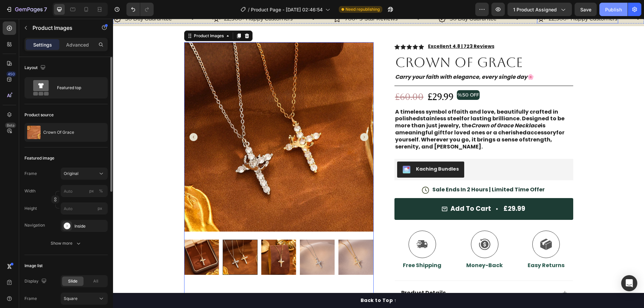
click at [616, 8] on div "Publish" at bounding box center [614, 9] width 17 height 7
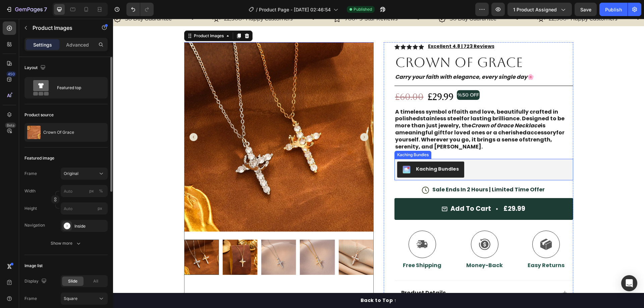
click at [464, 189] on p "Sale Ends In 2 Hours | Limited Time Offer" at bounding box center [489, 190] width 112 height 7
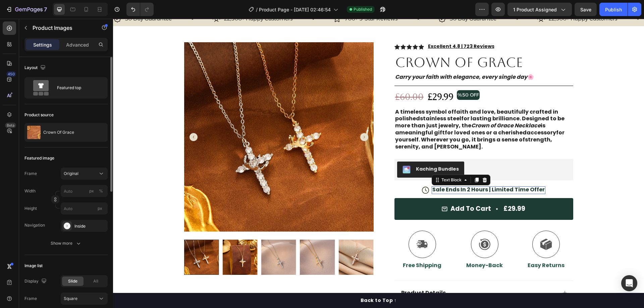
click at [464, 189] on p "Sale Ends In 2 Hours | Limited Time Offer" at bounding box center [489, 190] width 112 height 7
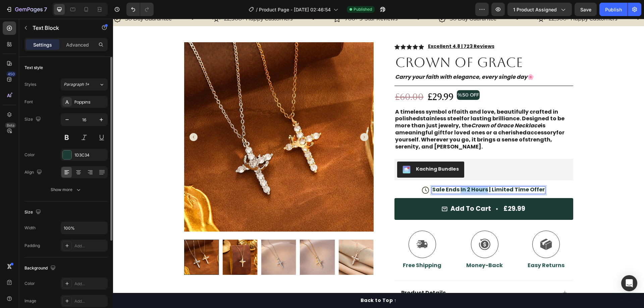
drag, startPoint x: 486, startPoint y: 190, endPoint x: 460, endPoint y: 192, distance: 25.9
click at [460, 192] on p "Sale Ends In 2 Hours | Limited Time Offer" at bounding box center [489, 190] width 112 height 7
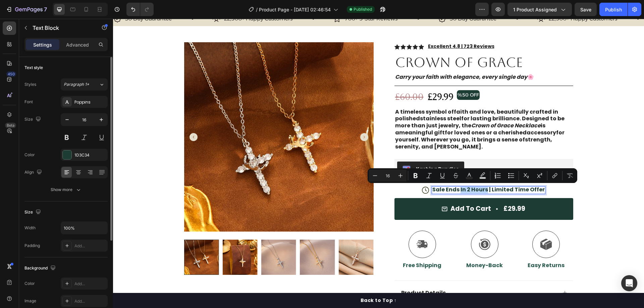
click at [460, 190] on p "Sale Ends In 2 Hours | Limited Time Offer" at bounding box center [489, 190] width 112 height 7
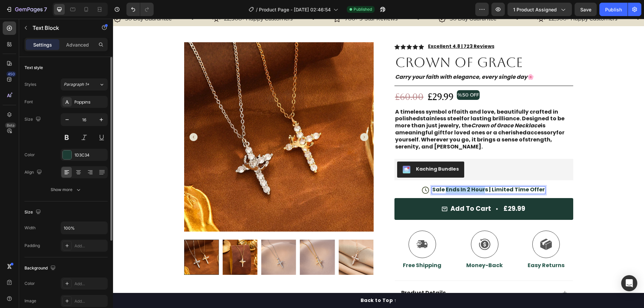
drag, startPoint x: 446, startPoint y: 190, endPoint x: 484, endPoint y: 192, distance: 38.3
click at [484, 192] on p "Sale Ends In 2 Hours | Limited Time Offer" at bounding box center [489, 190] width 112 height 7
click at [487, 191] on p "Sale Ends In 2 Hours | Limited Time Offer" at bounding box center [489, 190] width 112 height 7
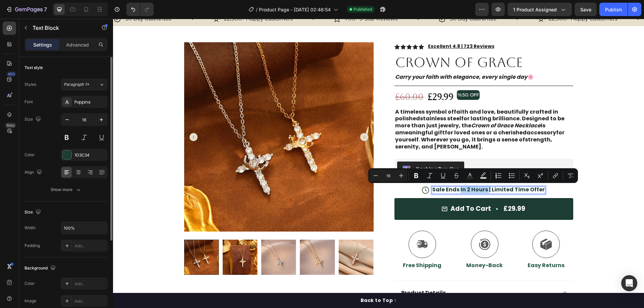
drag, startPoint x: 487, startPoint y: 191, endPoint x: 460, endPoint y: 191, distance: 26.5
click at [460, 191] on p "Sale Ends In 2 Hours | Limited Time Offer" at bounding box center [489, 190] width 112 height 7
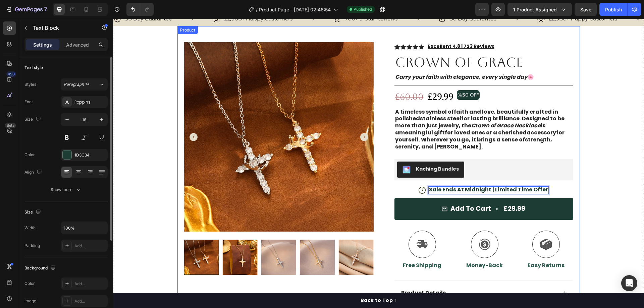
click at [586, 140] on div "30 Day Guarantee Item List 22,500+ Happy Customers Item List 700+ 5-Star Review…" at bounding box center [378, 213] width 531 height 404
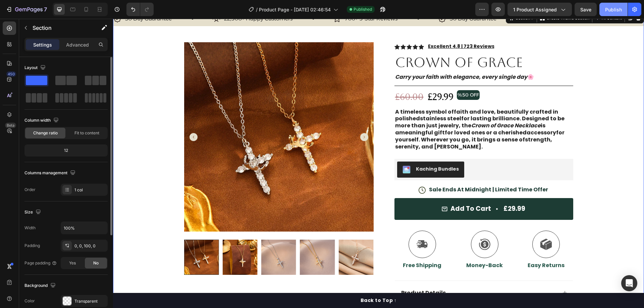
click at [626, 3] on button "Publish" at bounding box center [614, 9] width 28 height 13
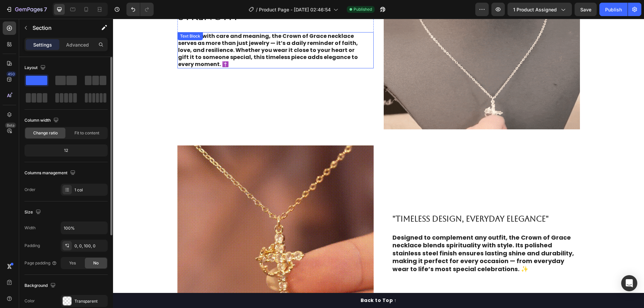
scroll to position [571, 0]
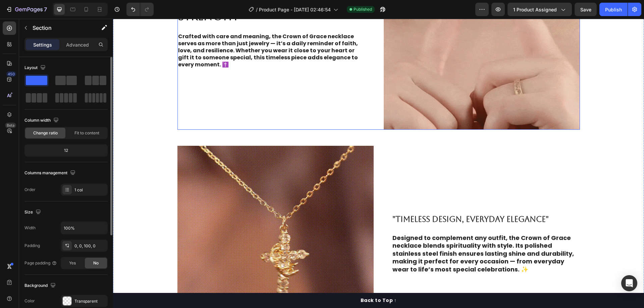
click at [212, 72] on div ""A SYMBOL OF FAITH AND STRENGTH" Heading Crafted with care and meaning, the Cro…" at bounding box center [276, 32] width 196 height 196
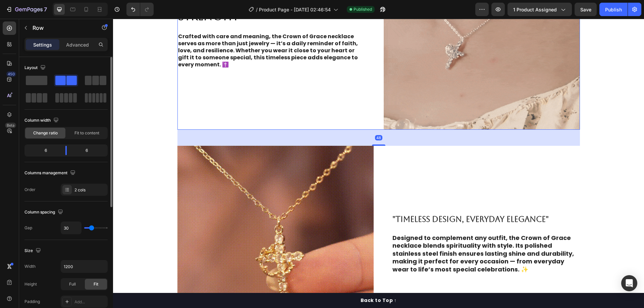
click at [214, 64] on p "Crafted with care and meaning, the Crown of Grace necklace serves as more than …" at bounding box center [270, 50] width 184 height 35
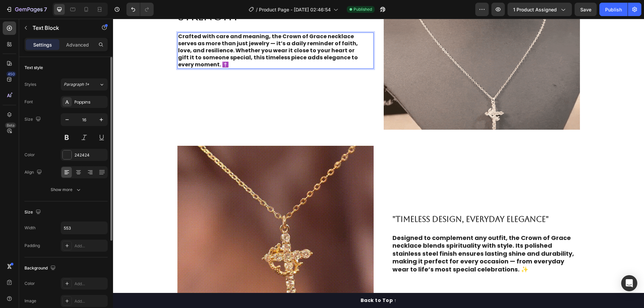
click at [214, 64] on p "Crafted with care and meaning, the Crown of Grace necklace serves as more than …" at bounding box center [270, 50] width 184 height 35
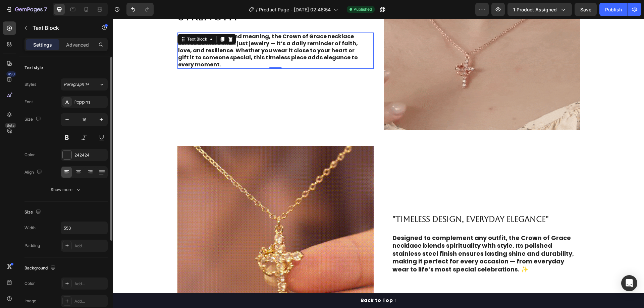
drag, startPoint x: 626, startPoint y: 11, endPoint x: 599, endPoint y: 19, distance: 27.9
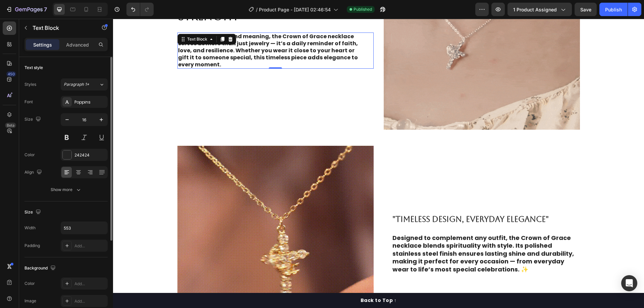
click at [626, 11] on button "Publish" at bounding box center [614, 9] width 28 height 13
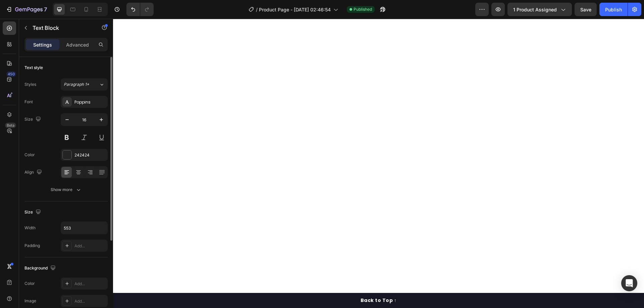
scroll to position [34, 0]
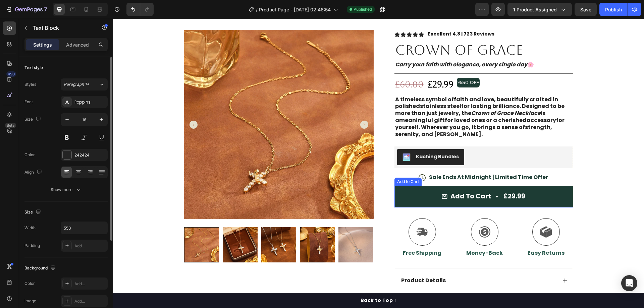
click at [418, 201] on button "Add to cart £29.99" at bounding box center [484, 197] width 179 height 22
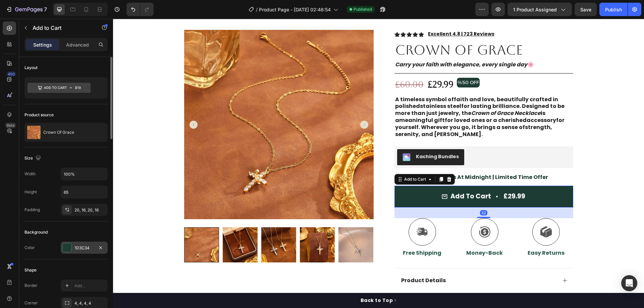
click at [82, 248] on div "1D3C34" at bounding box center [84, 248] width 19 height 6
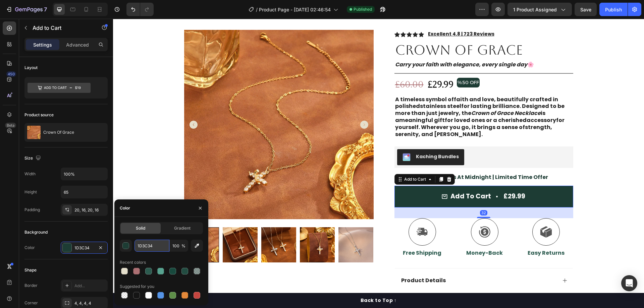
click at [155, 246] on input "1D3C34" at bounding box center [152, 246] width 35 height 12
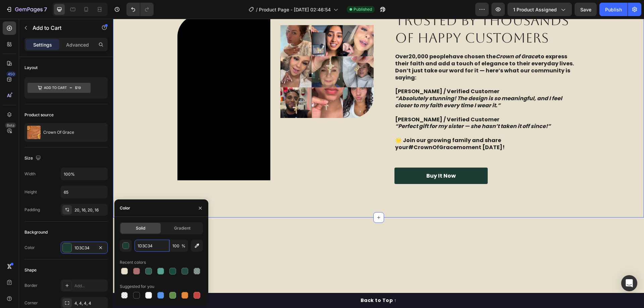
scroll to position [1175, 0]
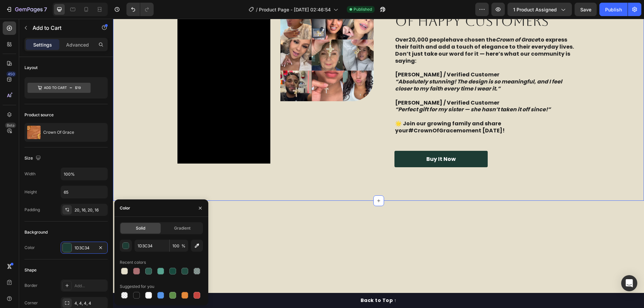
click at [151, 131] on div "Video Image Image Row TRUSTED BY THOUSANDS OF HAPPY CUSTOMERS Heading Over 20,0…" at bounding box center [379, 80] width 518 height 173
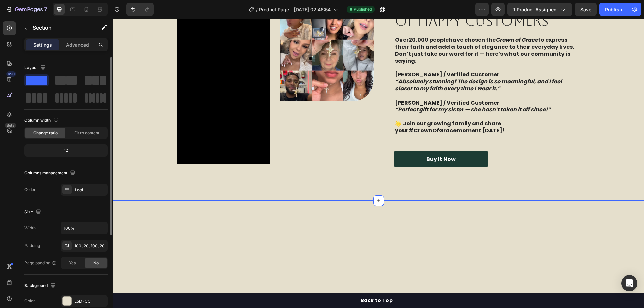
scroll to position [67, 0]
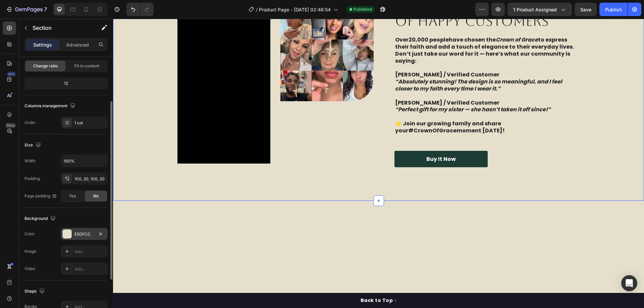
click at [88, 234] on div "E5DFCC" at bounding box center [84, 235] width 19 height 6
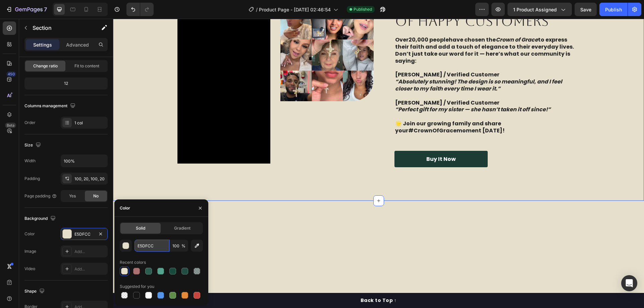
click at [157, 246] on input "E5DFCC" at bounding box center [152, 246] width 35 height 12
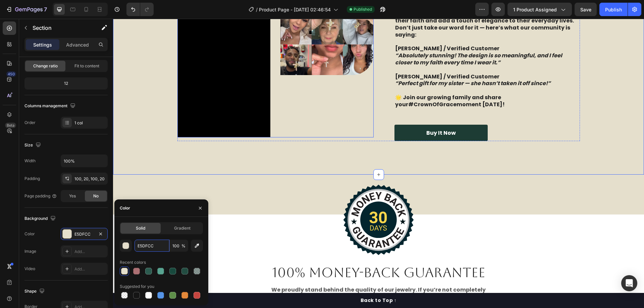
scroll to position [1242, 0]
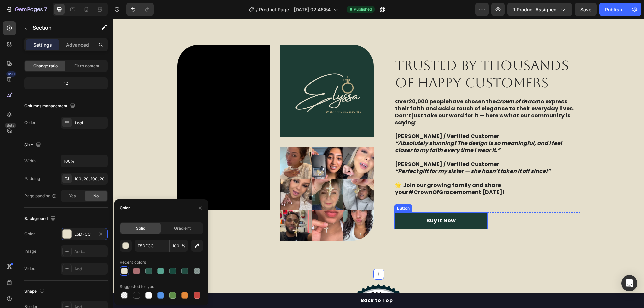
click at [402, 223] on link "Buy It Now" at bounding box center [441, 221] width 93 height 16
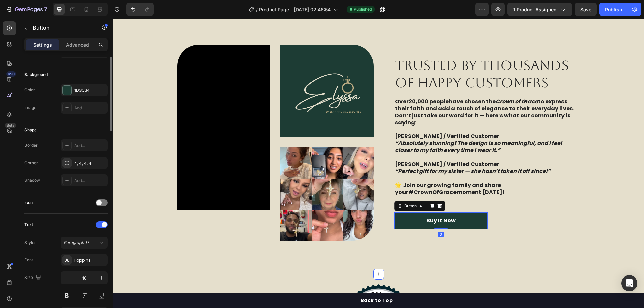
scroll to position [0, 0]
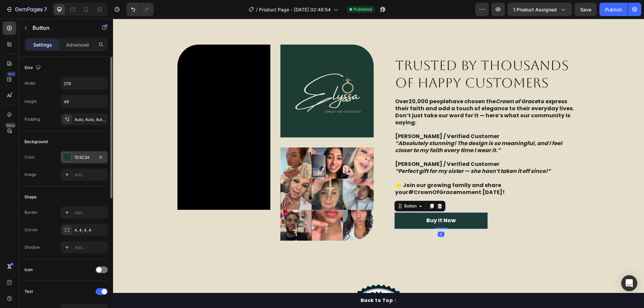
click at [84, 160] on div "1D3C34" at bounding box center [84, 158] width 19 height 6
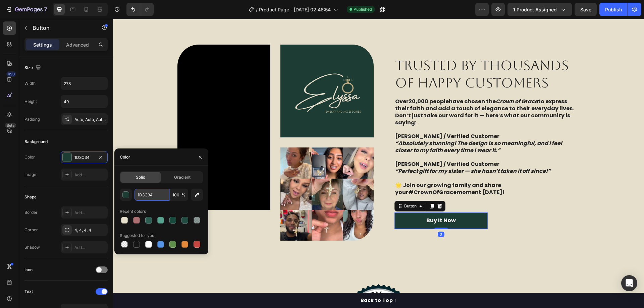
click at [159, 196] on input "1D3C34" at bounding box center [152, 195] width 35 height 12
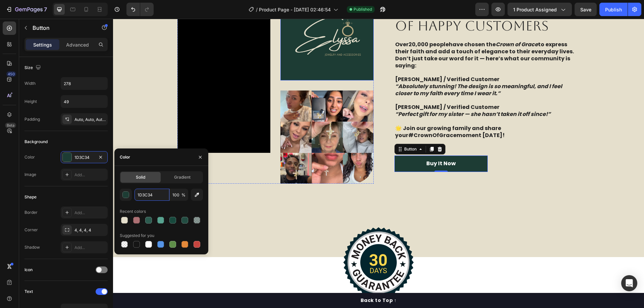
scroll to position [1359, 0]
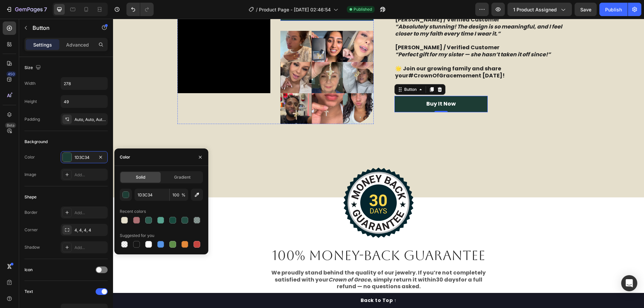
click at [527, 198] on div "Image 100% Money-Back Guarantee Heading We proudly stand behind the quality of …" at bounding box center [378, 250] width 531 height 104
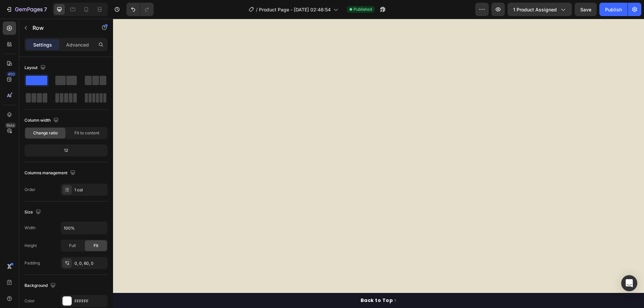
scroll to position [1846, 0]
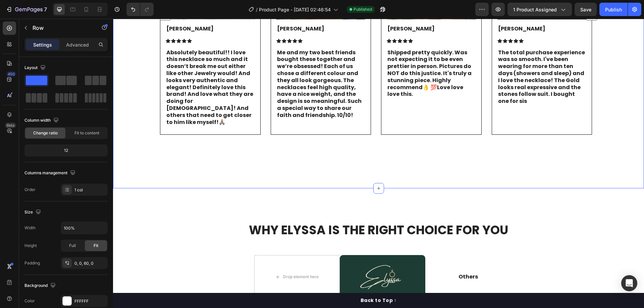
click at [460, 158] on div "Image [PERSON_NAME] Text Block Icon Icon Icon Icon Icon Icon List Absolutely be…" at bounding box center [378, 17] width 491 height 299
click at [84, 47] on p "Advanced" at bounding box center [77, 44] width 23 height 7
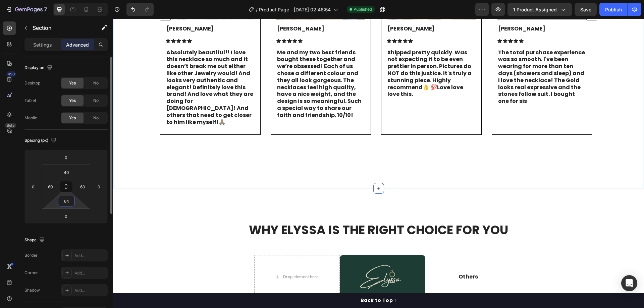
drag, startPoint x: 69, startPoint y: 201, endPoint x: 59, endPoint y: 202, distance: 9.4
click at [61, 202] on input "64" at bounding box center [66, 201] width 13 height 10
drag, startPoint x: 71, startPoint y: 200, endPoint x: 59, endPoint y: 200, distance: 11.8
click at [59, 200] on div "64" at bounding box center [66, 201] width 17 height 11
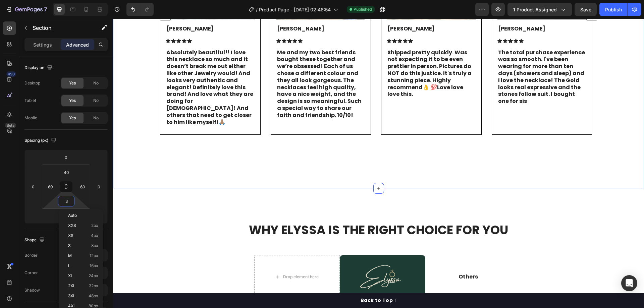
type input "32"
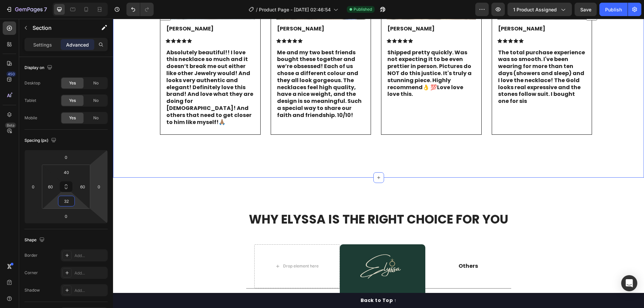
click at [195, 187] on div "WHY ELYSSA IS THE RIGHT CHOICE FOR YOU Heading Row Drop element here Image Row …" at bounding box center [378, 308] width 531 height 260
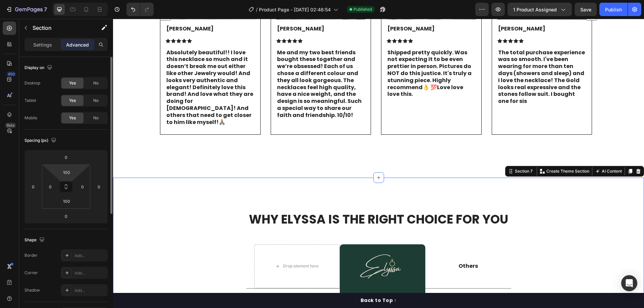
drag, startPoint x: 69, startPoint y: 171, endPoint x: 49, endPoint y: 171, distance: 20.1
click at [49, 171] on div "100 0 100 0" at bounding box center [66, 187] width 48 height 44
click at [70, 170] on input "100" at bounding box center [66, 172] width 13 height 10
drag, startPoint x: 67, startPoint y: 172, endPoint x: 60, endPoint y: 173, distance: 7.2
click at [60, 173] on input "100" at bounding box center [66, 172] width 13 height 10
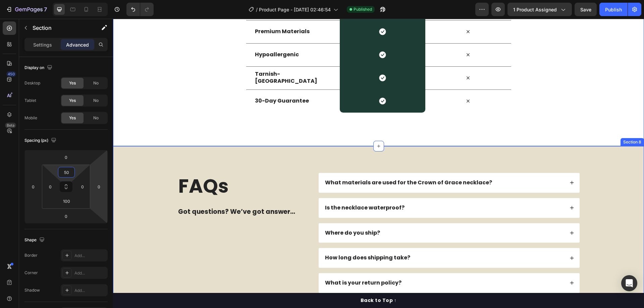
scroll to position [2115, 0]
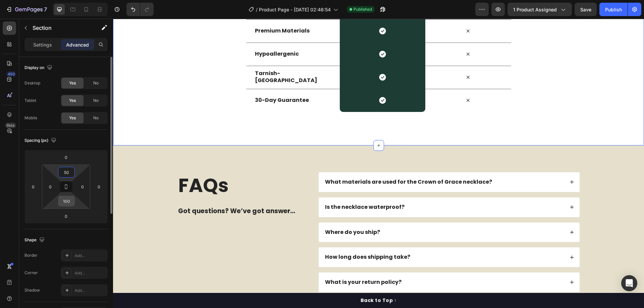
type input "50"
drag, startPoint x: 67, startPoint y: 200, endPoint x: 62, endPoint y: 200, distance: 5.4
click at [62, 200] on input "100" at bounding box center [66, 201] width 13 height 10
drag, startPoint x: 69, startPoint y: 200, endPoint x: 62, endPoint y: 200, distance: 6.4
click at [62, 200] on input "100" at bounding box center [66, 201] width 13 height 10
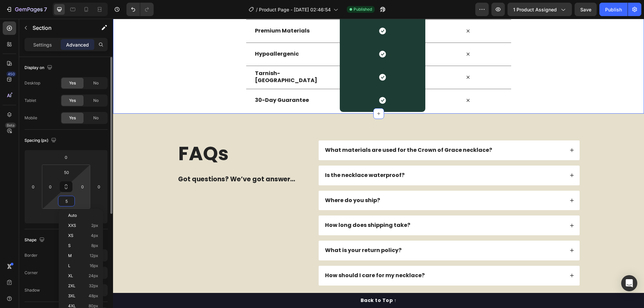
type input "50"
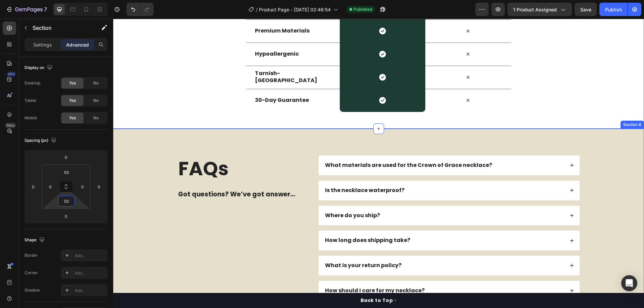
click at [294, 150] on div "FAQs Heading Got questions? We’ve got answer... Text Block What materials are u…" at bounding box center [378, 228] width 531 height 199
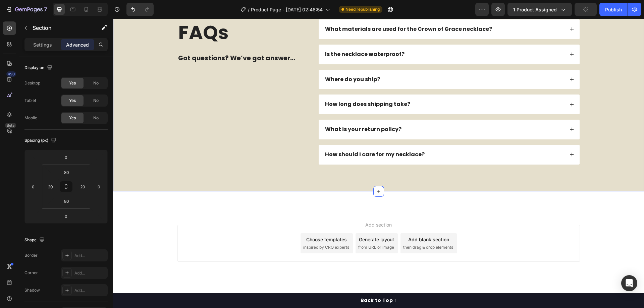
scroll to position [1989, 0]
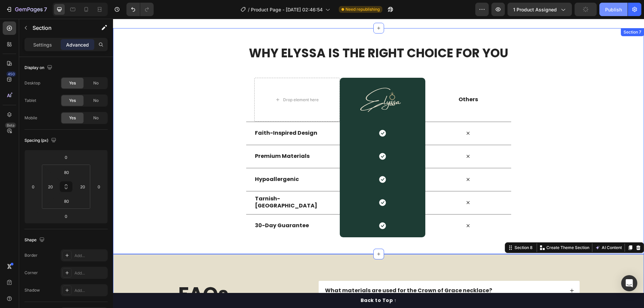
click at [608, 8] on div "Publish" at bounding box center [614, 9] width 17 height 7
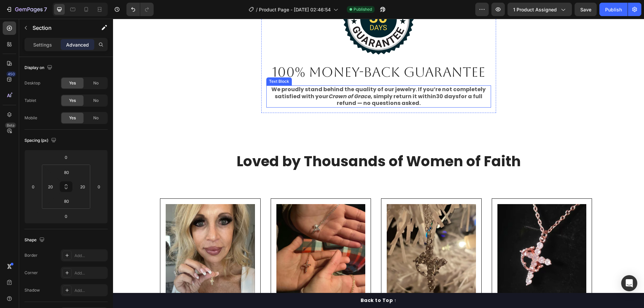
scroll to position [1609, 0]
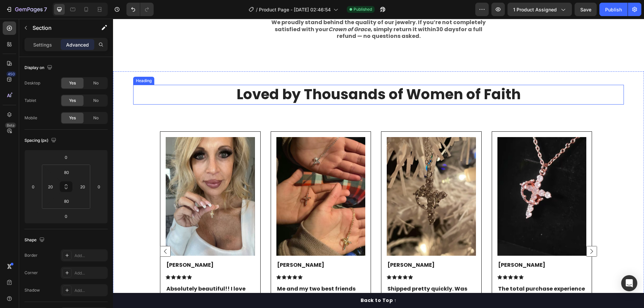
click at [291, 89] on h2 "Loved by Thousands of Women of Faith" at bounding box center [378, 95] width 491 height 20
click at [42, 49] on div "Settings" at bounding box center [43, 44] width 34 height 11
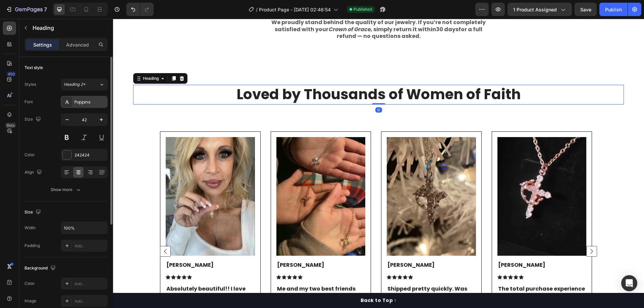
click at [85, 103] on div "Poppins" at bounding box center [91, 102] width 32 height 6
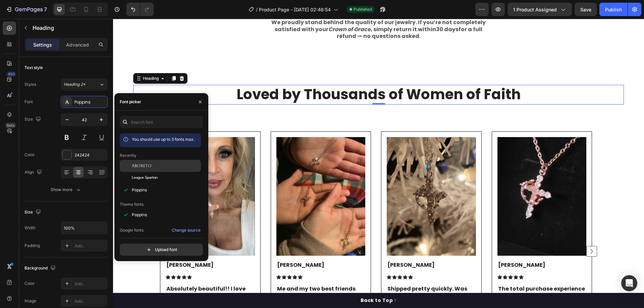
click at [151, 164] on span "Aboreto" at bounding box center [142, 166] width 20 height 6
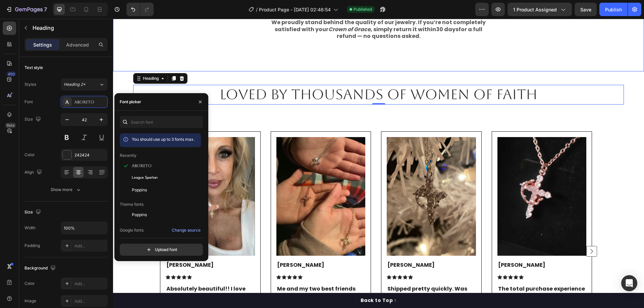
drag, startPoint x: 473, startPoint y: 69, endPoint x: 491, endPoint y: 69, distance: 18.1
click at [474, 69] on div "Image 100% Money-Back Guarantee Heading We proudly stand behind the quality of …" at bounding box center [378, 9] width 531 height 125
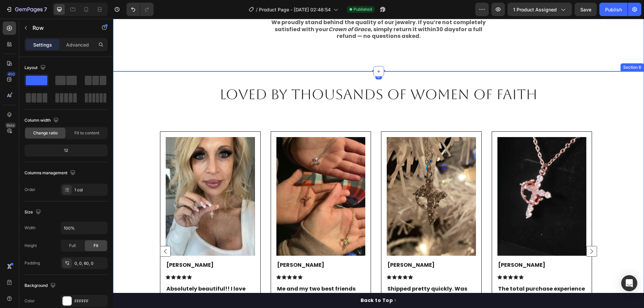
click at [486, 94] on h2 "Loved by Thousands of Women of Faith" at bounding box center [378, 95] width 491 height 20
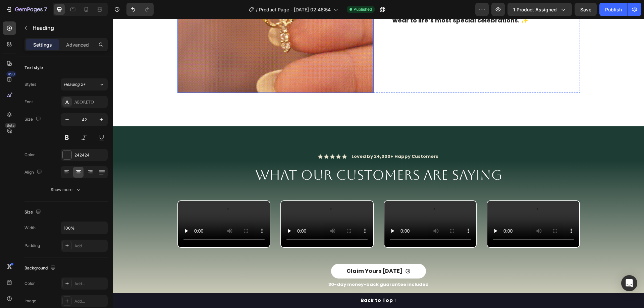
scroll to position [834, 0]
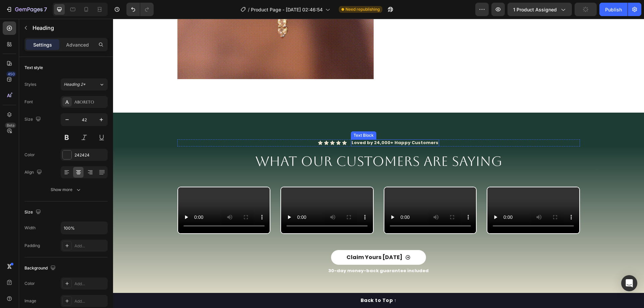
click at [377, 142] on span "Loved by 24,000+ Happy Customers" at bounding box center [395, 143] width 87 height 6
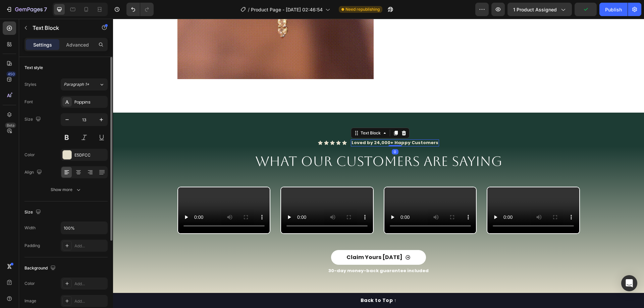
click at [78, 103] on div "Poppins" at bounding box center [91, 102] width 32 height 6
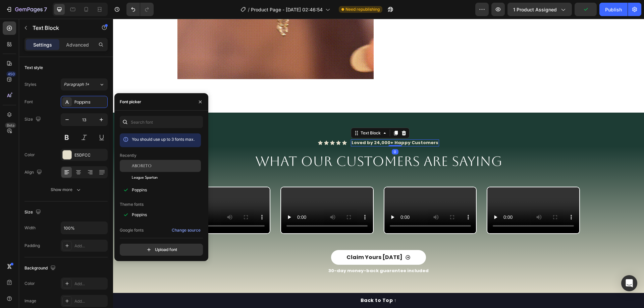
click at [154, 209] on div "Aboreto" at bounding box center [160, 215] width 81 height 12
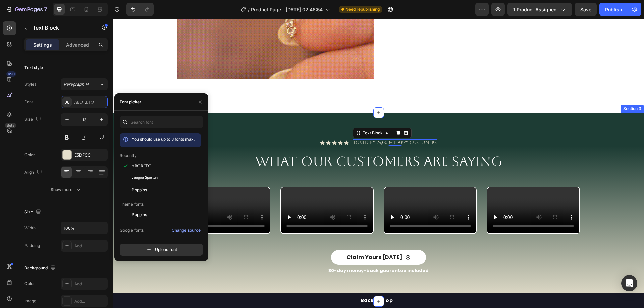
click at [514, 114] on div "Icon Icon Icon Icon Icon Icon List Loved by 24,000+ Happy Customers Text Block …" at bounding box center [378, 207] width 531 height 189
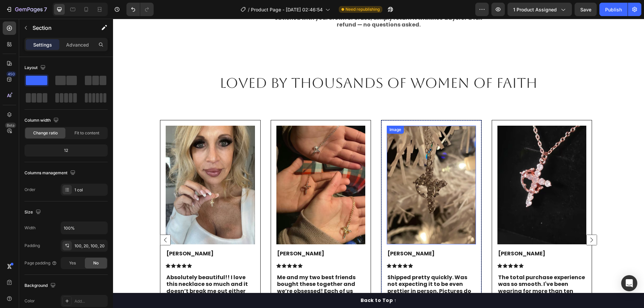
scroll to position [1606, 0]
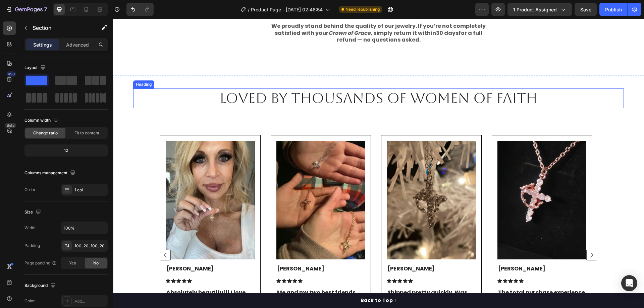
click at [435, 104] on h2 "Loved by Thousands of Women of Faith" at bounding box center [378, 99] width 491 height 20
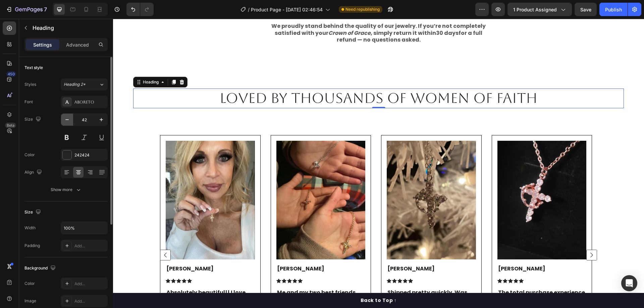
click at [65, 122] on icon "button" at bounding box center [67, 119] width 7 height 7
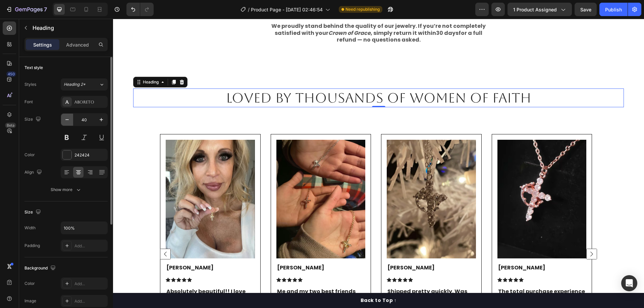
click at [65, 122] on icon "button" at bounding box center [67, 119] width 7 height 7
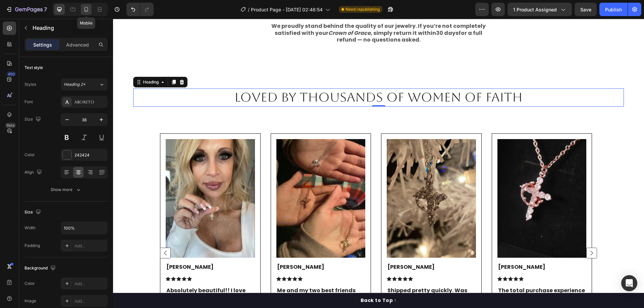
click at [89, 8] on icon at bounding box center [86, 9] width 7 height 7
type input "17"
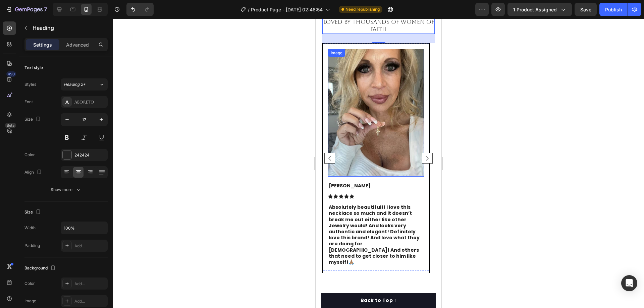
scroll to position [1581, 0]
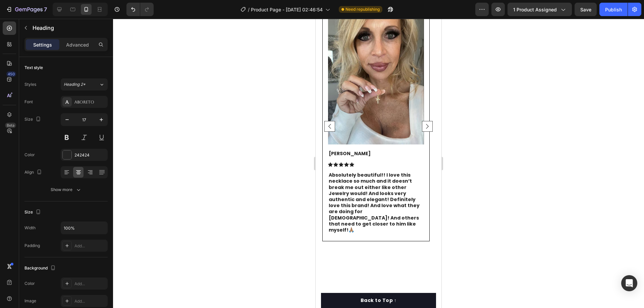
click at [514, 92] on div at bounding box center [378, 164] width 531 height 290
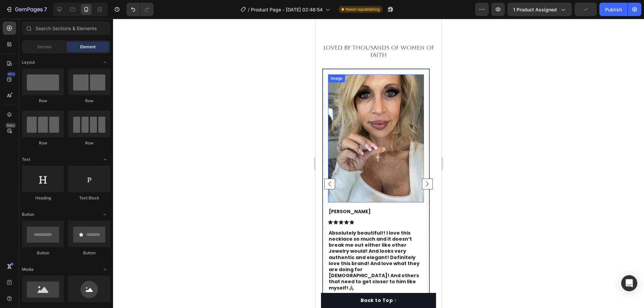
scroll to position [1598, 0]
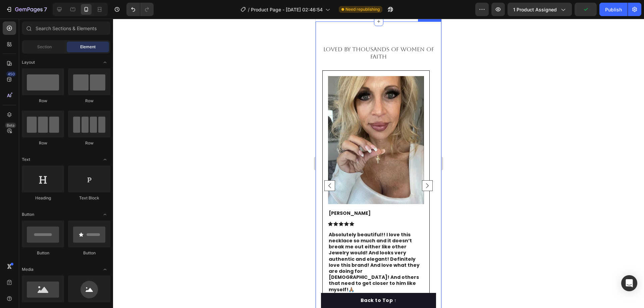
click at [374, 61] on h2 "Loved by Thousands of Women of Faith" at bounding box center [379, 53] width 112 height 16
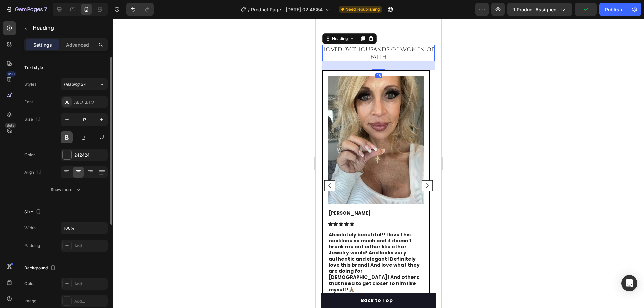
click at [64, 138] on button at bounding box center [67, 138] width 12 height 12
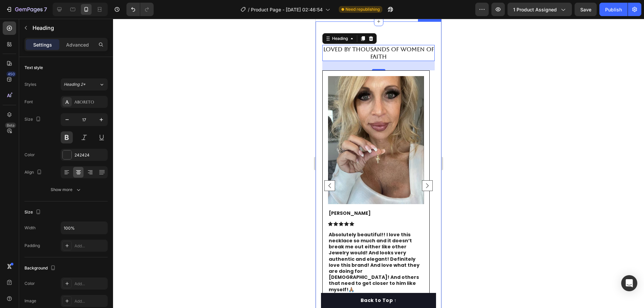
click at [537, 76] on div at bounding box center [378, 164] width 531 height 290
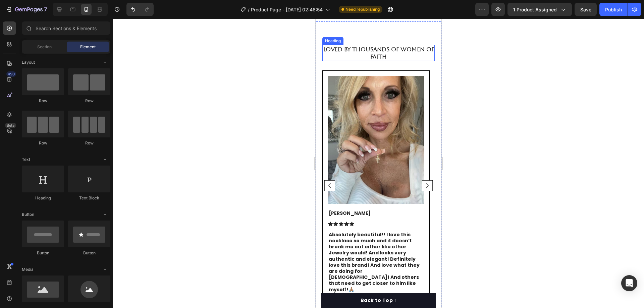
click at [397, 61] on h2 "Loved by Thousands of Women of Faith" at bounding box center [379, 53] width 112 height 16
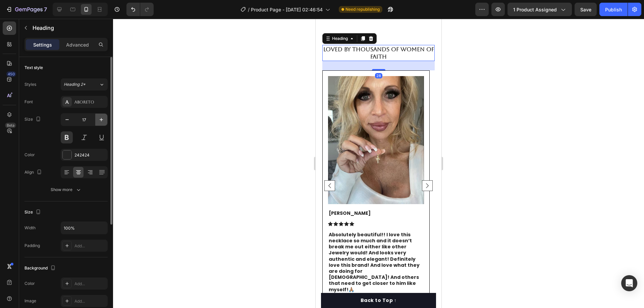
click at [97, 119] on button "button" at bounding box center [101, 120] width 12 height 12
type input "19"
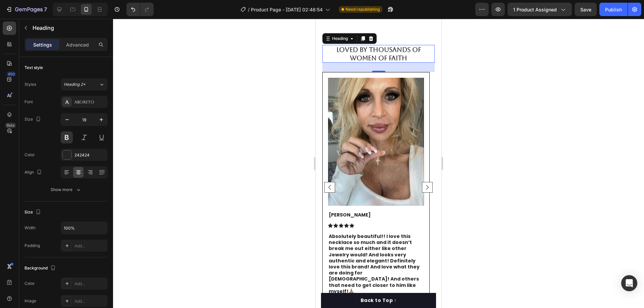
click at [479, 68] on div at bounding box center [378, 164] width 531 height 290
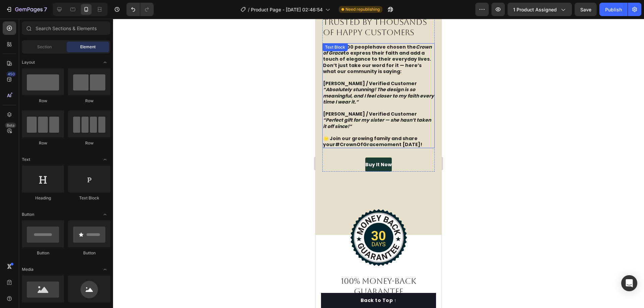
scroll to position [1296, 0]
click at [376, 173] on link "Buy It Now" at bounding box center [379, 165] width 27 height 14
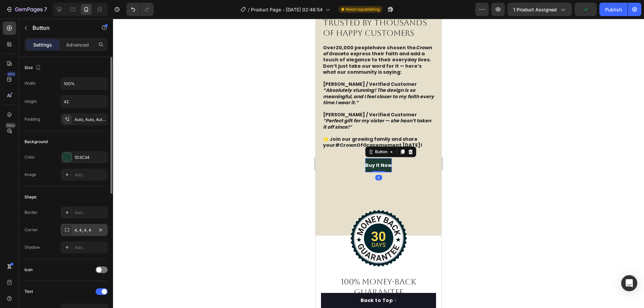
click at [88, 230] on div "4, 4, 4, 4" at bounding box center [84, 231] width 19 height 6
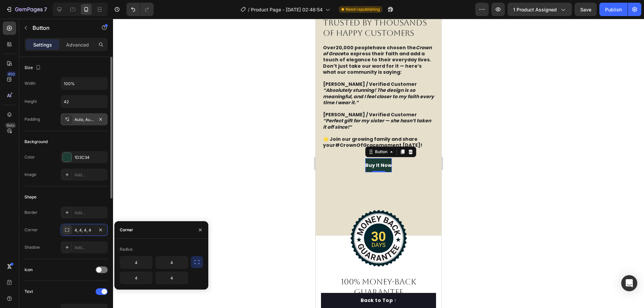
click at [81, 118] on div "Auto, Auto, Auto, Auto" at bounding box center [84, 120] width 19 height 6
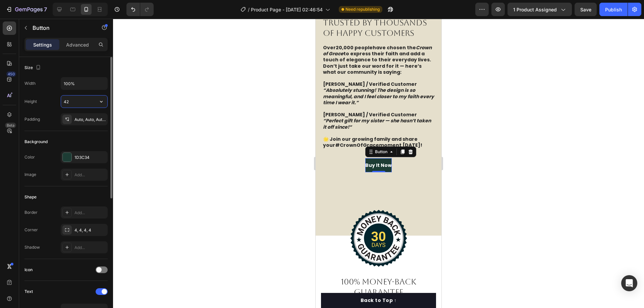
click at [84, 102] on input "42" at bounding box center [84, 102] width 46 height 12
click at [99, 101] on icon "button" at bounding box center [101, 101] width 7 height 7
click at [92, 80] on input "100%" at bounding box center [84, 84] width 46 height 12
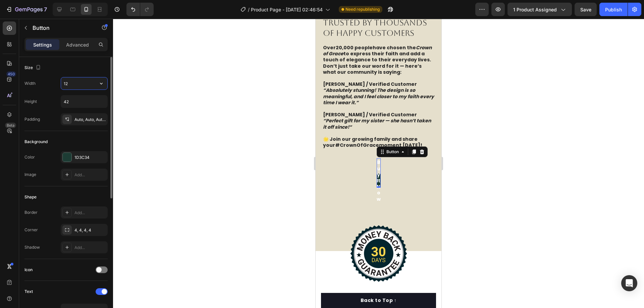
type input "120"
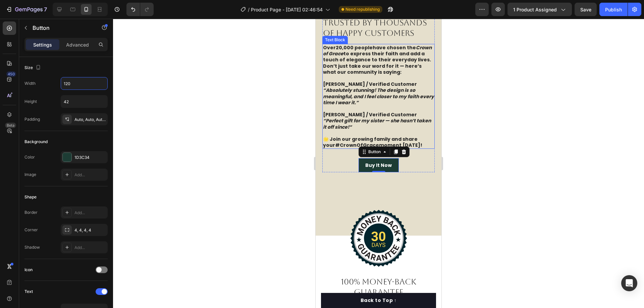
click at [479, 122] on div at bounding box center [378, 164] width 531 height 290
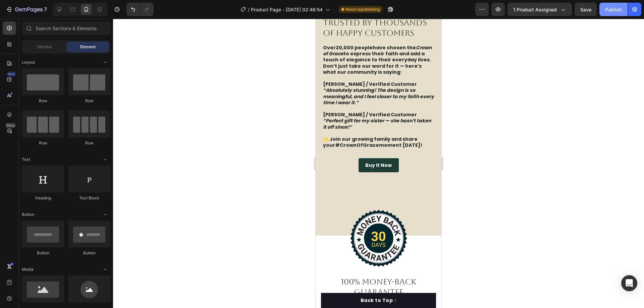
click at [614, 10] on div "Publish" at bounding box center [614, 9] width 17 height 7
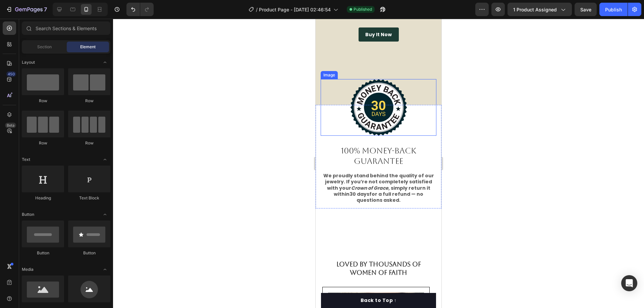
scroll to position [1430, 0]
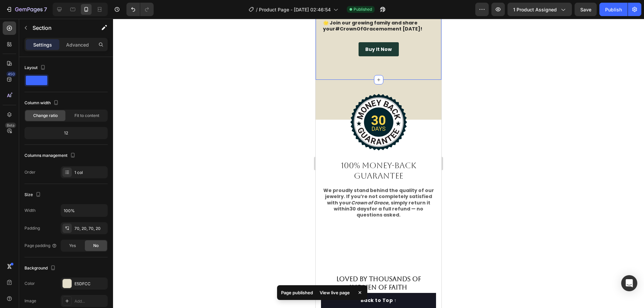
drag, startPoint x: 63, startPoint y: 40, endPoint x: 74, endPoint y: 52, distance: 15.9
click at [65, 40] on div "Advanced" at bounding box center [78, 44] width 34 height 11
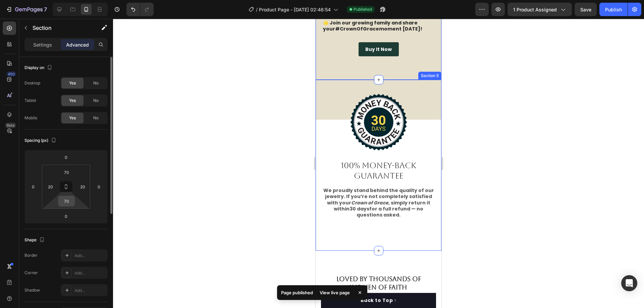
click at [71, 199] on input "70" at bounding box center [66, 201] width 13 height 10
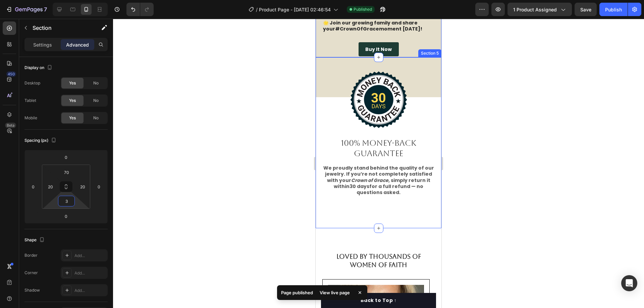
type input "35"
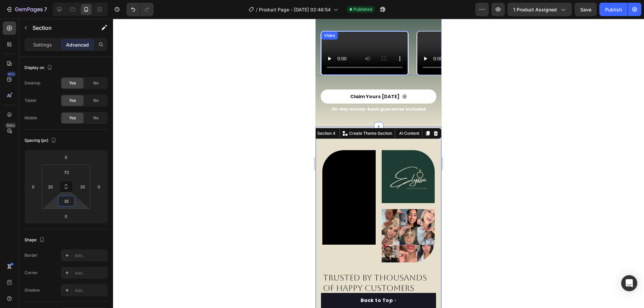
scroll to position [960, 0]
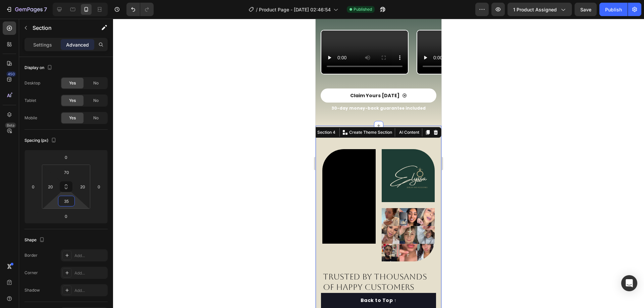
click at [496, 155] on div at bounding box center [378, 164] width 531 height 290
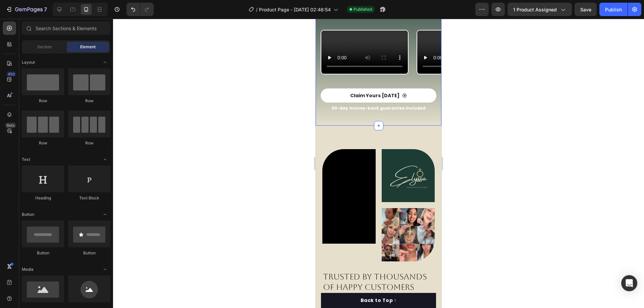
click at [354, 249] on div "Video Image Image Row TRUSTED BY THOUSANDS OF HAPPY CUSTOMERS Heading Over 20,0…" at bounding box center [379, 282] width 126 height 313
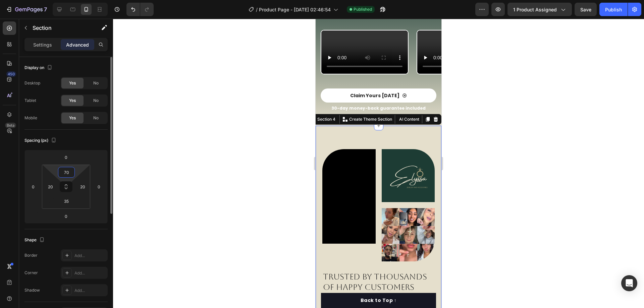
drag, startPoint x: 68, startPoint y: 171, endPoint x: 57, endPoint y: 172, distance: 11.5
click at [67, 171] on input "70" at bounding box center [66, 172] width 13 height 10
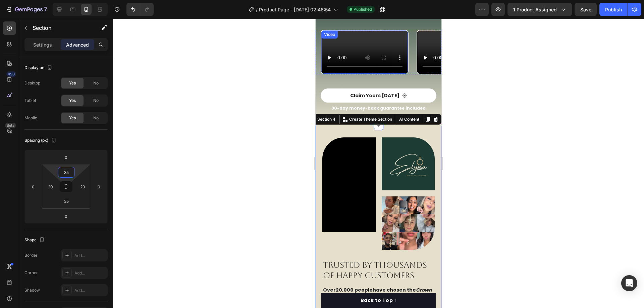
type input "35"
click at [573, 165] on div at bounding box center [378, 164] width 531 height 290
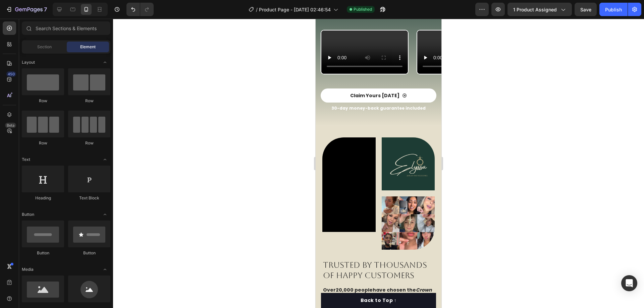
click at [614, 11] on div "Publish" at bounding box center [614, 9] width 17 height 7
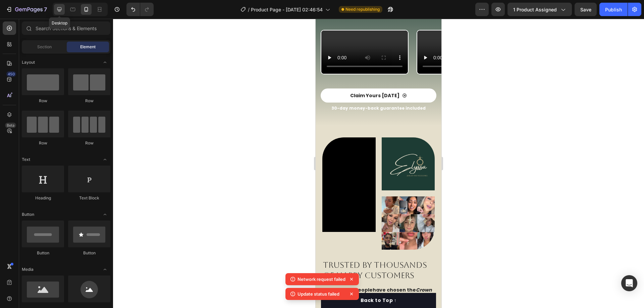
click at [57, 10] on icon at bounding box center [59, 9] width 7 height 7
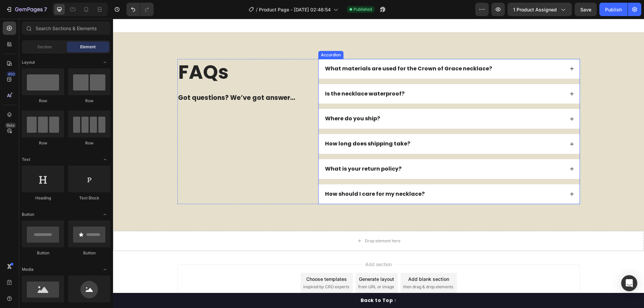
scroll to position [2215, 0]
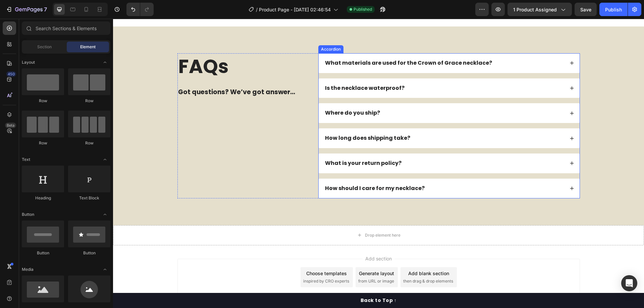
click at [436, 188] on div "How should I care for my necklace?" at bounding box center [444, 188] width 240 height 9
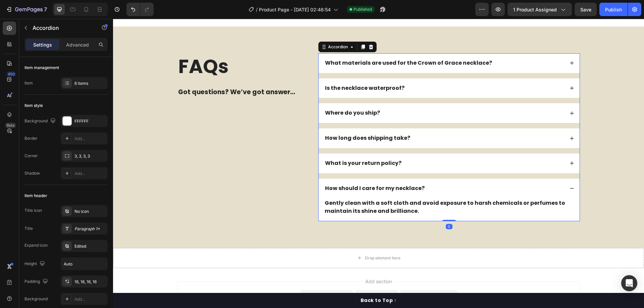
click at [443, 189] on div "How should I care for my necklace?" at bounding box center [444, 188] width 240 height 9
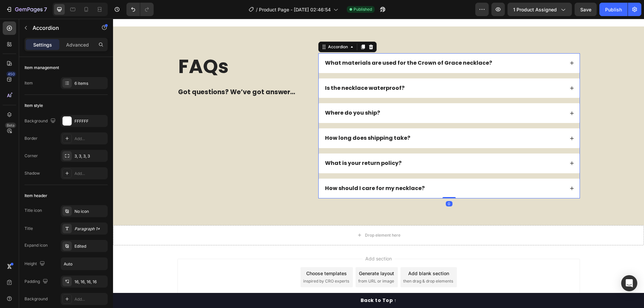
click at [436, 172] on div "What is your return policy?" at bounding box center [449, 164] width 261 height 20
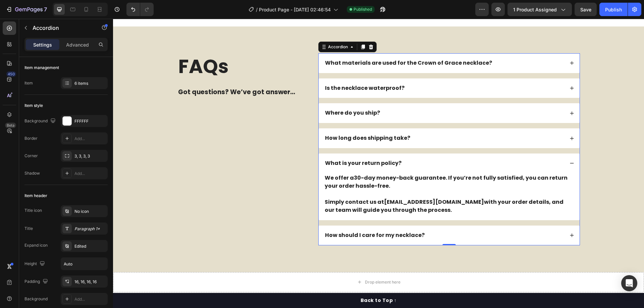
click at [437, 167] on div "What is your return policy?" at bounding box center [444, 163] width 240 height 9
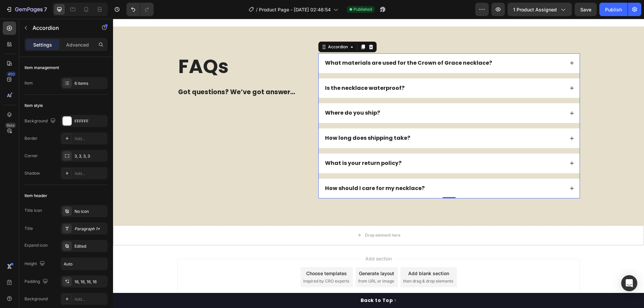
click at [437, 167] on div "What is your return policy?" at bounding box center [444, 163] width 240 height 9
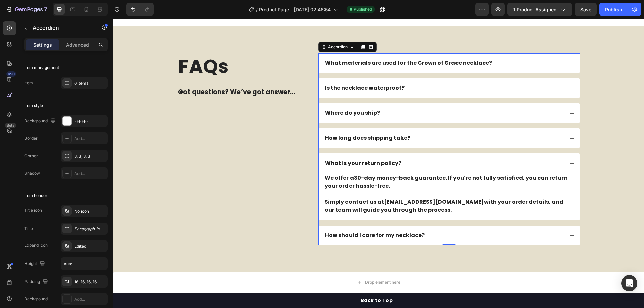
click at [437, 167] on div "What is your return policy?" at bounding box center [444, 163] width 240 height 9
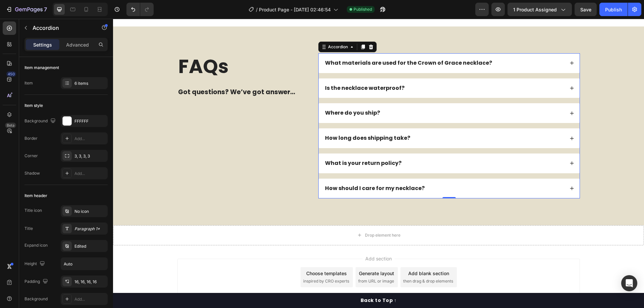
click at [437, 142] on div "How long does shipping take?" at bounding box center [444, 138] width 240 height 9
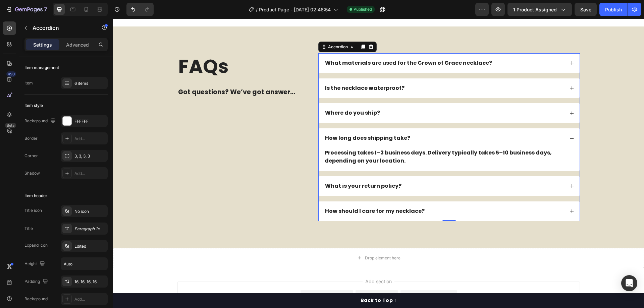
click at [436, 141] on div "How long does shipping take?" at bounding box center [444, 138] width 240 height 9
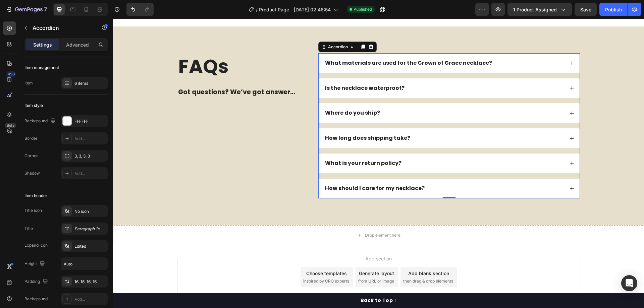
click at [423, 109] on div "Where do you ship?" at bounding box center [444, 113] width 240 height 9
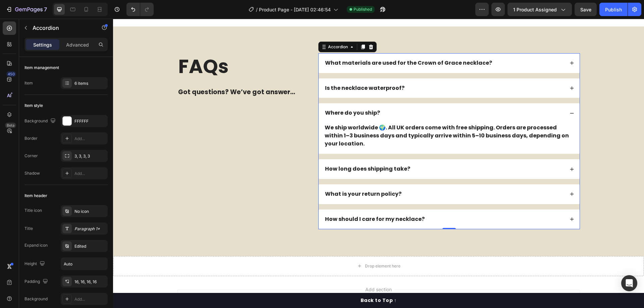
click at [422, 170] on div "How long does shipping take?" at bounding box center [444, 169] width 240 height 9
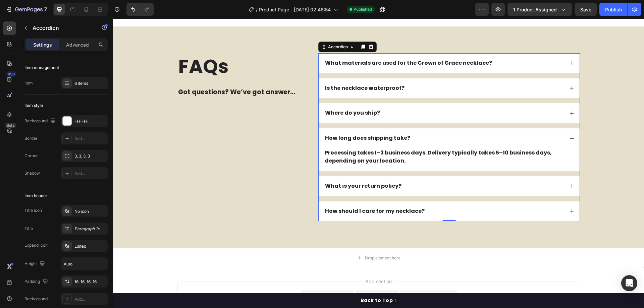
click at [424, 136] on div "How long does shipping take?" at bounding box center [444, 138] width 240 height 9
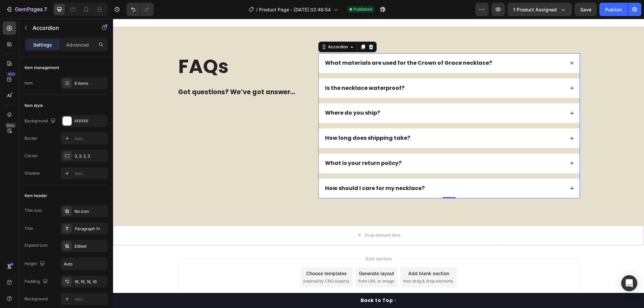
click at [425, 116] on div "Where do you ship?" at bounding box center [444, 113] width 240 height 9
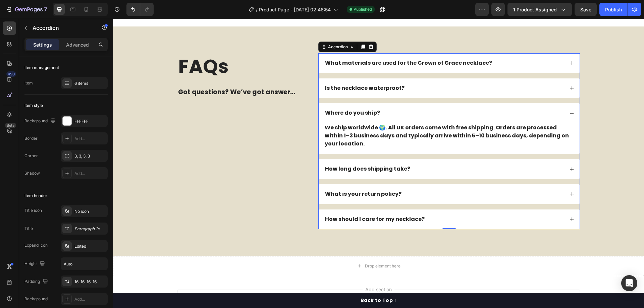
click at [425, 115] on div "Where do you ship?" at bounding box center [444, 113] width 240 height 9
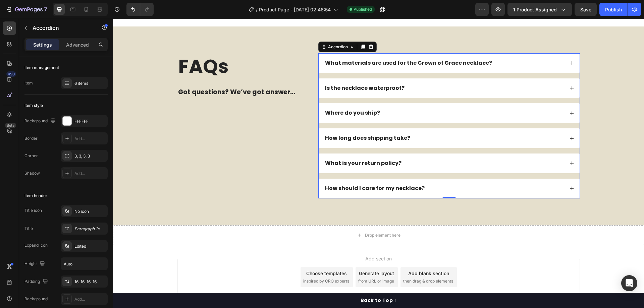
click at [422, 109] on div "Where do you ship?" at bounding box center [444, 113] width 240 height 9
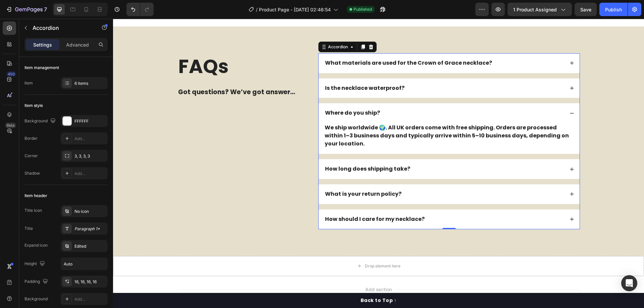
click at [422, 109] on div "Where do you ship?" at bounding box center [444, 113] width 240 height 9
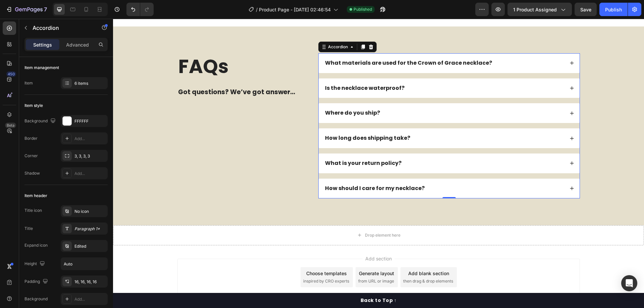
click at [429, 89] on div "Is the necklace waterproof?" at bounding box center [444, 88] width 240 height 9
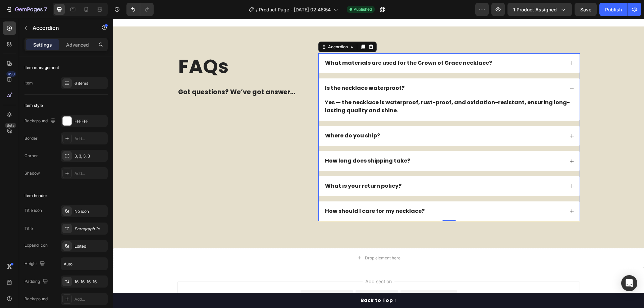
click at [428, 87] on div "Is the necklace waterproof?" at bounding box center [444, 88] width 240 height 9
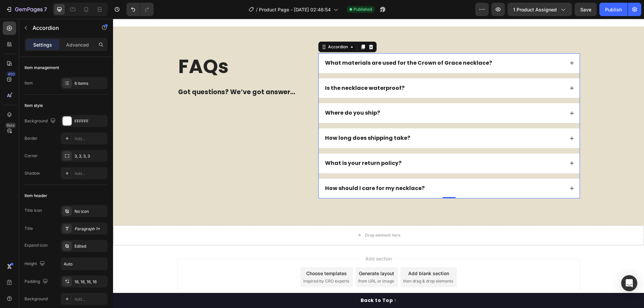
click at [489, 66] on div "What materials are used for the Crown of Grace necklace?" at bounding box center [444, 63] width 240 height 9
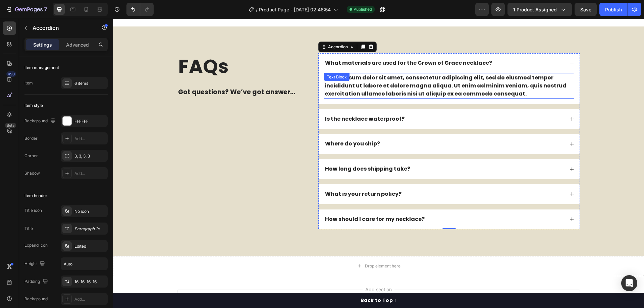
click at [378, 89] on div "Lorem ipsum dolor sit amet, consectetur adipiscing elit, sed do eiusmod tempor …" at bounding box center [449, 86] width 250 height 26
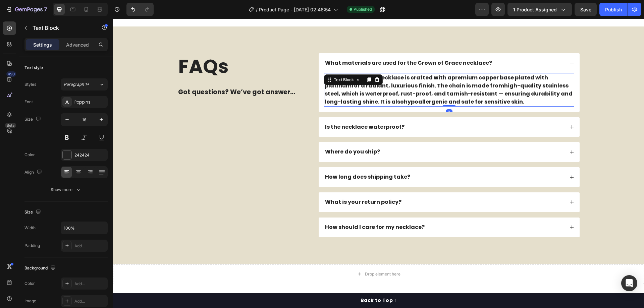
drag, startPoint x: 607, startPoint y: 8, endPoint x: 602, endPoint y: 17, distance: 10.2
click at [607, 9] on div "Publish" at bounding box center [614, 9] width 17 height 7
click at [591, 88] on div "FAQs Heading Got questions? We’ve got answer... Text Block What materials are u…" at bounding box center [379, 145] width 518 height 184
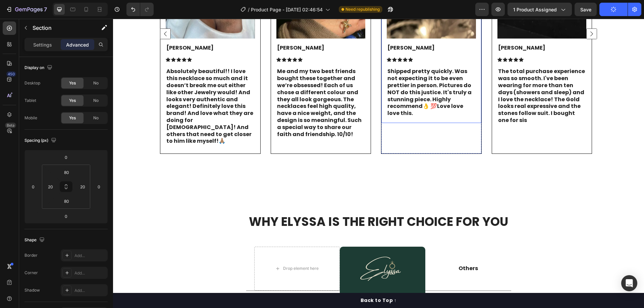
scroll to position [1846, 0]
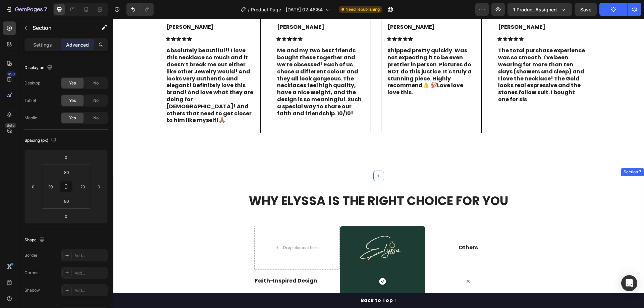
click at [348, 193] on h2 "WHY ELYSSA IS THE RIGHT CHOICE FOR YOU" at bounding box center [378, 201] width 265 height 17
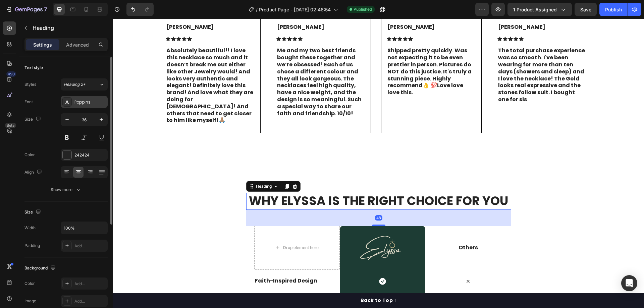
click at [86, 103] on div "Poppins" at bounding box center [91, 102] width 32 height 6
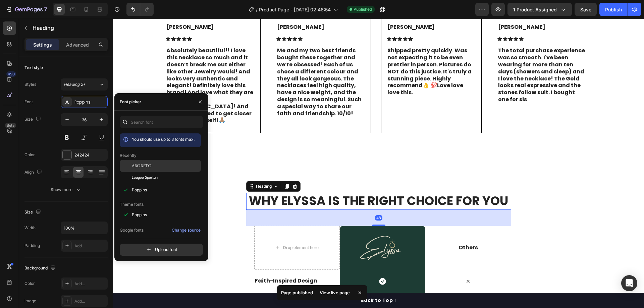
click at [144, 165] on span "Aboreto" at bounding box center [142, 166] width 20 height 6
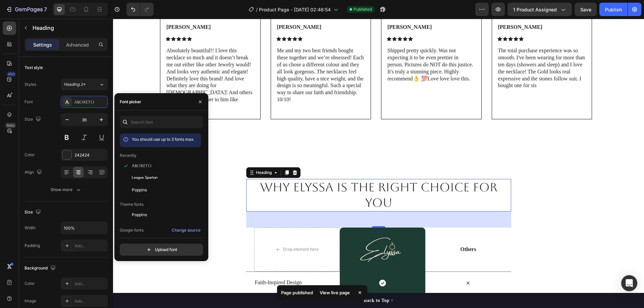
click at [358, 185] on h2 "WHY ELYSSA IS THE RIGHT CHOICE FOR YOU" at bounding box center [378, 195] width 265 height 33
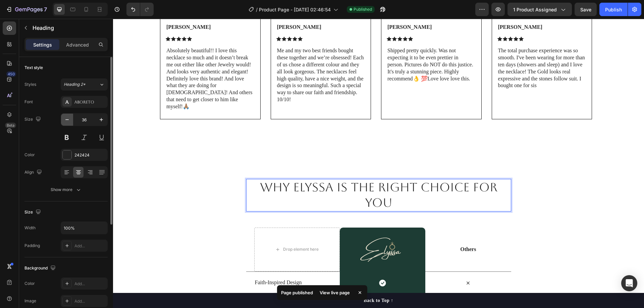
click at [66, 119] on icon "button" at bounding box center [67, 119] width 7 height 7
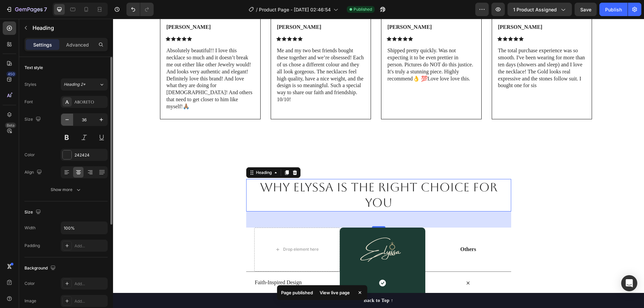
click at [66, 119] on icon "button" at bounding box center [67, 119] width 7 height 7
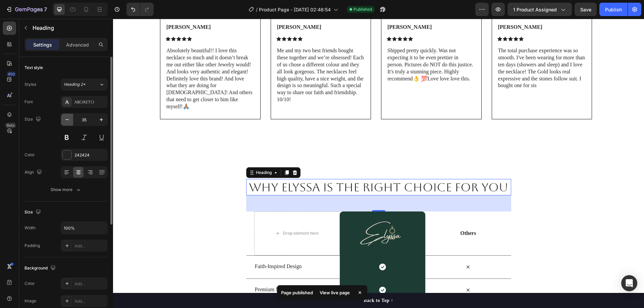
click at [66, 119] on icon "button" at bounding box center [67, 119] width 7 height 7
click at [98, 118] on icon "button" at bounding box center [101, 119] width 7 height 7
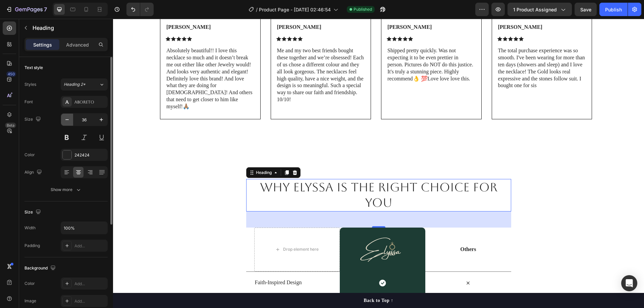
click at [67, 122] on icon "button" at bounding box center [67, 119] width 7 height 7
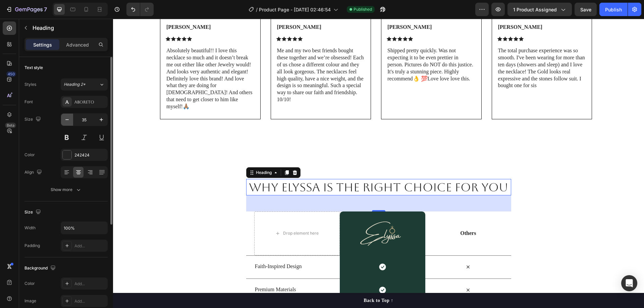
click at [67, 122] on icon "button" at bounding box center [67, 119] width 7 height 7
drag, startPoint x: 90, startPoint y: 9, endPoint x: 170, endPoint y: 96, distance: 118.3
click at [90, 9] on icon at bounding box center [86, 9] width 7 height 7
type input "35"
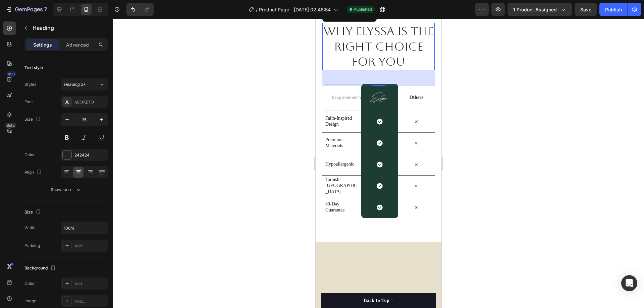
click at [493, 107] on div at bounding box center [378, 164] width 531 height 290
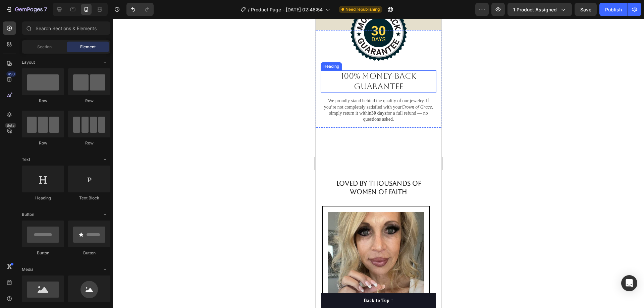
scroll to position [1449, 0]
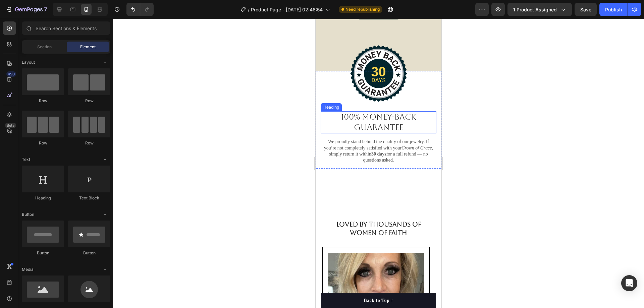
click at [381, 129] on h2 "100% Money-Back Guarantee" at bounding box center [379, 122] width 116 height 22
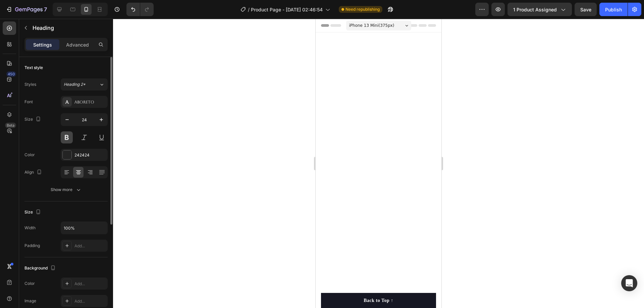
scroll to position [1449, 0]
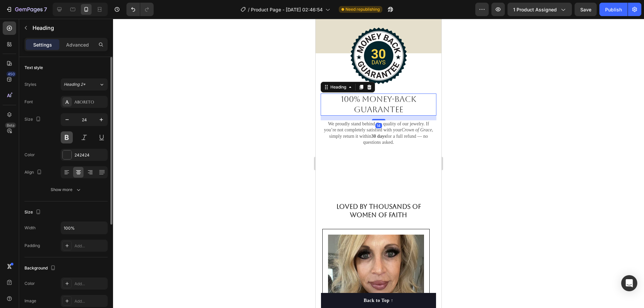
click at [66, 138] on button at bounding box center [67, 138] width 12 height 12
click at [496, 113] on div at bounding box center [378, 164] width 531 height 290
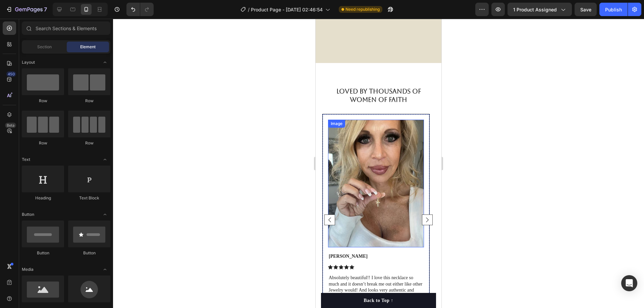
scroll to position [1784, 0]
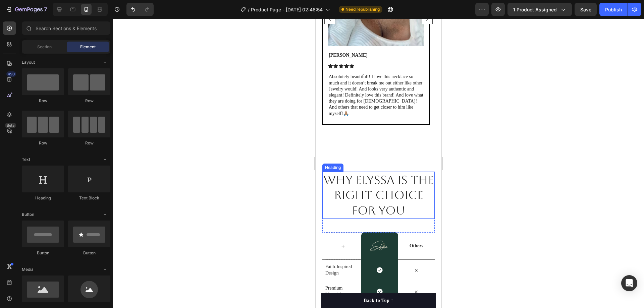
click at [378, 176] on h2 "WHY ELYSSA IS THE RIGHT CHOICE FOR YOU" at bounding box center [379, 195] width 112 height 47
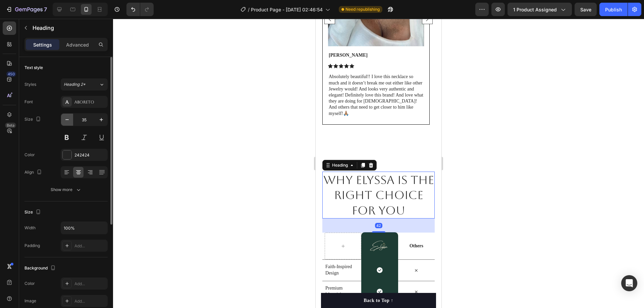
click at [68, 121] on icon "button" at bounding box center [67, 119] width 7 height 7
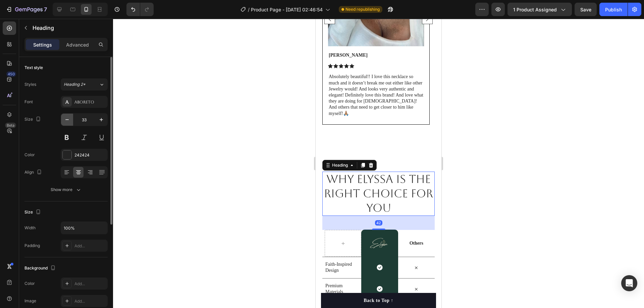
click at [68, 121] on icon "button" at bounding box center [67, 119] width 7 height 7
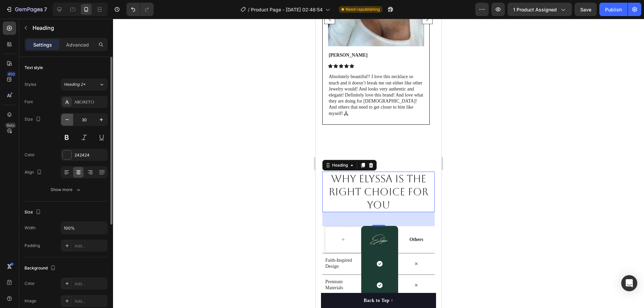
click at [68, 121] on icon "button" at bounding box center [67, 119] width 7 height 7
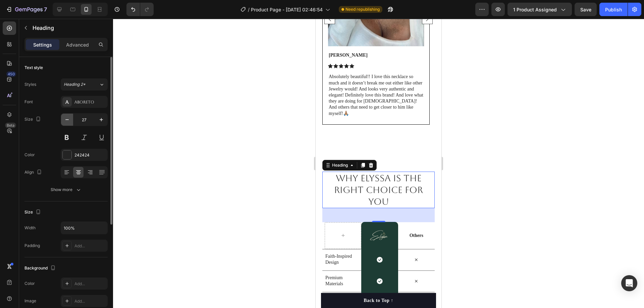
click at [68, 121] on icon "button" at bounding box center [67, 119] width 7 height 7
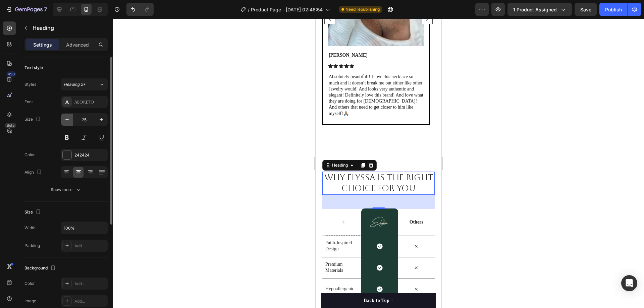
click at [68, 121] on icon "button" at bounding box center [67, 119] width 7 height 7
click at [102, 118] on icon "button" at bounding box center [101, 119] width 7 height 7
type input "25"
click at [65, 136] on button at bounding box center [67, 138] width 12 height 12
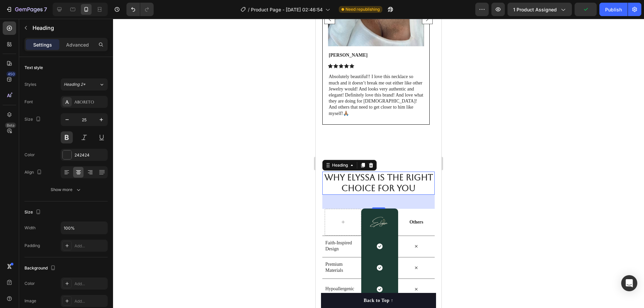
click at [487, 89] on div at bounding box center [378, 164] width 531 height 290
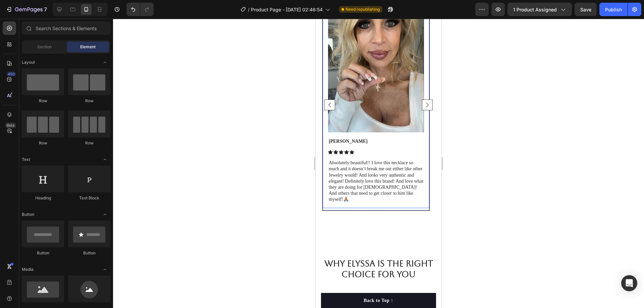
scroll to position [1650, 0]
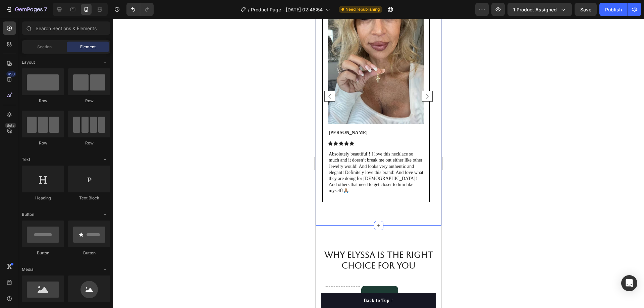
click at [372, 204] on div "Loved by Thousands of Women of Faith Heading Image [PERSON_NAME] Text Block Ico…" at bounding box center [379, 82] width 126 height 286
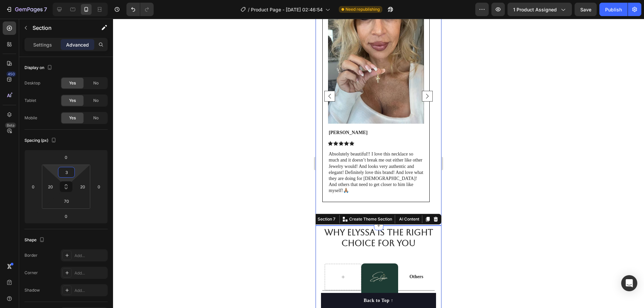
type input "35"
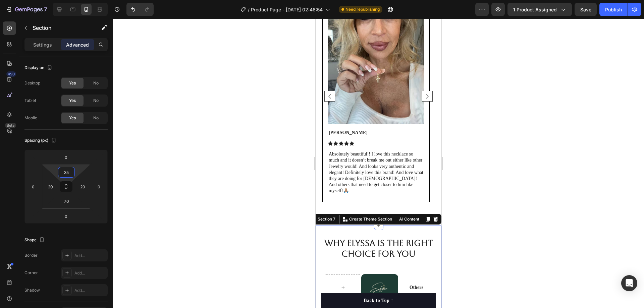
click at [488, 180] on div at bounding box center [378, 164] width 531 height 290
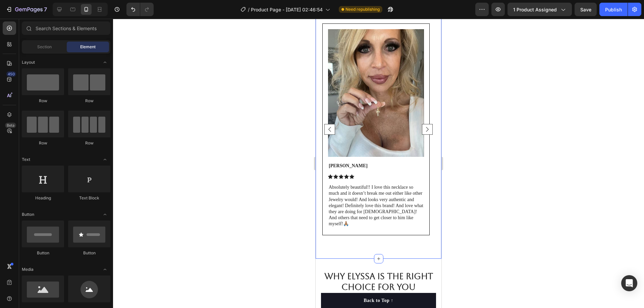
scroll to position [1617, 0]
click at [334, 228] on div "Image [PERSON_NAME] Text Block Icon Icon Icon Icon Icon Icon List Absolutely be…" at bounding box center [376, 129] width 107 height 211
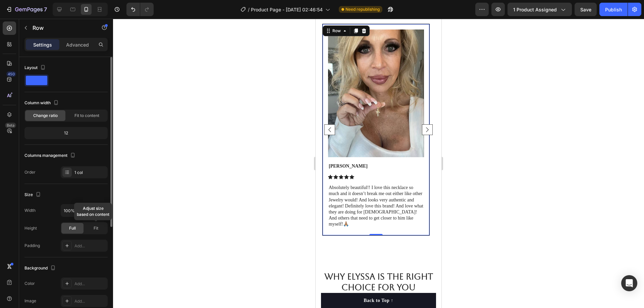
drag, startPoint x: 91, startPoint y: 227, endPoint x: 73, endPoint y: 227, distance: 18.8
click at [92, 227] on div "Fit" at bounding box center [96, 228] width 22 height 11
click at [72, 227] on span "Full" at bounding box center [72, 229] width 7 height 6
click at [498, 164] on div at bounding box center [378, 164] width 531 height 290
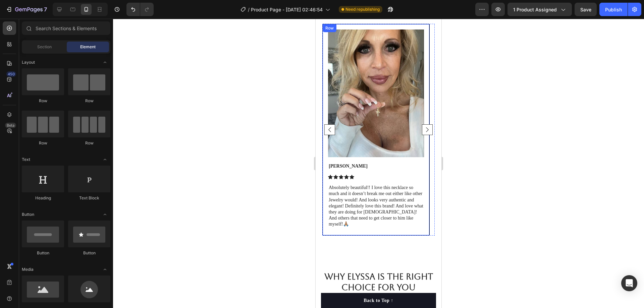
click at [406, 230] on div "Image [PERSON_NAME] Text Block Icon Icon Icon Icon Icon Icon List Absolutely be…" at bounding box center [376, 130] width 107 height 212
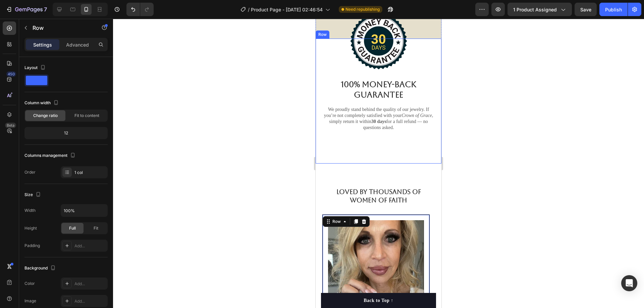
click at [419, 158] on div "Image 100% Money-Back Guarantee Heading We proudly stand behind the quality of …" at bounding box center [379, 101] width 126 height 125
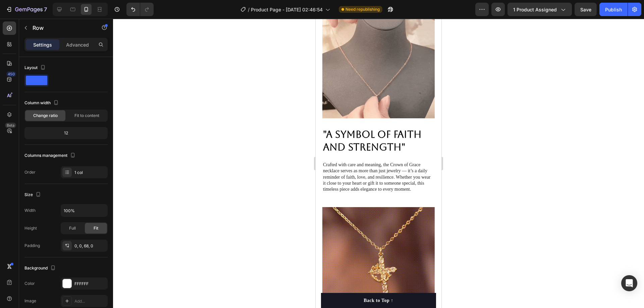
scroll to position [0, 0]
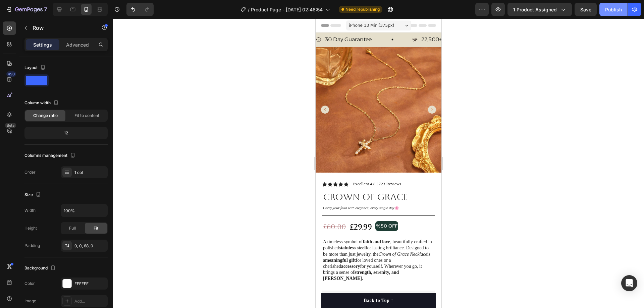
click at [608, 6] on div "Publish" at bounding box center [614, 9] width 17 height 7
click at [60, 6] on icon at bounding box center [59, 9] width 7 height 7
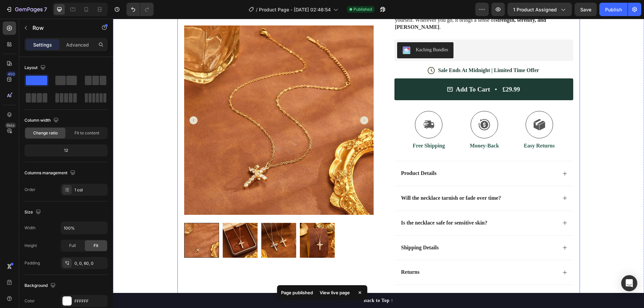
scroll to position [134, 0]
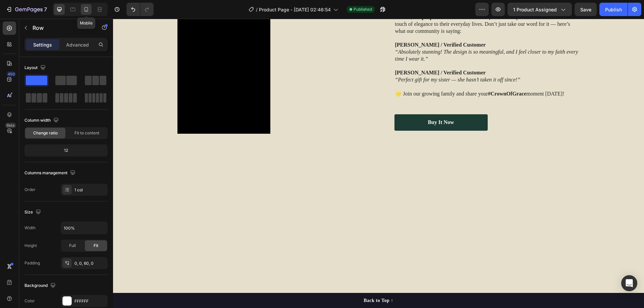
click at [89, 14] on div at bounding box center [86, 9] width 11 height 11
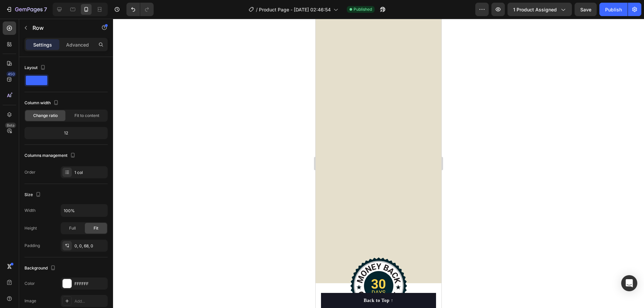
scroll to position [1464, 0]
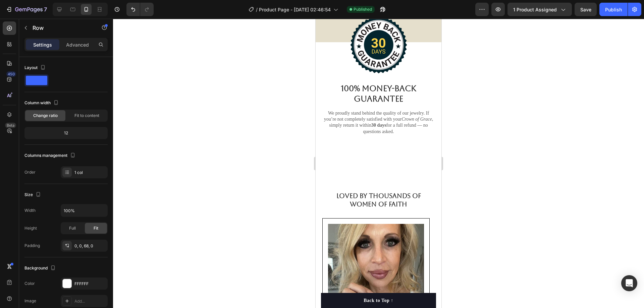
click at [370, 147] on div "Image 100% Money-Back Guarantee Heading We proudly stand behind the quality of …" at bounding box center [379, 104] width 126 height 125
click at [319, 100] on div "Image 100% Money-Back Guarantee Heading We proudly stand behind the quality of …" at bounding box center [379, 91] width 126 height 98
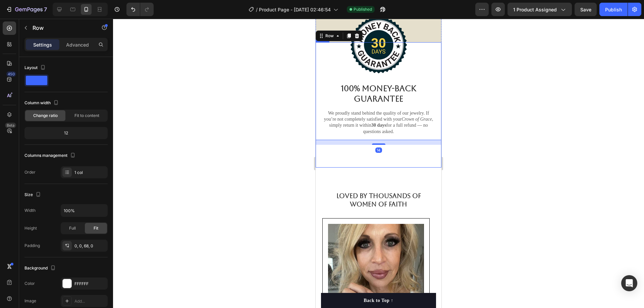
click at [341, 156] on div "Image 100% Money-Back Guarantee Heading We proudly stand behind the quality of …" at bounding box center [379, 104] width 126 height 125
drag, startPoint x: 85, startPoint y: 42, endPoint x: 294, endPoint y: 140, distance: 230.4
click at [85, 43] on p "Advanced" at bounding box center [77, 44] width 23 height 7
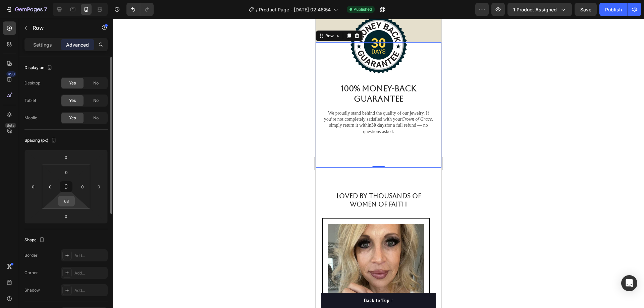
click at [70, 200] on input "68" at bounding box center [66, 201] width 13 height 10
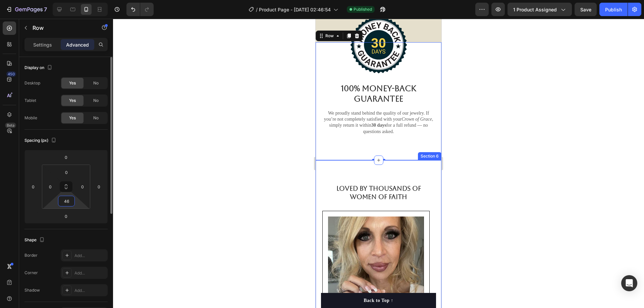
drag, startPoint x: 69, startPoint y: 202, endPoint x: 52, endPoint y: 202, distance: 16.8
click at [54, 202] on div "0 0 46 0" at bounding box center [66, 187] width 48 height 44
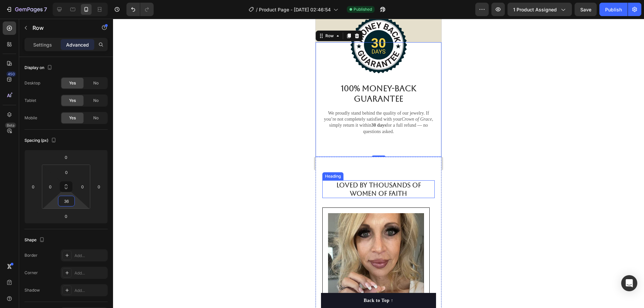
type input "3"
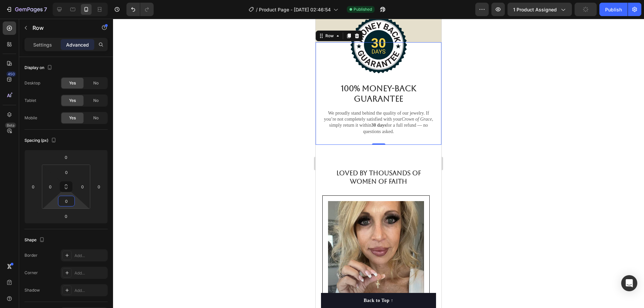
click at [476, 161] on div at bounding box center [378, 164] width 531 height 290
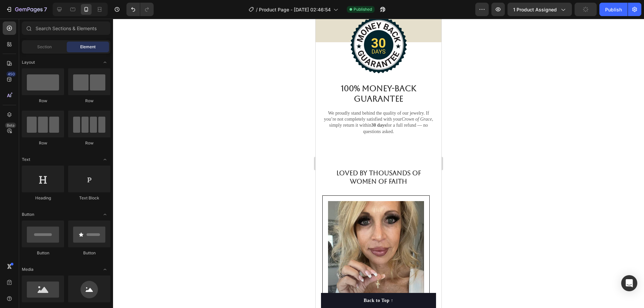
click at [407, 159] on div "Loved by Thousands of Women of Faith Heading Image [PERSON_NAME] Text Block Ico…" at bounding box center [379, 288] width 126 height 286
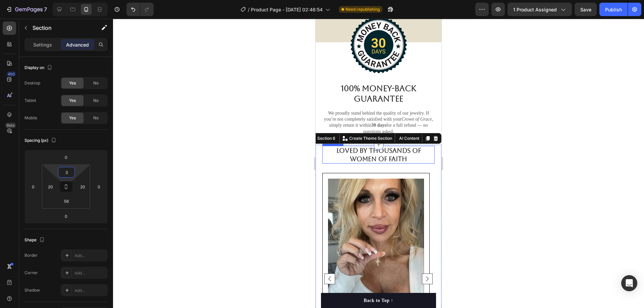
type input "36"
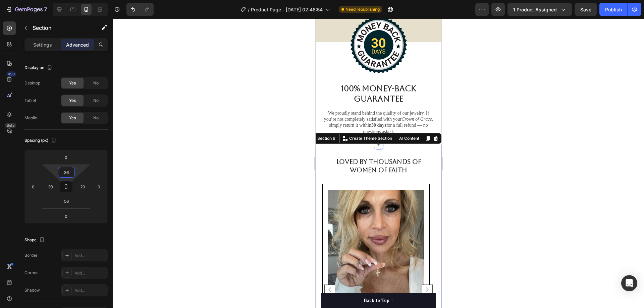
click at [528, 137] on div at bounding box center [378, 164] width 531 height 290
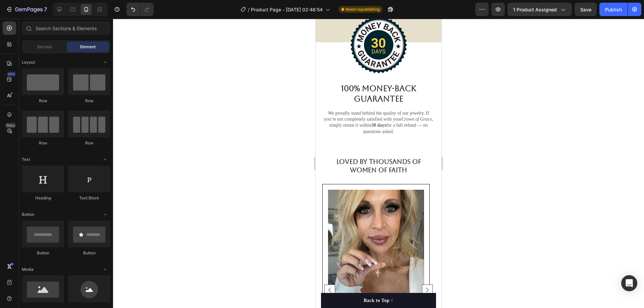
drag, startPoint x: 612, startPoint y: 9, endPoint x: 591, endPoint y: 18, distance: 23.0
click at [613, 9] on div "Publish" at bounding box center [614, 9] width 17 height 7
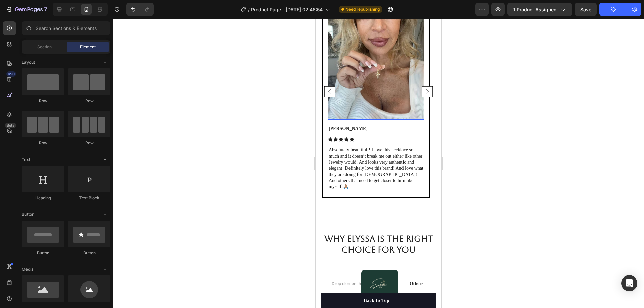
scroll to position [1666, 0]
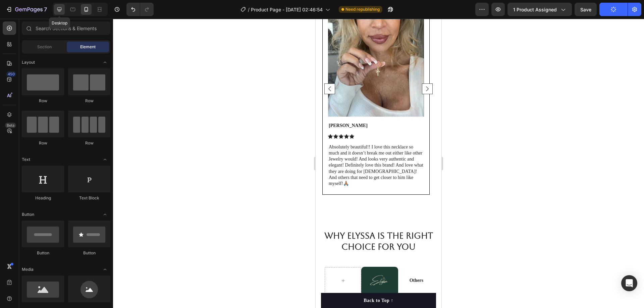
click at [56, 9] on icon at bounding box center [59, 9] width 7 height 7
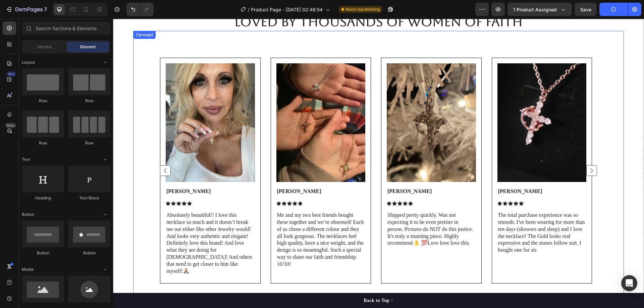
click at [588, 166] on rect "Carousel Next Arrow" at bounding box center [592, 171] width 10 height 10
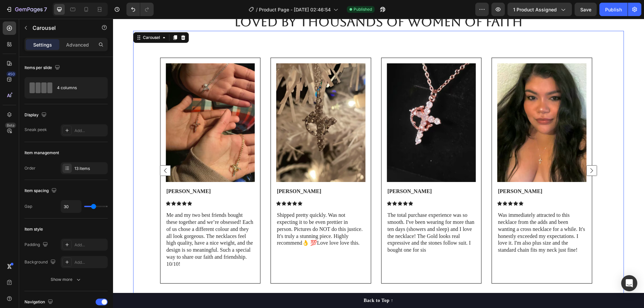
click at [588, 166] on rect "Carousel Next Arrow" at bounding box center [592, 171] width 10 height 10
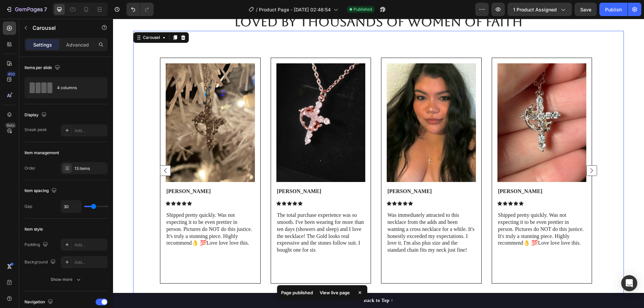
click at [588, 166] on rect "Carousel Next Arrow" at bounding box center [592, 171] width 10 height 10
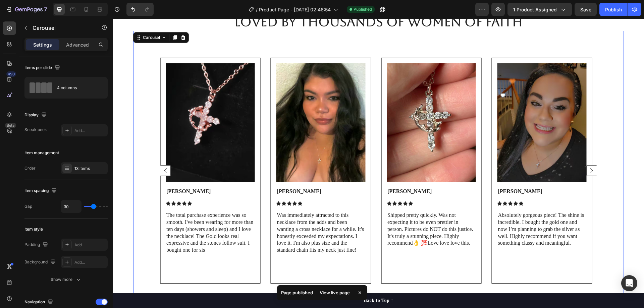
click at [588, 166] on rect "Carousel Next Arrow" at bounding box center [592, 171] width 10 height 10
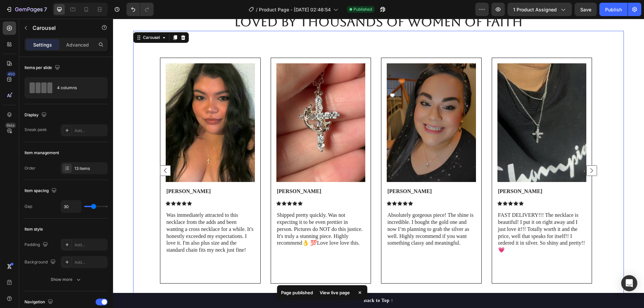
click at [588, 166] on rect "Carousel Next Arrow" at bounding box center [592, 171] width 10 height 10
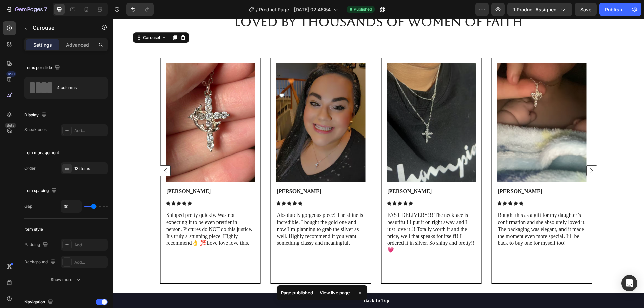
click at [588, 166] on rect "Carousel Next Arrow" at bounding box center [592, 171] width 10 height 10
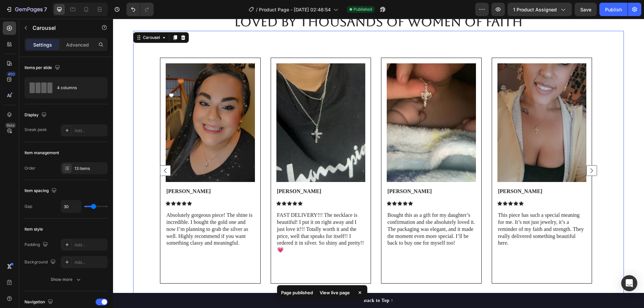
click at [588, 166] on rect "Carousel Next Arrow" at bounding box center [592, 171] width 10 height 10
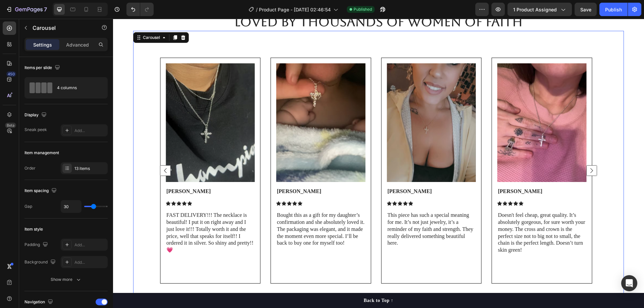
click at [588, 166] on rect "Carousel Next Arrow" at bounding box center [592, 171] width 10 height 10
click at [587, 166] on rect "Carousel Next Arrow" at bounding box center [592, 171] width 10 height 10
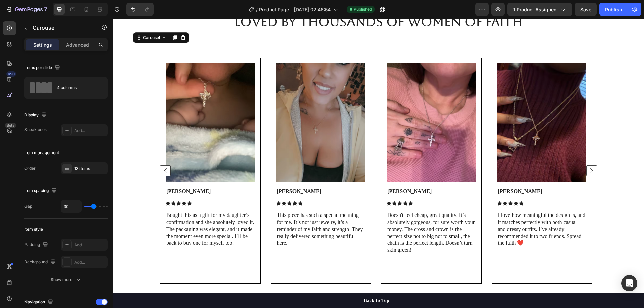
click at [588, 168] on rect "Carousel Next Arrow" at bounding box center [592, 171] width 10 height 10
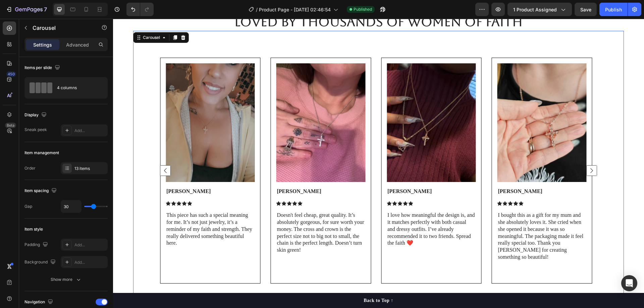
click at [588, 168] on rect "Carousel Next Arrow" at bounding box center [592, 171] width 10 height 10
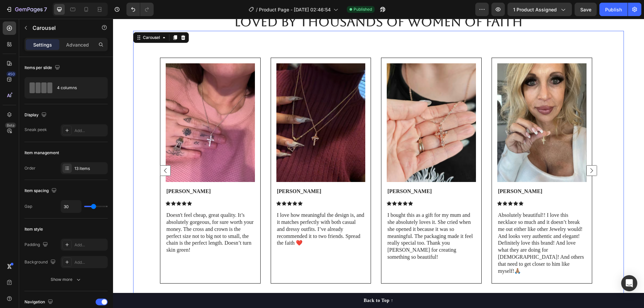
click at [591, 169] on icon "Carousel Next Arrow" at bounding box center [592, 171] width 3 height 5
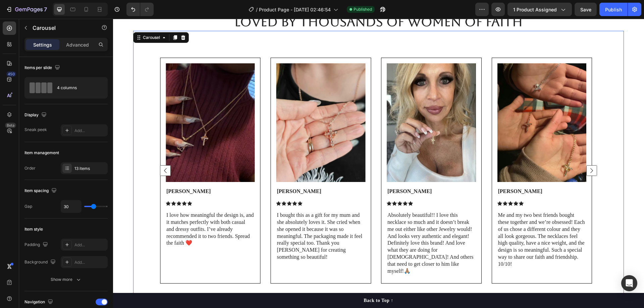
click at [591, 169] on icon "Carousel Next Arrow" at bounding box center [592, 171] width 3 height 5
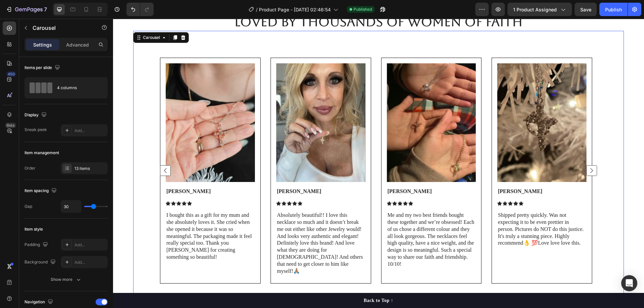
click at [591, 169] on icon "Carousel Next Arrow" at bounding box center [592, 171] width 3 height 5
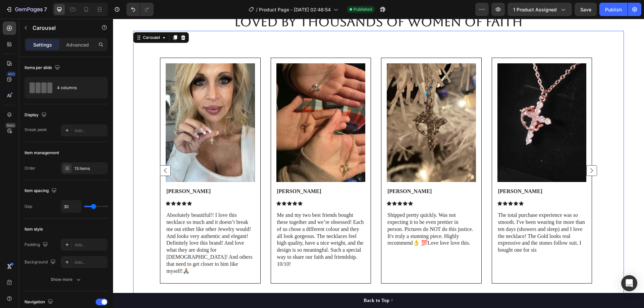
click at [591, 169] on icon "Carousel Next Arrow" at bounding box center [592, 171] width 3 height 5
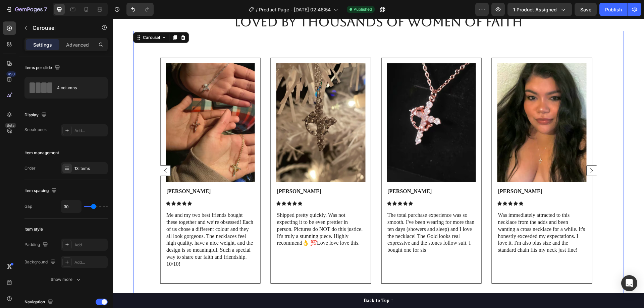
click at [591, 169] on icon "Carousel Next Arrow" at bounding box center [592, 171] width 3 height 5
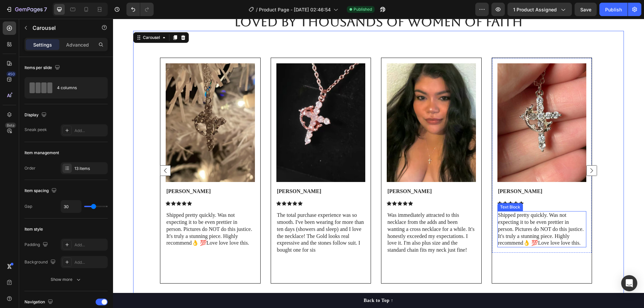
click at [526, 224] on p "Shipped pretty quickly. Was not expecting it to be even prettier in person. Pic…" at bounding box center [542, 229] width 88 height 35
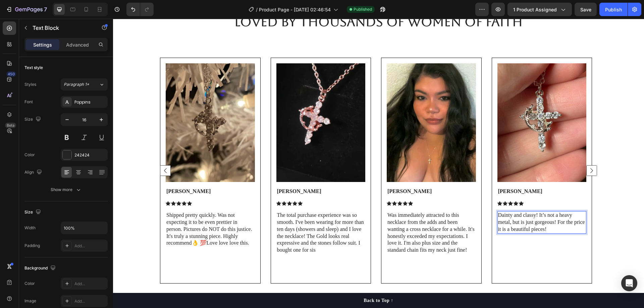
click at [560, 230] on p "Dainty and classy! It’s not a heavy metal, but is just gorgeous! For the price …" at bounding box center [542, 222] width 88 height 21
click at [509, 230] on p "Dainty and classy! It’s not a heavy metal, but is just gorgeous! For the price …" at bounding box center [542, 222] width 88 height 21
click at [500, 229] on p "Dainty and classy! It’s not a heavy metal, but is just gorgeous! For the price …" at bounding box center [542, 222] width 88 height 21
click at [547, 231] on p "Dainty and classy! It’s not a heavy metal, but is just gorgeous! For the price …" at bounding box center [542, 222] width 88 height 21
click at [610, 155] on div "Image [PERSON_NAME] Text Block Icon Icon Icon Icon Icon Icon List Absolutely be…" at bounding box center [378, 171] width 491 height 280
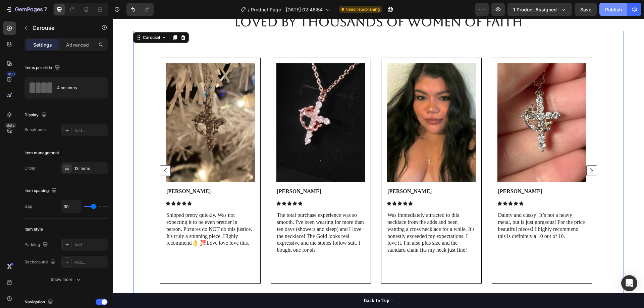
click at [612, 12] on div "Publish" at bounding box center [614, 9] width 17 height 7
click at [587, 166] on rect "Carousel Next Arrow" at bounding box center [592, 171] width 10 height 10
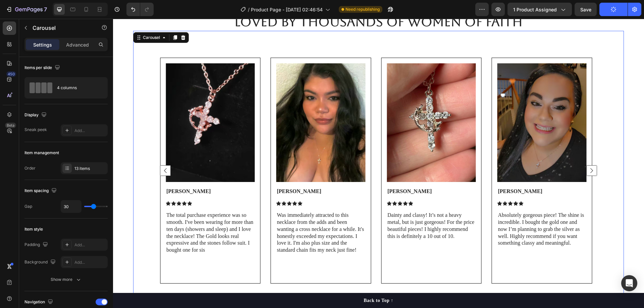
click at [167, 166] on rect "Carousel Back Arrow" at bounding box center [165, 171] width 10 height 10
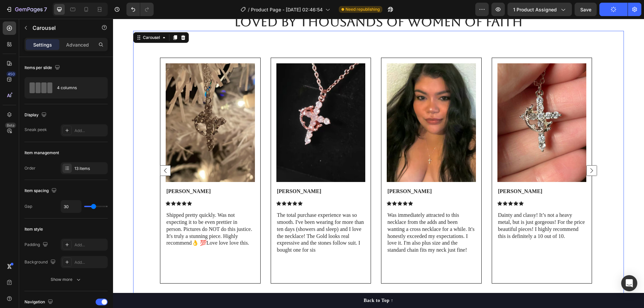
click at [167, 166] on rect "Carousel Back Arrow" at bounding box center [165, 171] width 10 height 10
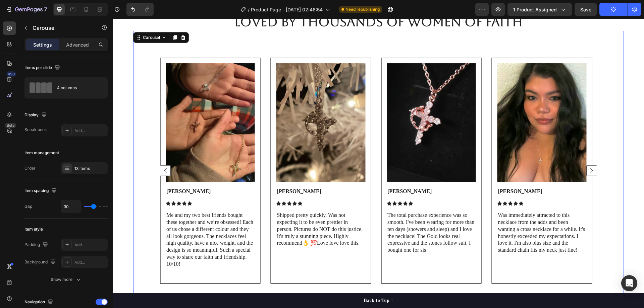
click at [167, 166] on rect "Carousel Back Arrow" at bounding box center [165, 171] width 10 height 10
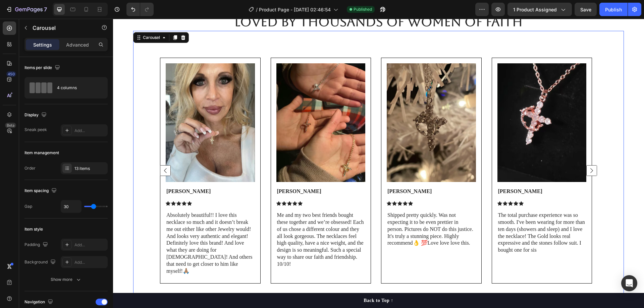
click at [167, 166] on rect "Carousel Back Arrow" at bounding box center [165, 171] width 10 height 10
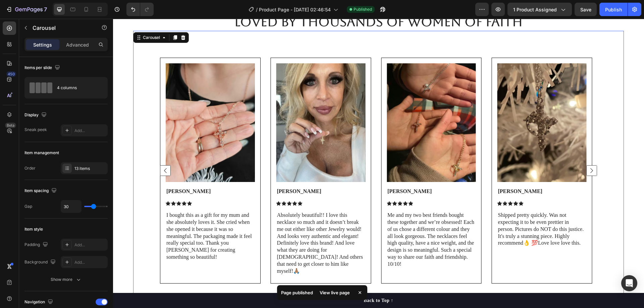
click at [591, 166] on rect "Carousel Next Arrow" at bounding box center [592, 171] width 10 height 10
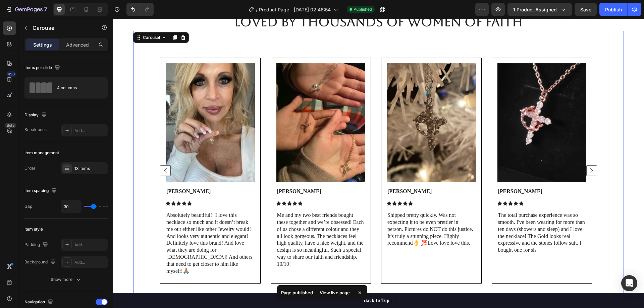
click at [591, 166] on rect "Carousel Next Arrow" at bounding box center [592, 171] width 10 height 10
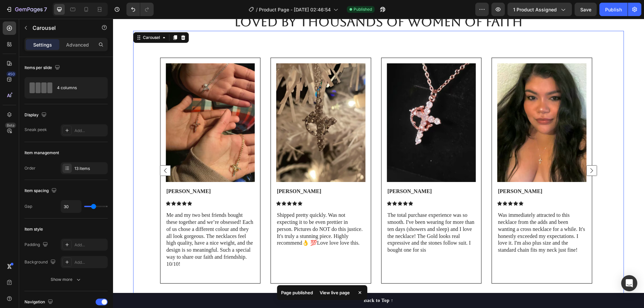
click at [591, 166] on rect "Carousel Next Arrow" at bounding box center [592, 171] width 10 height 10
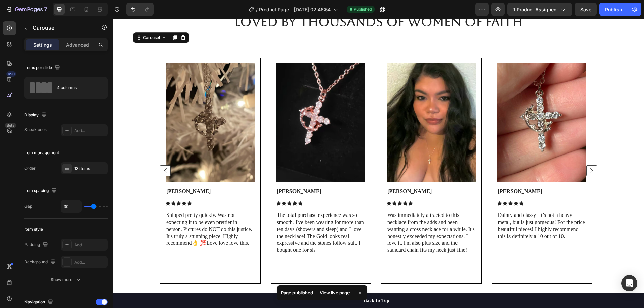
click at [591, 166] on rect "Carousel Next Arrow" at bounding box center [592, 171] width 10 height 10
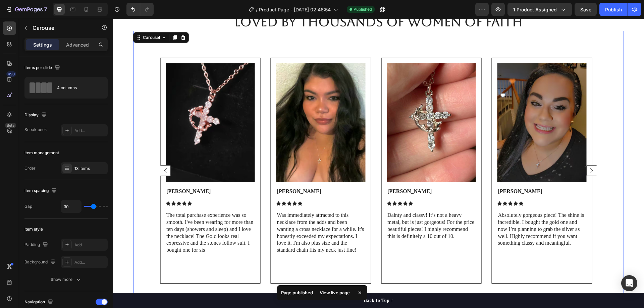
click at [591, 166] on rect "Carousel Next Arrow" at bounding box center [592, 171] width 10 height 10
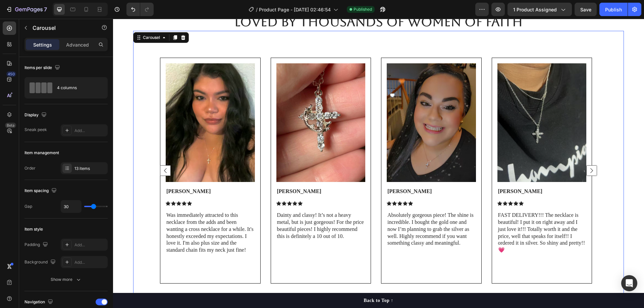
click at [591, 166] on rect "Carousel Next Arrow" at bounding box center [592, 171] width 10 height 10
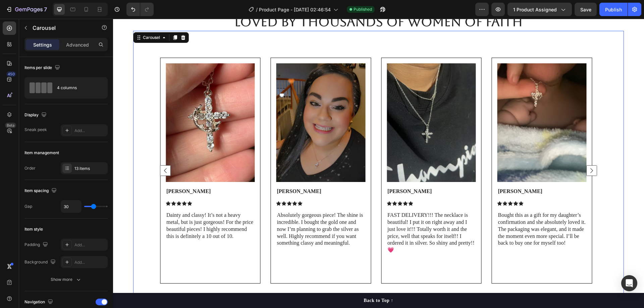
click at [162, 168] on rect "Carousel Back Arrow" at bounding box center [165, 171] width 10 height 10
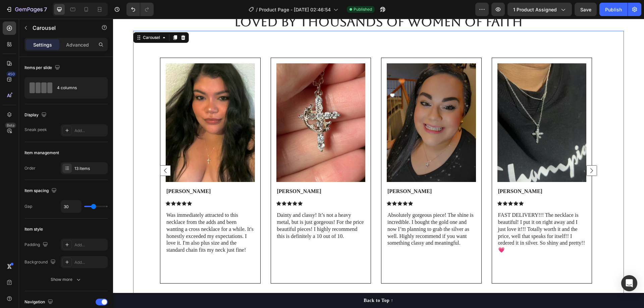
click at [163, 167] on rect "Carousel Back Arrow" at bounding box center [165, 171] width 10 height 10
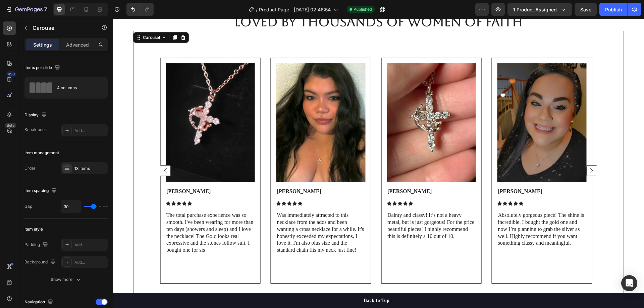
click at [163, 167] on rect "Carousel Back Arrow" at bounding box center [165, 171] width 10 height 10
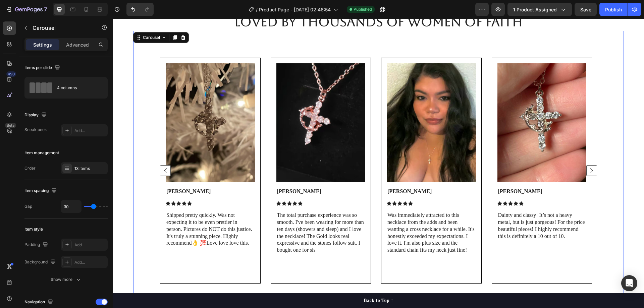
click at [163, 167] on rect "Carousel Back Arrow" at bounding box center [165, 171] width 10 height 10
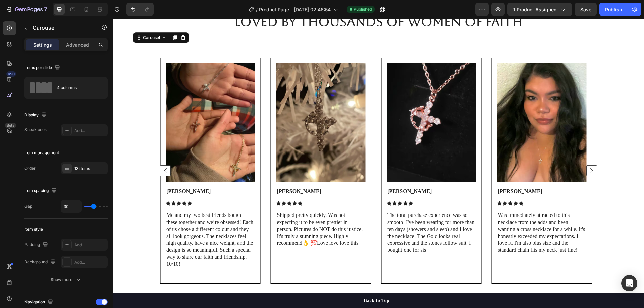
click at [163, 167] on rect "Carousel Back Arrow" at bounding box center [165, 171] width 10 height 10
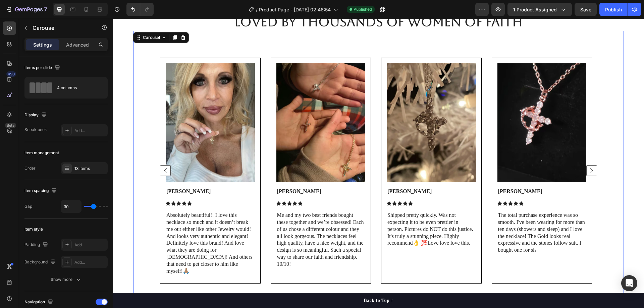
click at [587, 166] on rect "Carousel Next Arrow" at bounding box center [592, 171] width 10 height 10
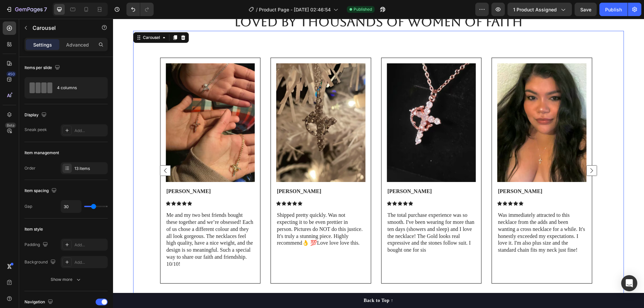
click at [587, 166] on rect "Carousel Next Arrow" at bounding box center [592, 171] width 10 height 10
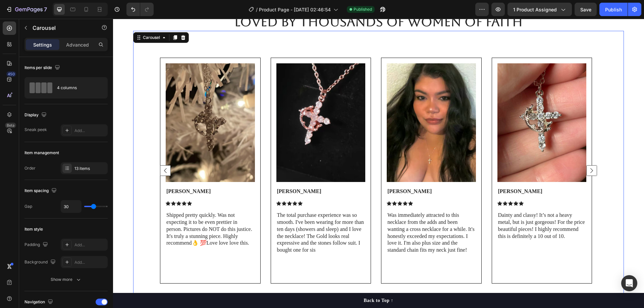
click at [587, 166] on rect "Carousel Next Arrow" at bounding box center [592, 171] width 10 height 10
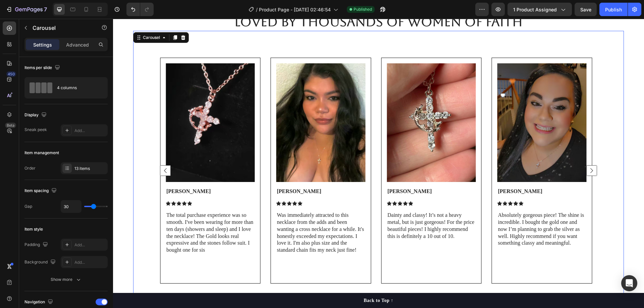
click at [587, 166] on rect "Carousel Next Arrow" at bounding box center [592, 171] width 10 height 10
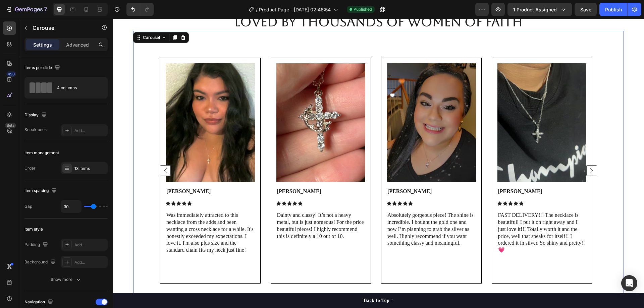
click at [587, 166] on rect "Carousel Next Arrow" at bounding box center [592, 171] width 10 height 10
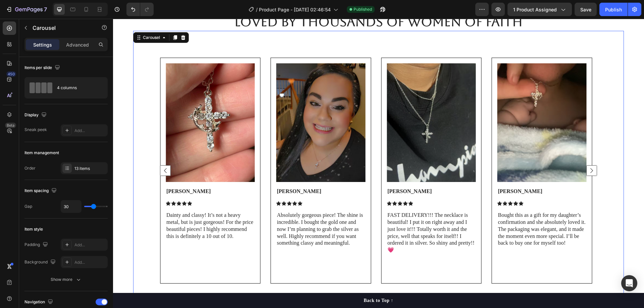
click at [587, 166] on rect "Carousel Next Arrow" at bounding box center [592, 171] width 10 height 10
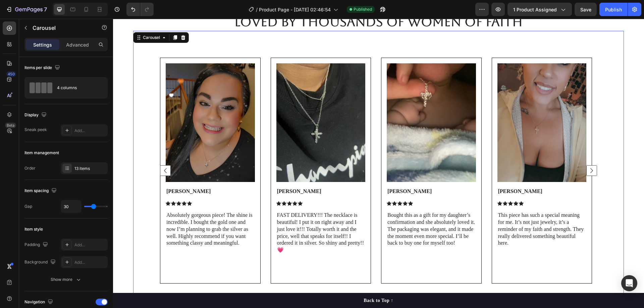
click at [587, 166] on rect "Carousel Next Arrow" at bounding box center [592, 171] width 10 height 10
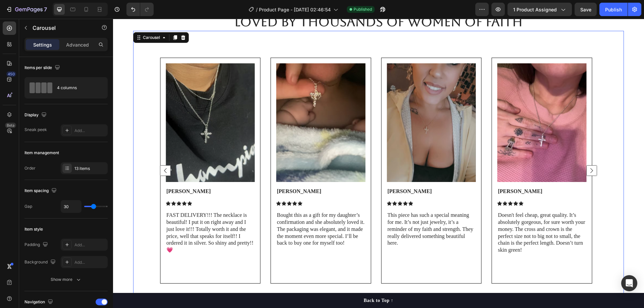
click at [587, 166] on rect "Carousel Next Arrow" at bounding box center [592, 171] width 10 height 10
click at [588, 166] on rect "Carousel Next Arrow" at bounding box center [592, 171] width 10 height 10
